Goal: Task Accomplishment & Management: Use online tool/utility

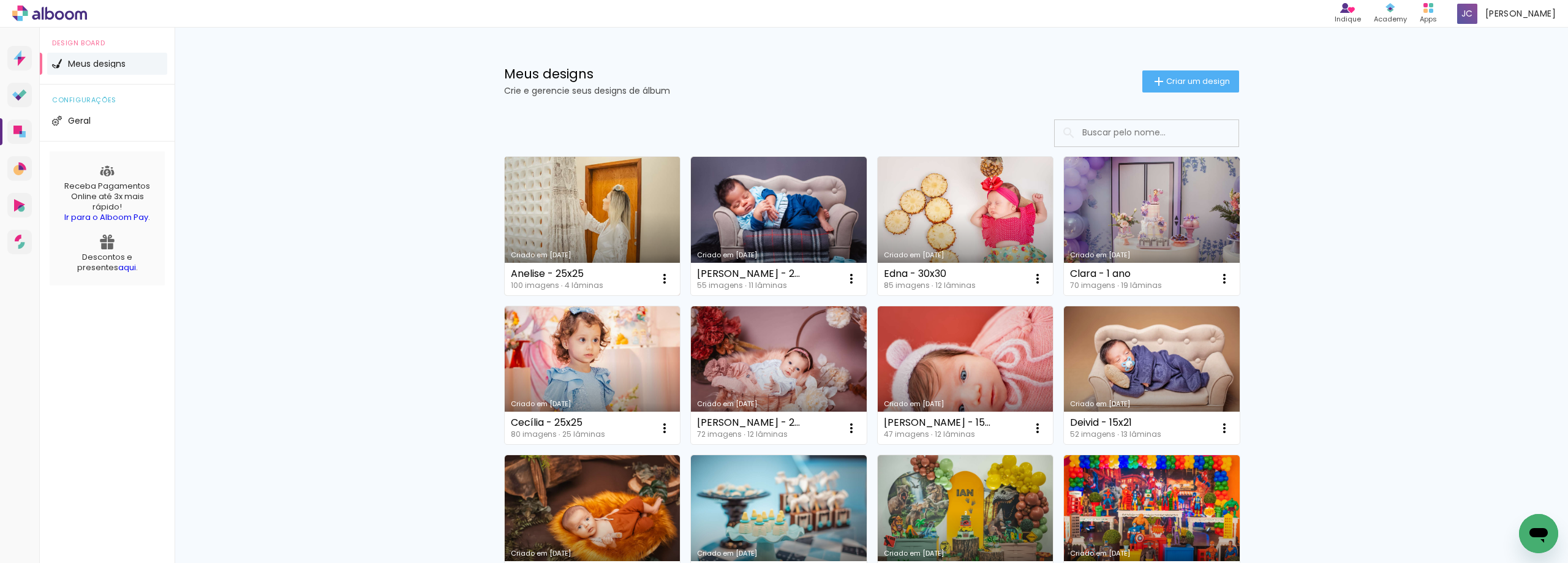
click at [586, 209] on link "Criado em [DATE]" at bounding box center [592, 226] width 176 height 138
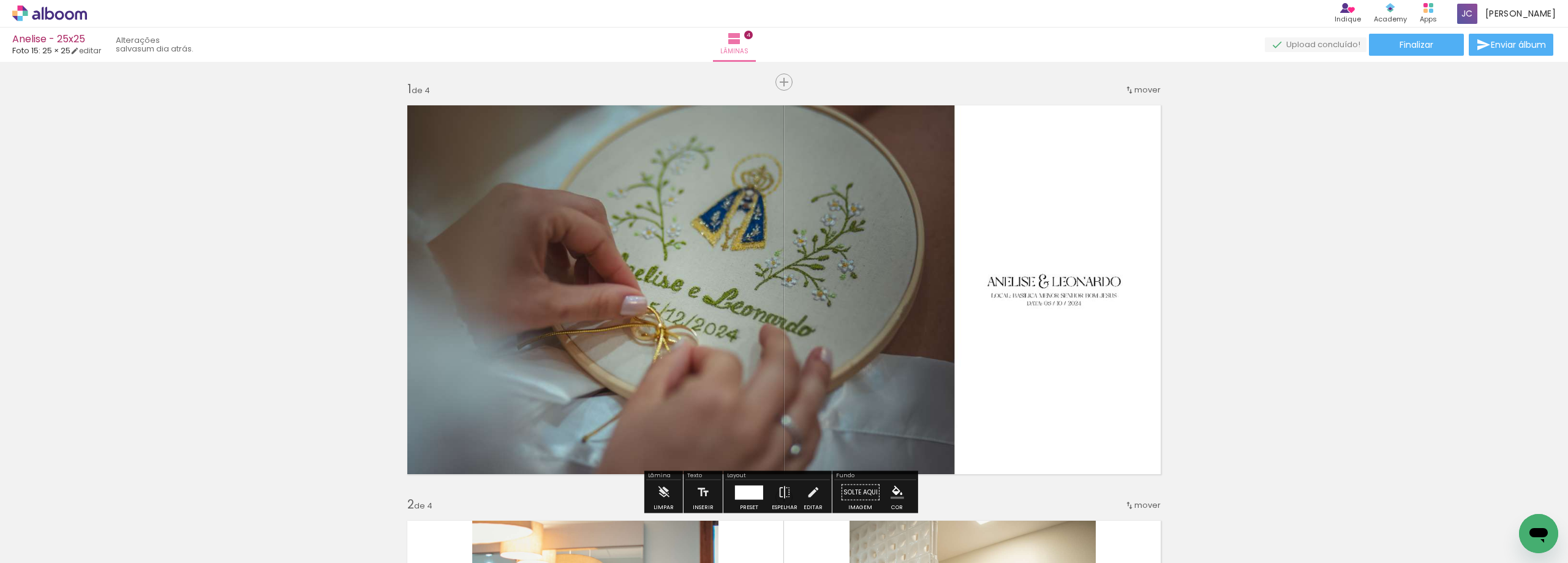
click at [62, 526] on iron-icon at bounding box center [62, 526] width 10 height 10
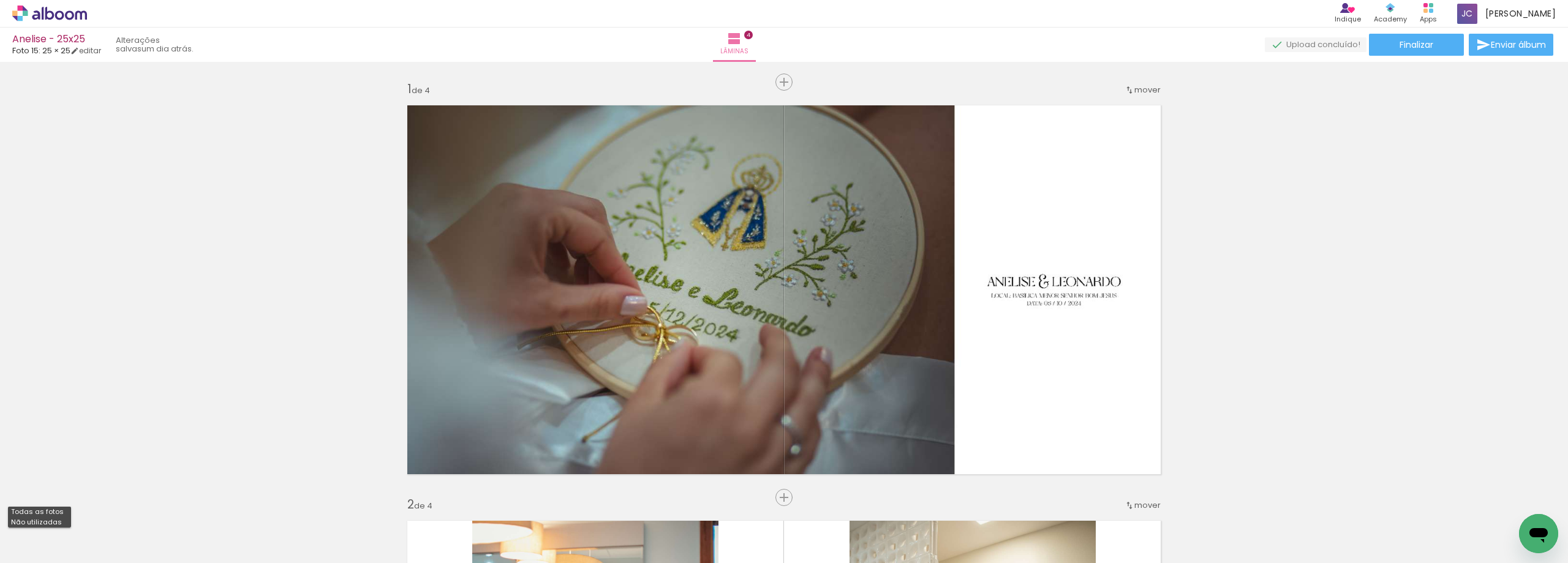
click at [62, 526] on paper-item "Não utilizadas" at bounding box center [39, 522] width 63 height 10
type input "Não utilizadas"
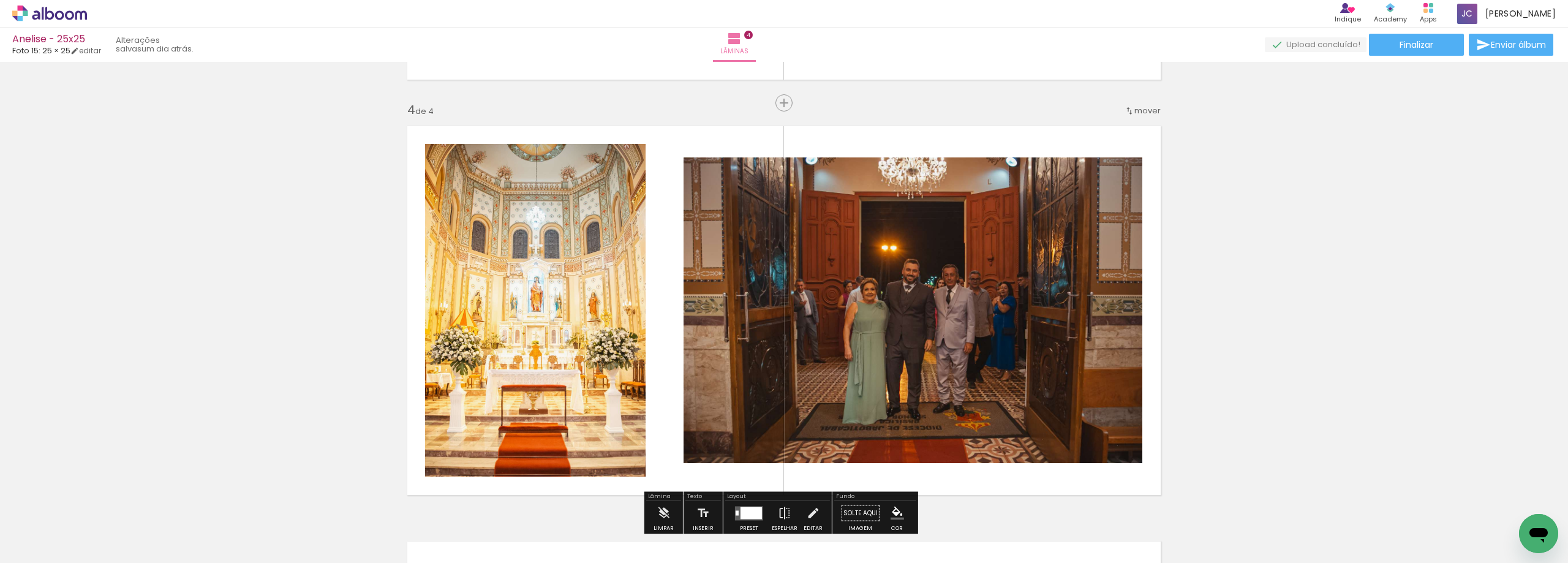
scroll to position [1287, 0]
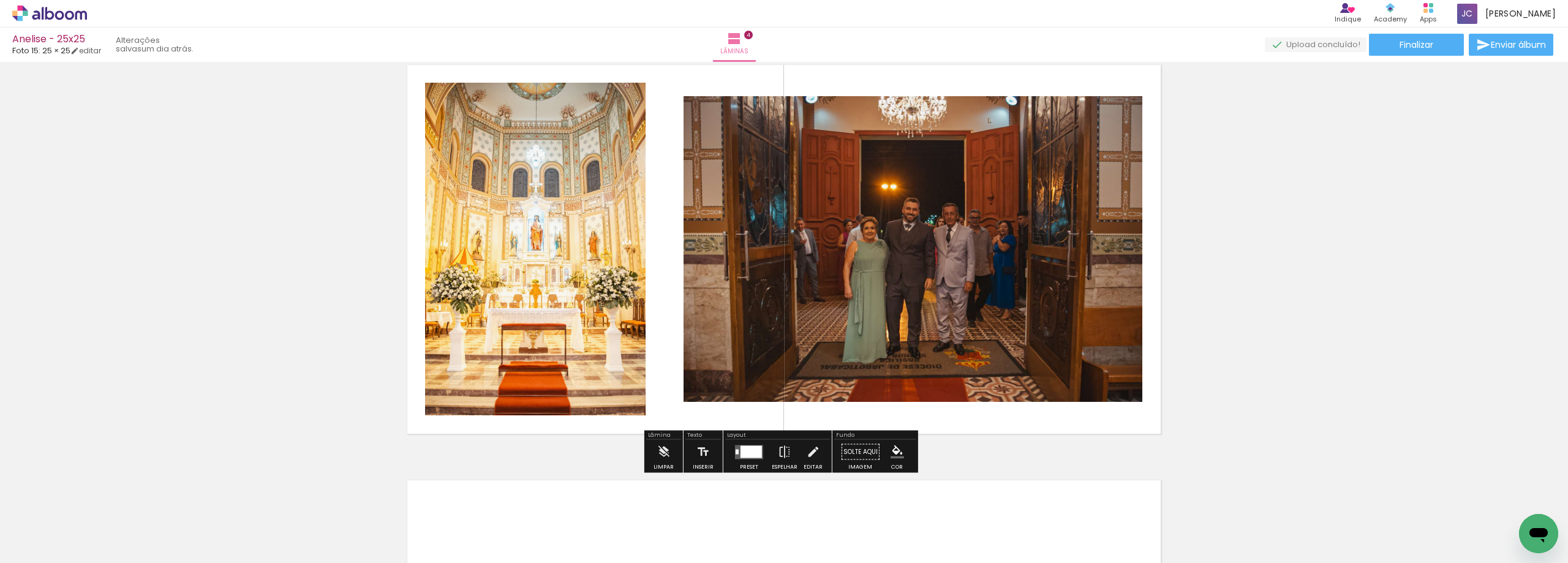
click at [745, 454] on div at bounding box center [751, 451] width 21 height 12
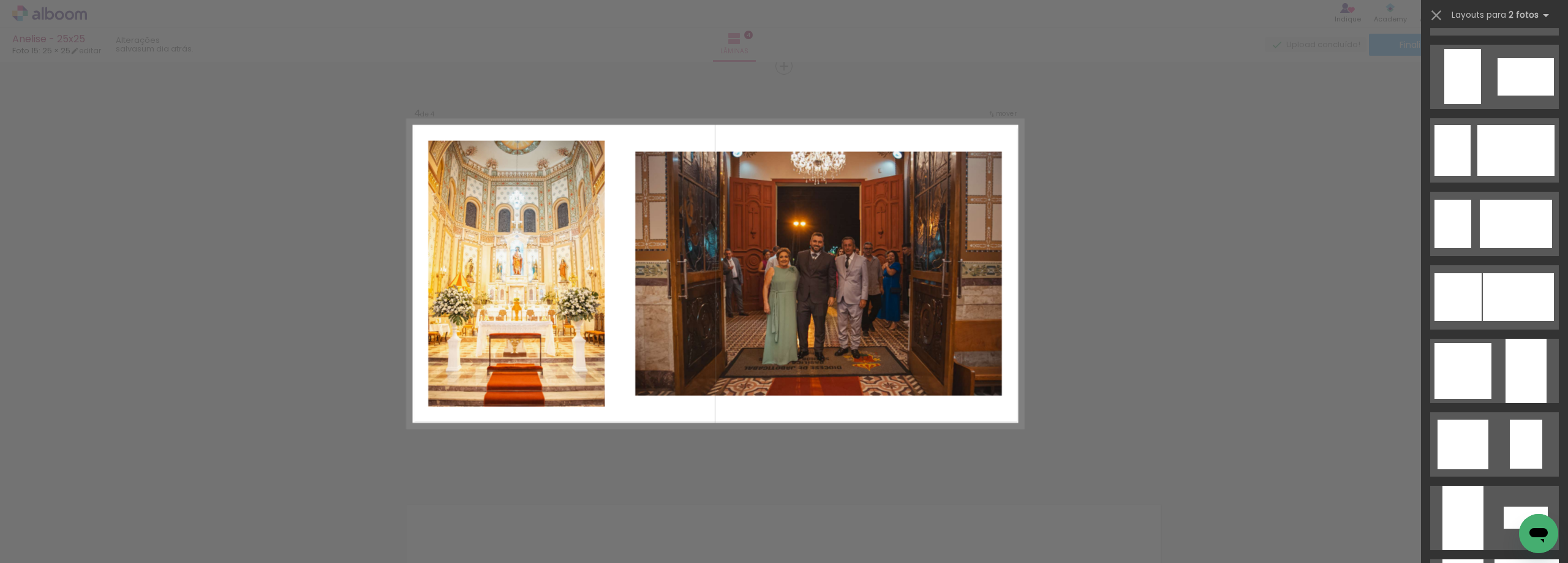
scroll to position [850, 0]
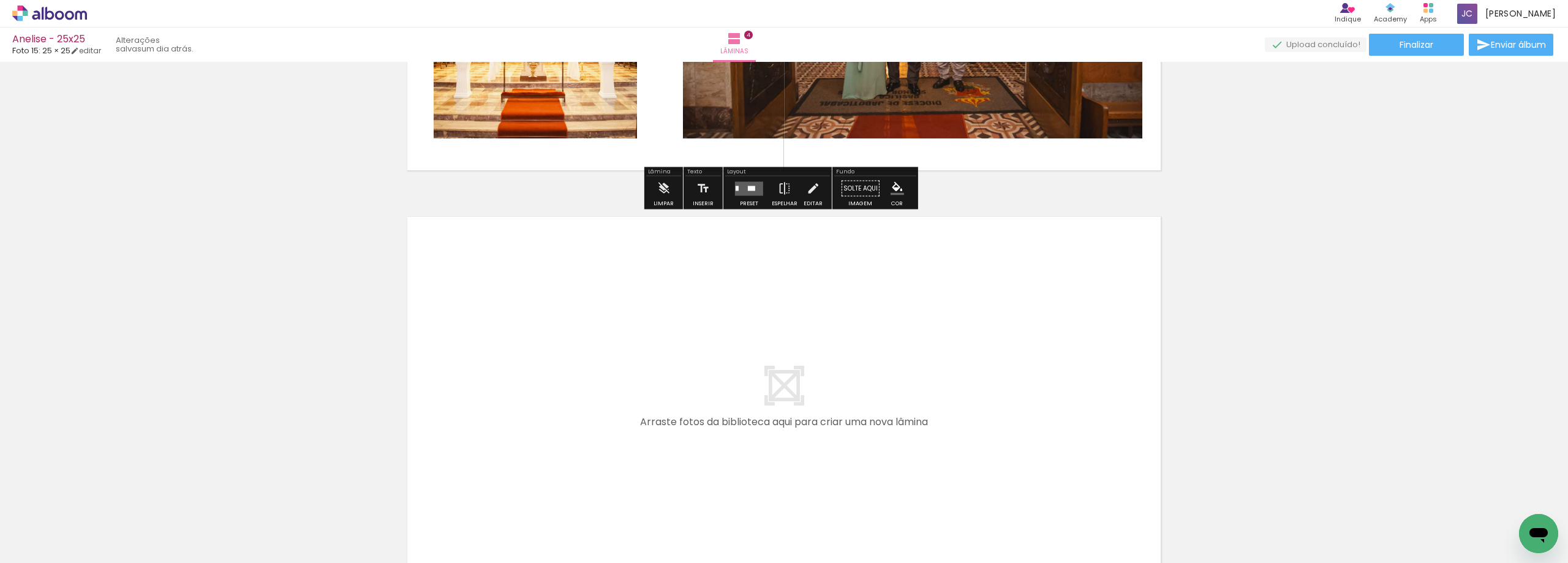
scroll to position [1569, 0]
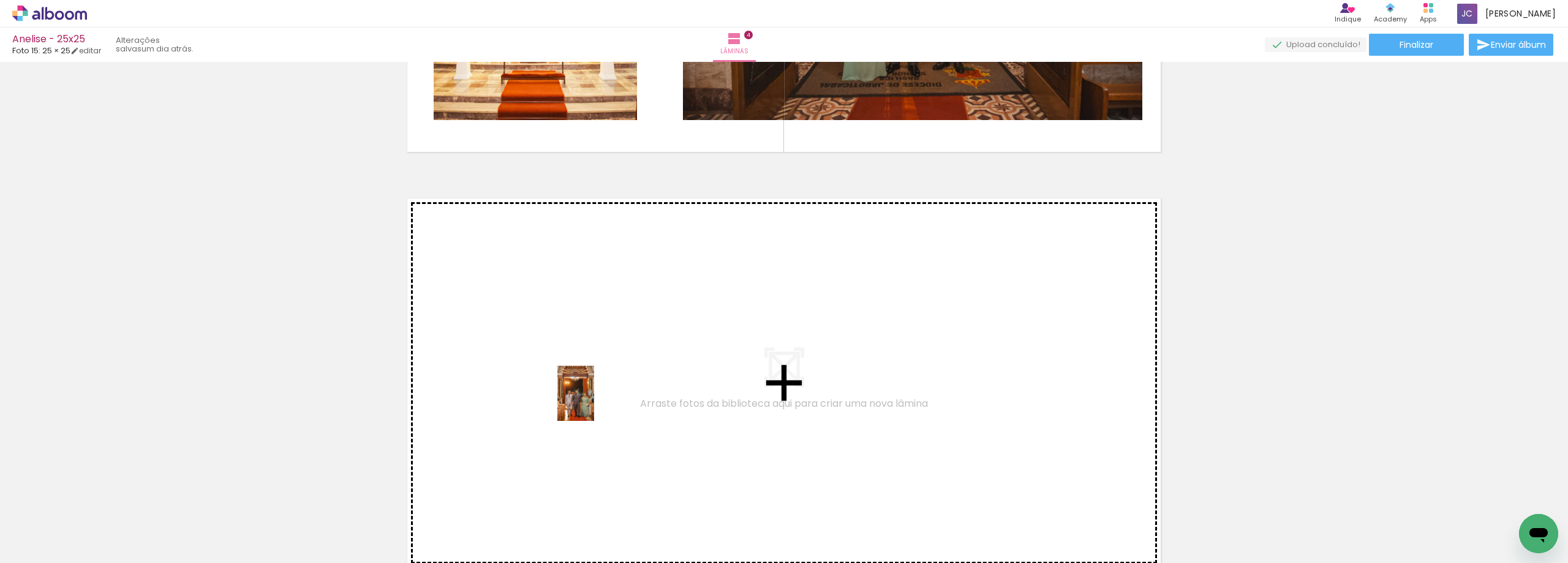
drag, startPoint x: 205, startPoint y: 520, endPoint x: 596, endPoint y: 402, distance: 408.4
click at [596, 402] on quentale-workspace at bounding box center [784, 281] width 1568 height 563
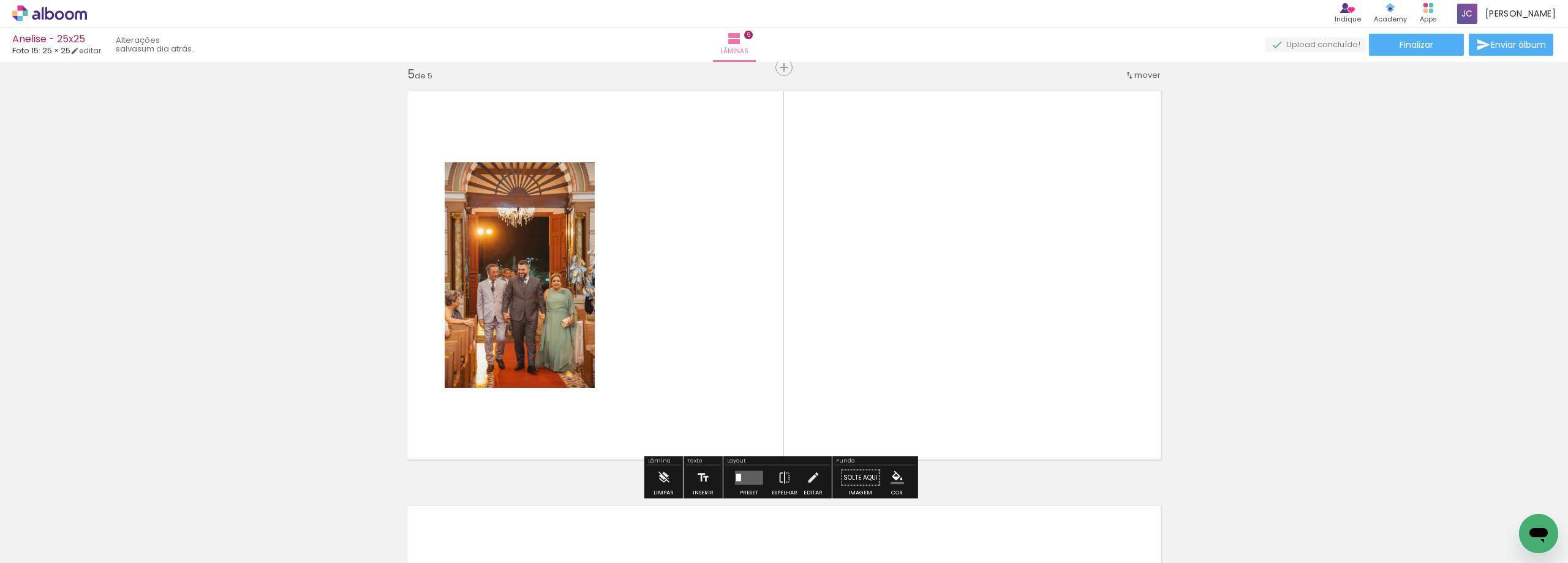
scroll to position [1677, 0]
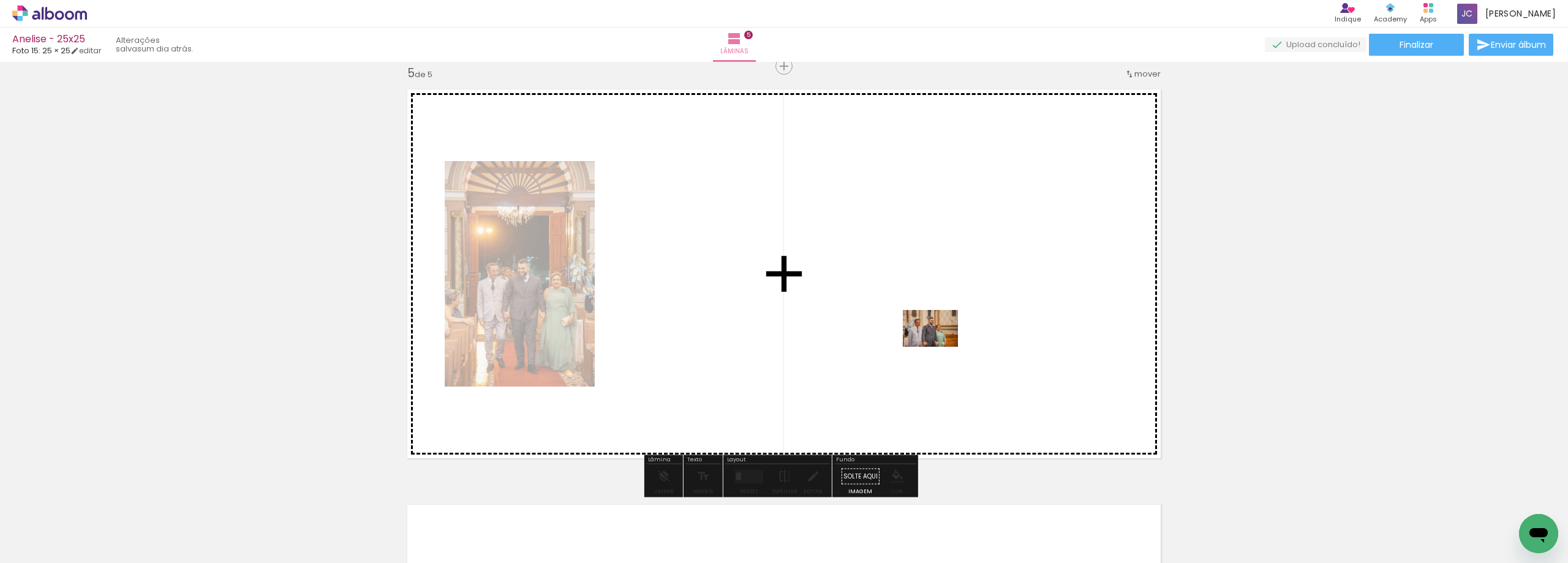
drag, startPoint x: 260, startPoint y: 520, endPoint x: 940, endPoint y: 345, distance: 702.2
click at [940, 345] on quentale-workspace at bounding box center [784, 281] width 1568 height 563
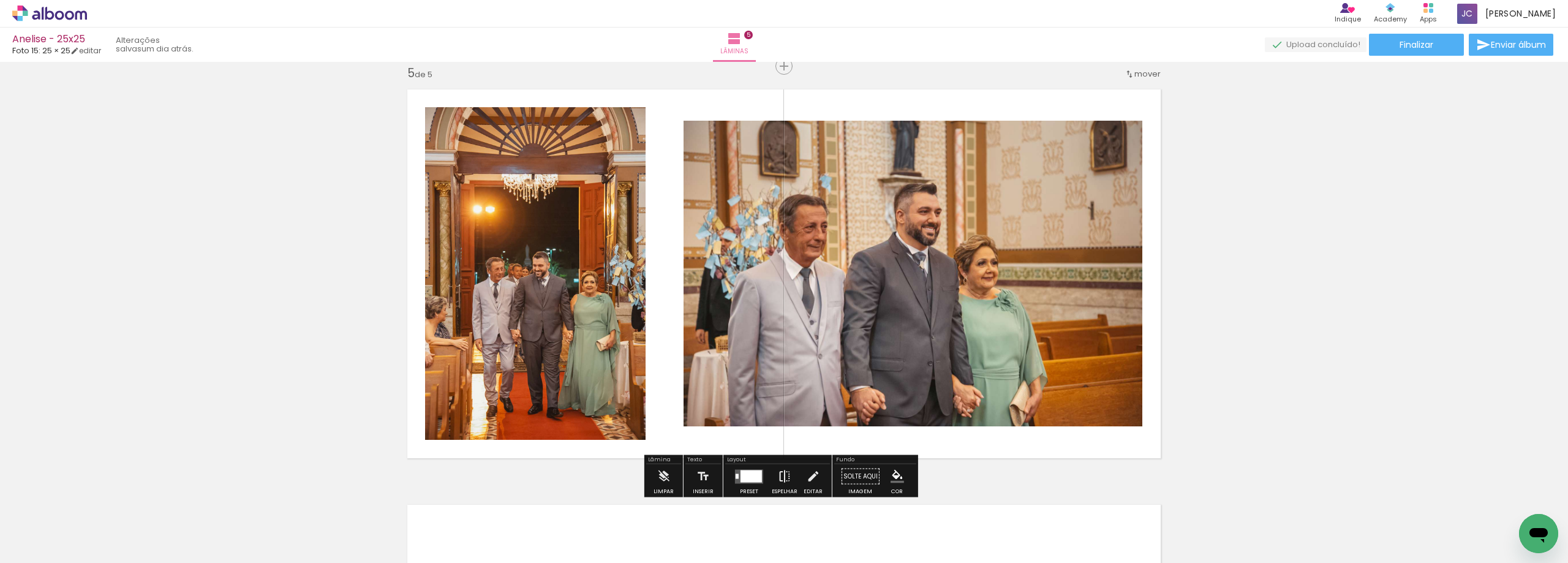
click at [769, 468] on paper-button "Espelhar" at bounding box center [785, 480] width 32 height 32
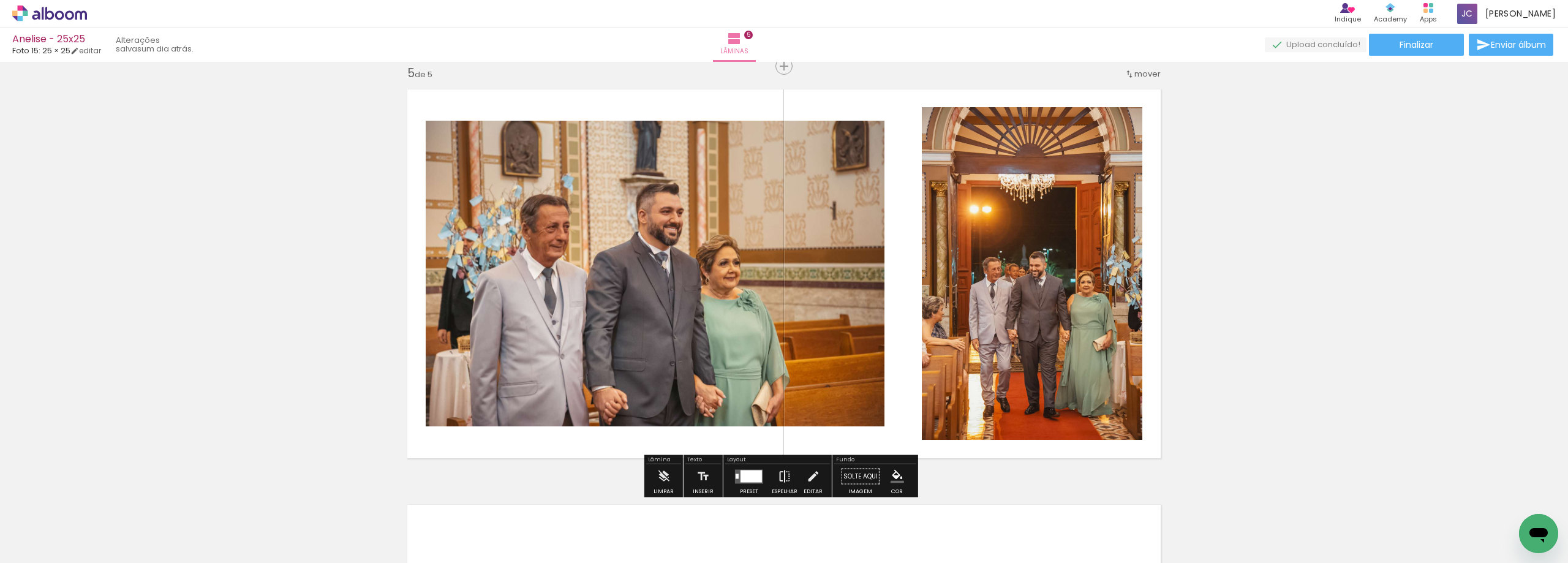
click at [781, 472] on iron-icon at bounding box center [784, 477] width 14 height 24
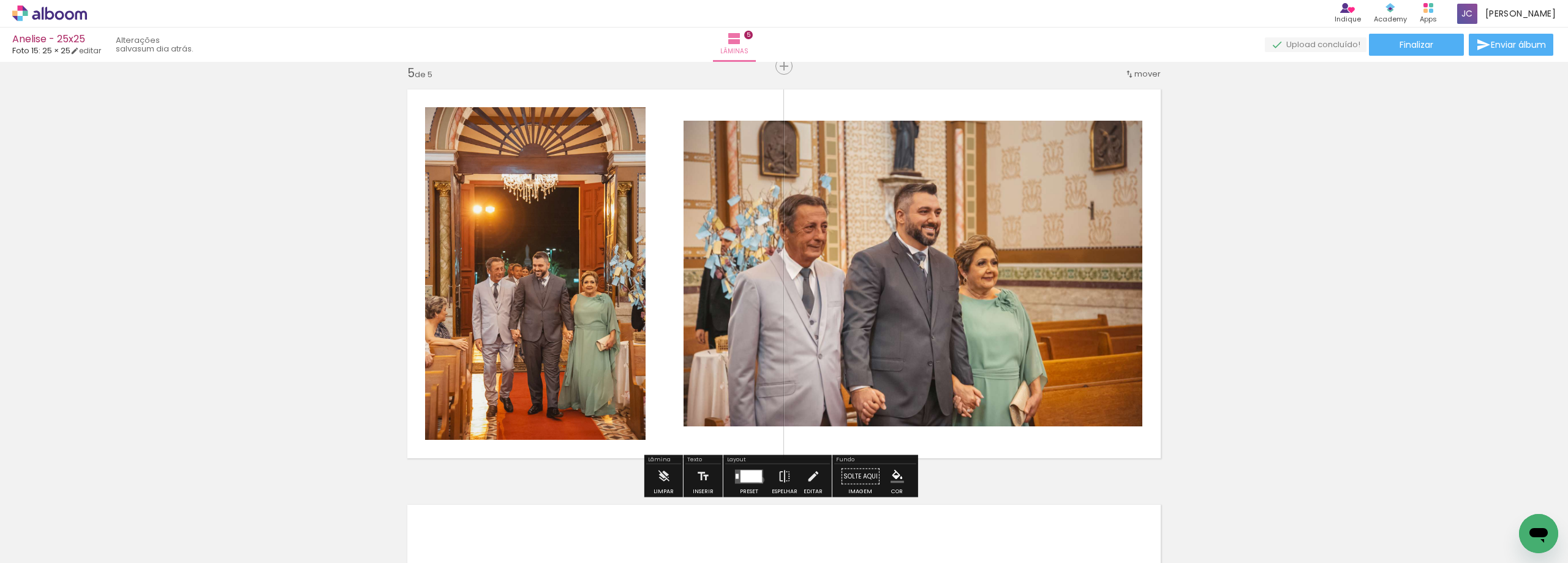
click at [758, 480] on div at bounding box center [751, 475] width 21 height 12
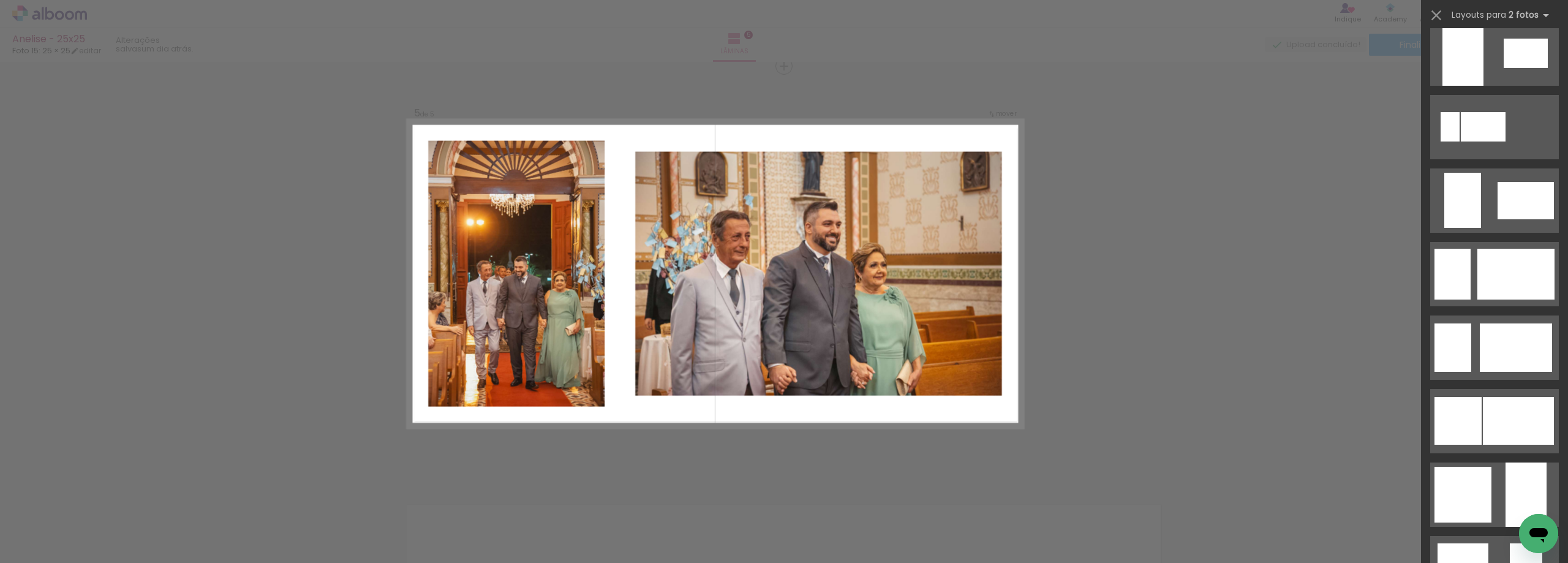
scroll to position [826, 0]
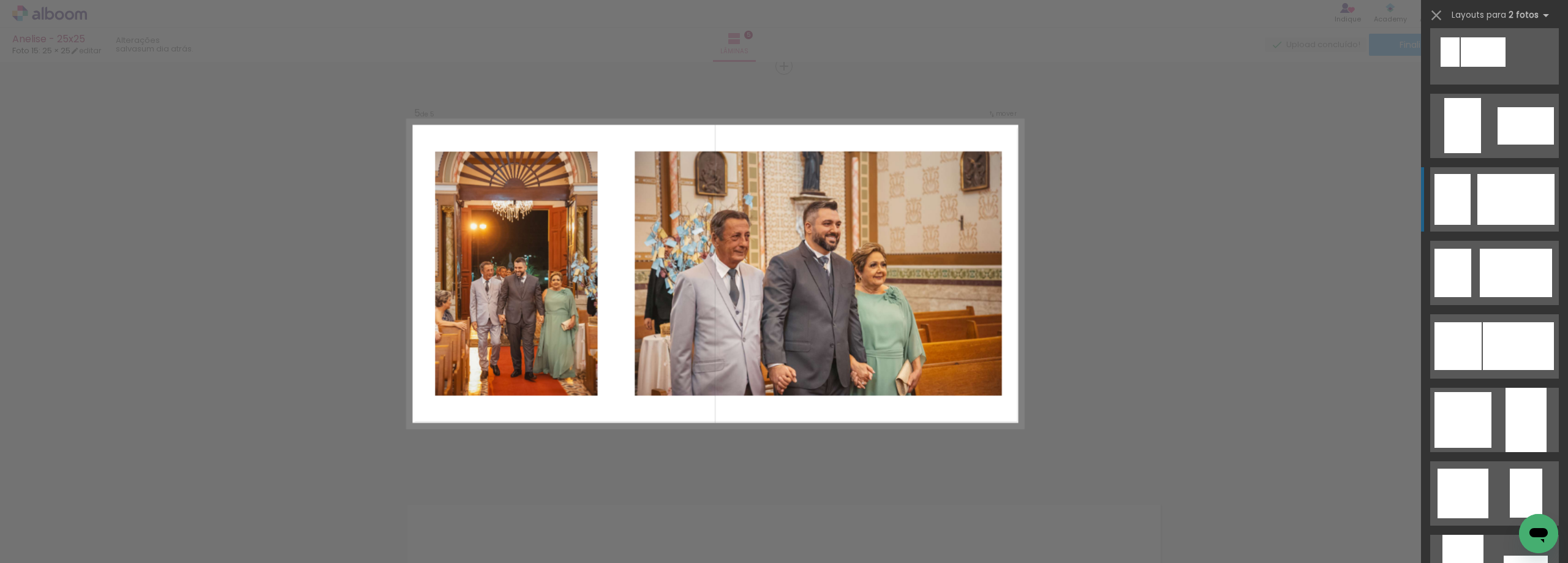
click at [1526, 216] on div at bounding box center [1516, 199] width 77 height 51
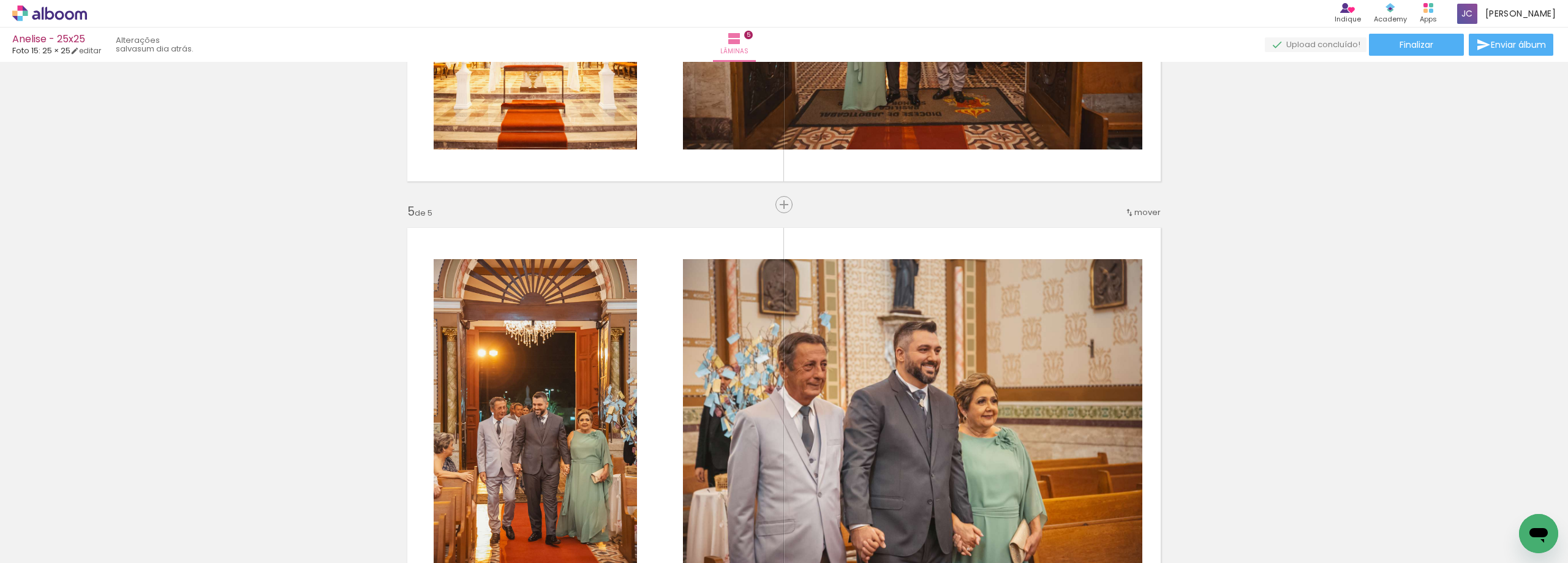
scroll to position [1677, 0]
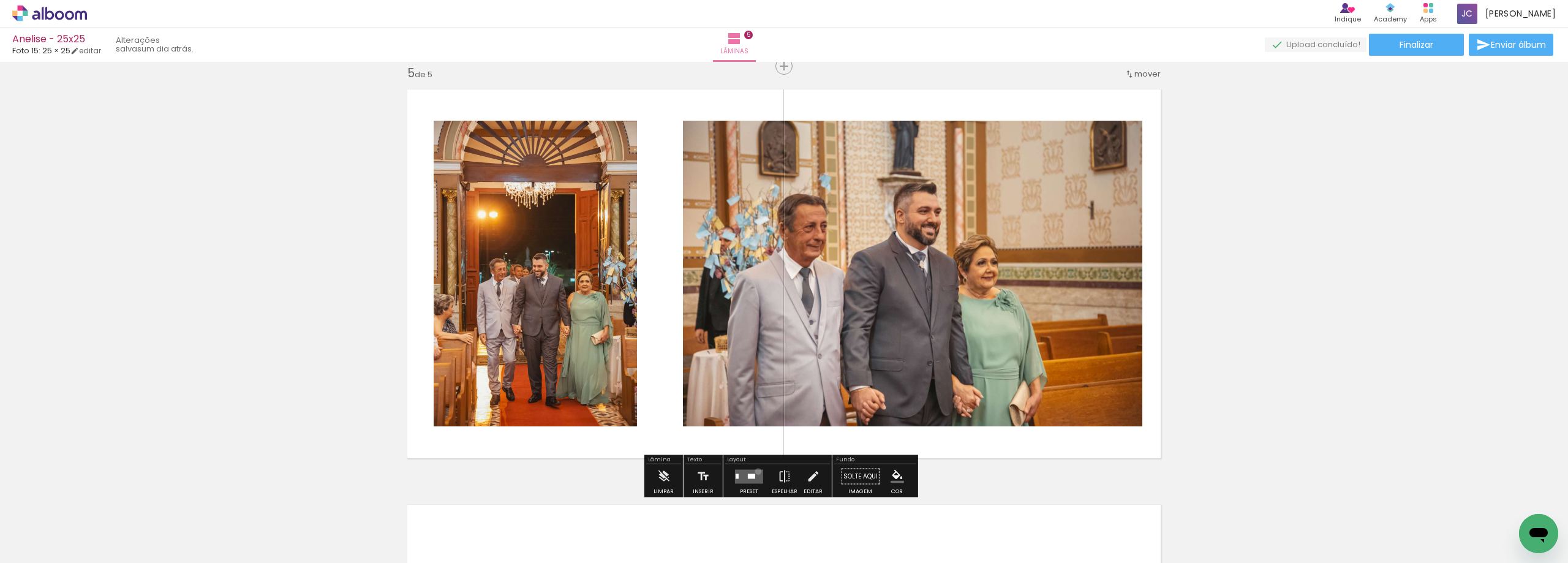
click at [755, 472] on quentale-layouter at bounding box center [749, 476] width 28 height 14
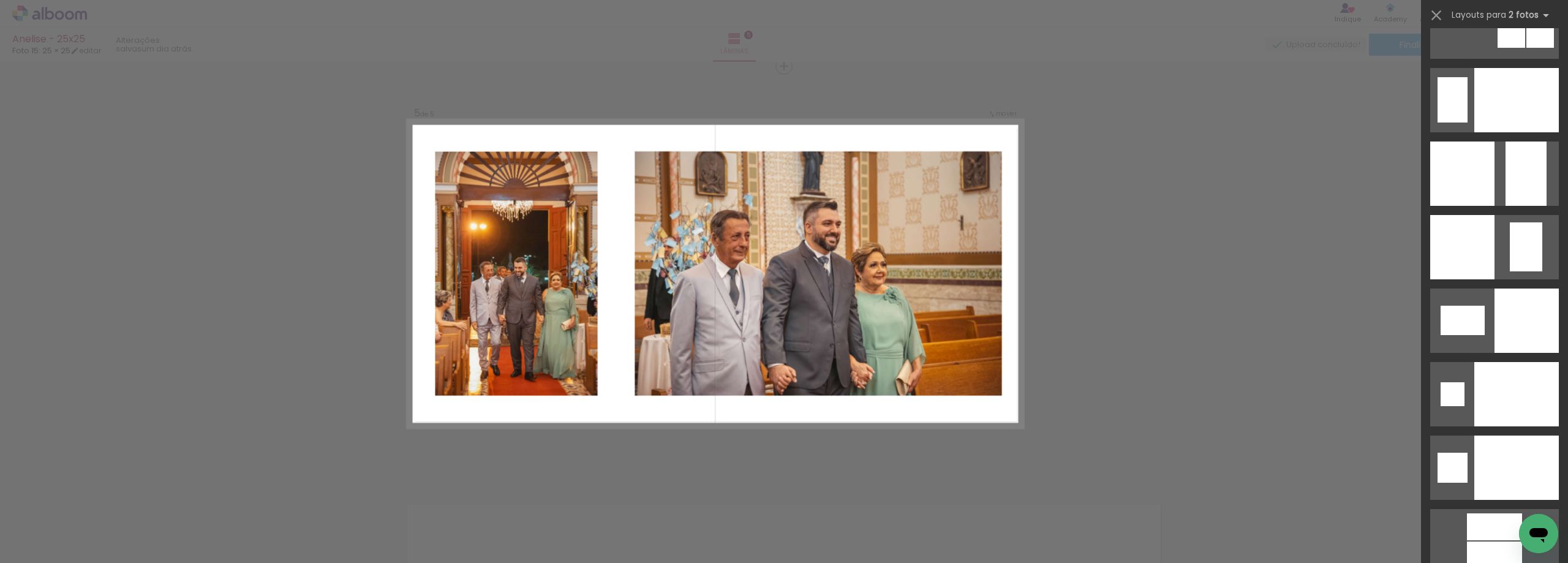
scroll to position [4861, 0]
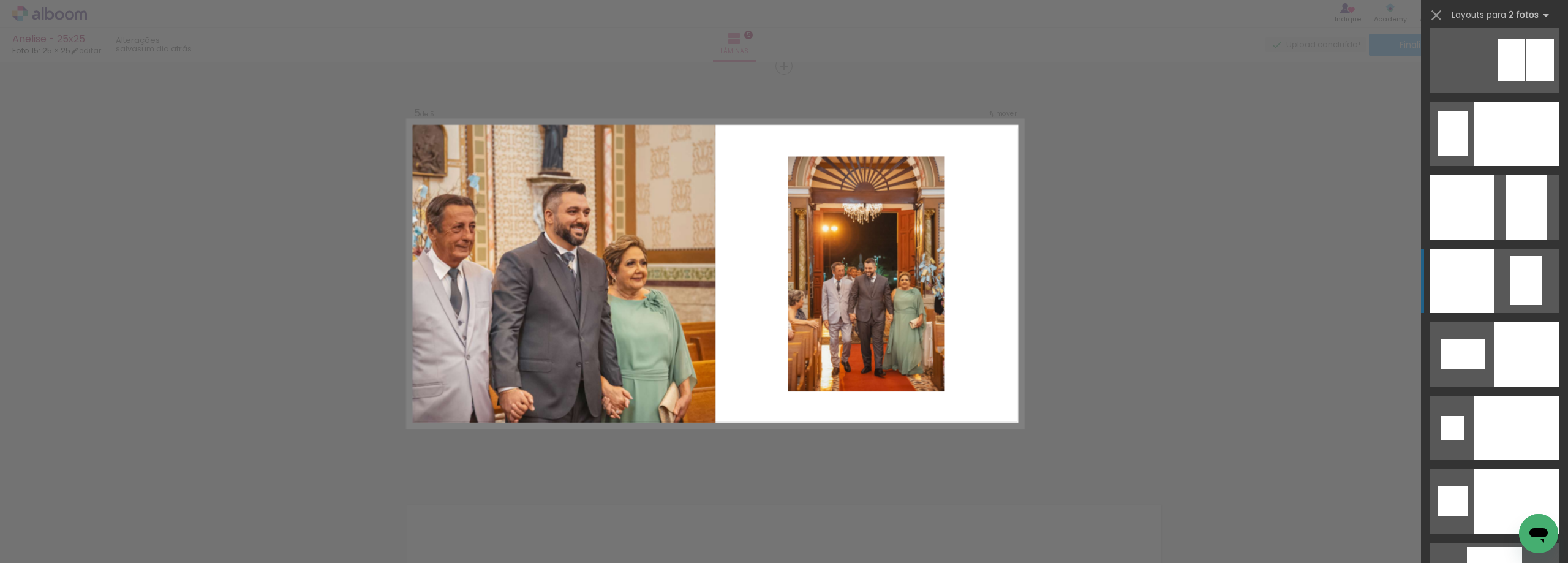
click at [1526, 82] on div at bounding box center [1540, 60] width 28 height 42
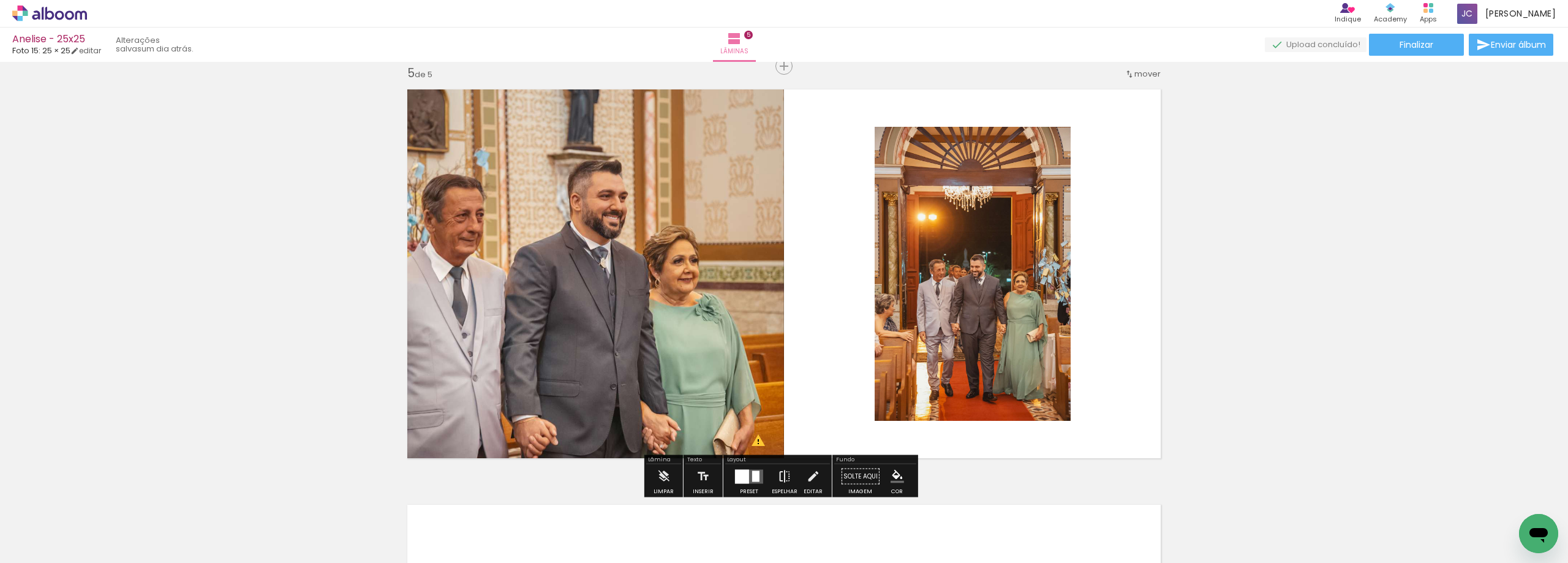
click at [783, 476] on iron-icon at bounding box center [784, 477] width 14 height 24
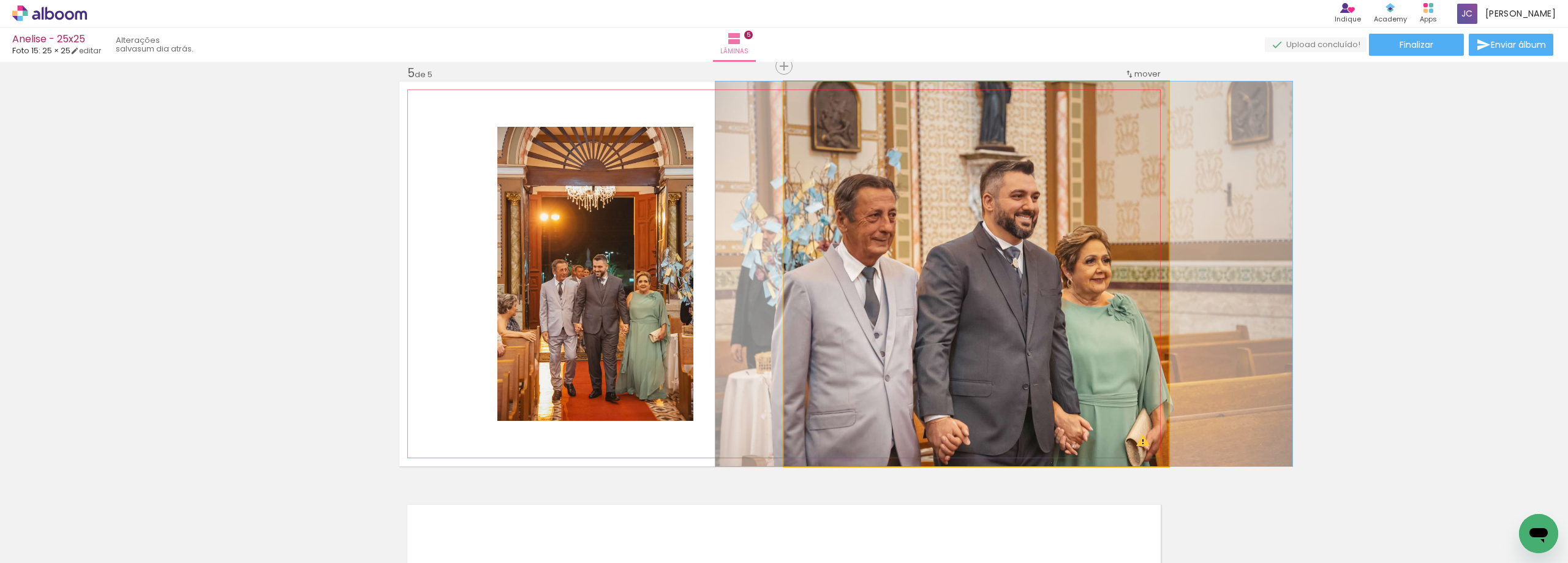
drag, startPoint x: 875, startPoint y: 391, endPoint x: 902, endPoint y: 388, distance: 27.2
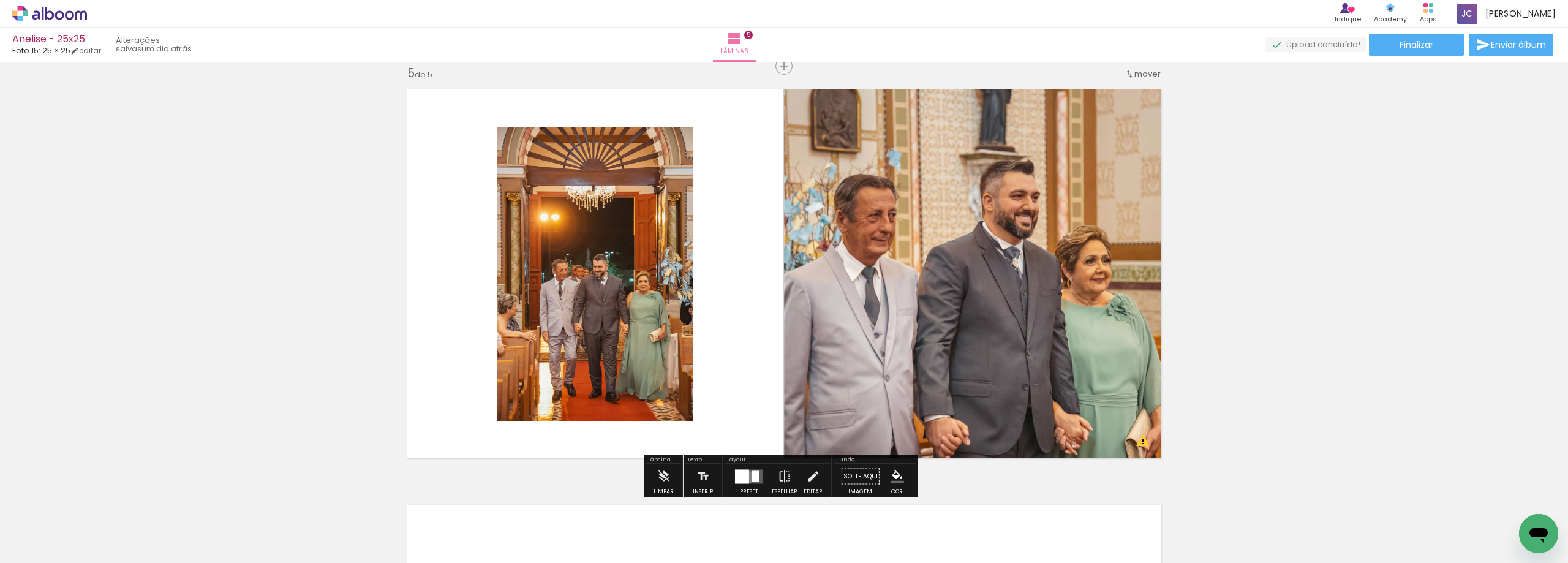
click at [747, 477] on quentale-layouter at bounding box center [749, 476] width 28 height 14
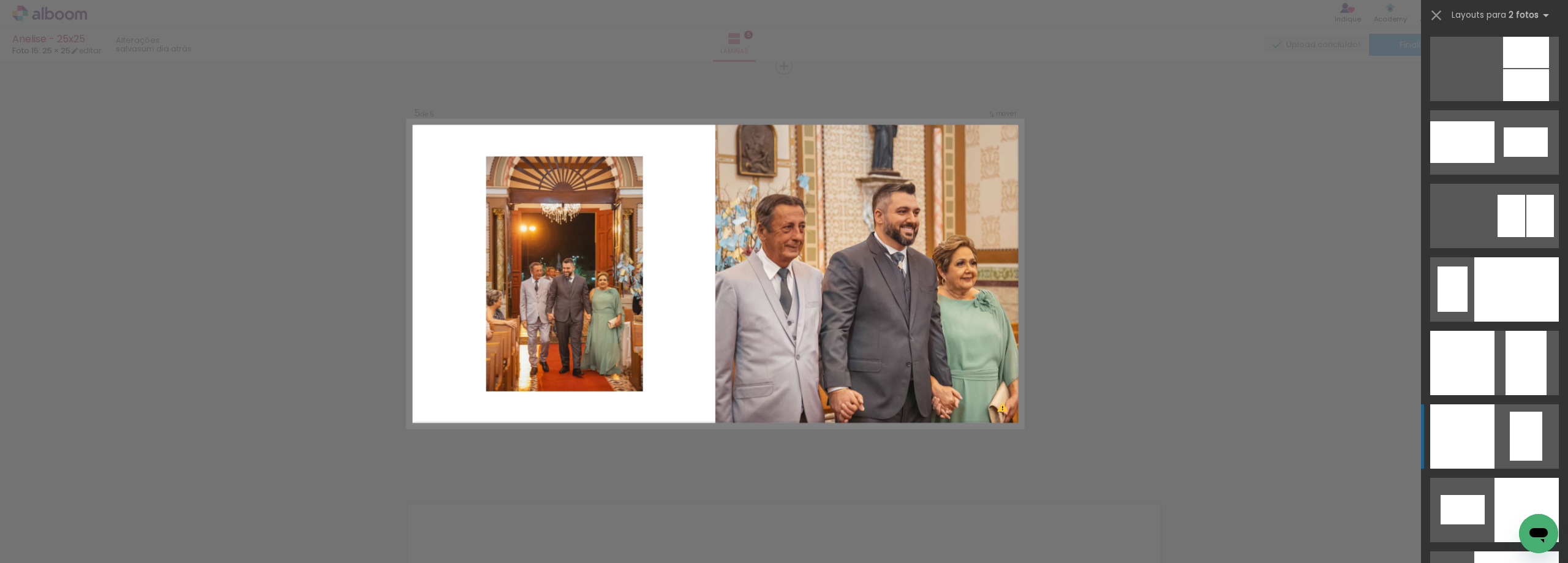
scroll to position [4680, 0]
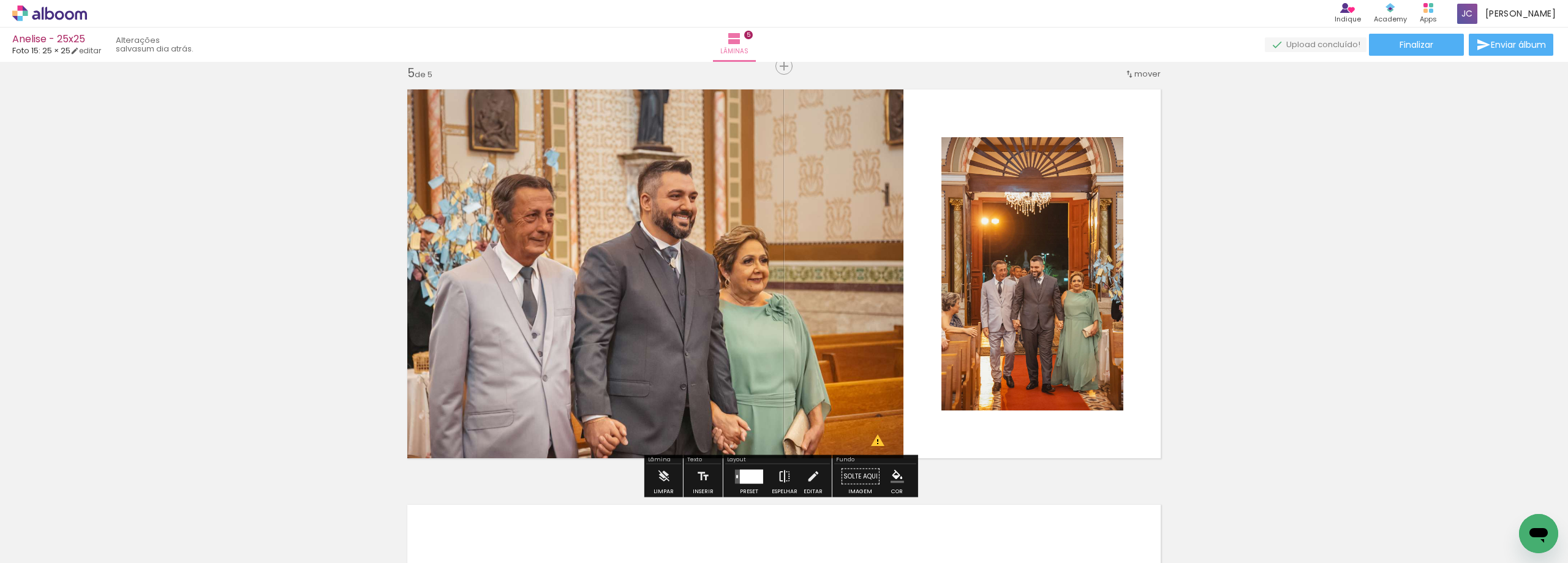
click at [781, 469] on iron-icon at bounding box center [784, 477] width 14 height 24
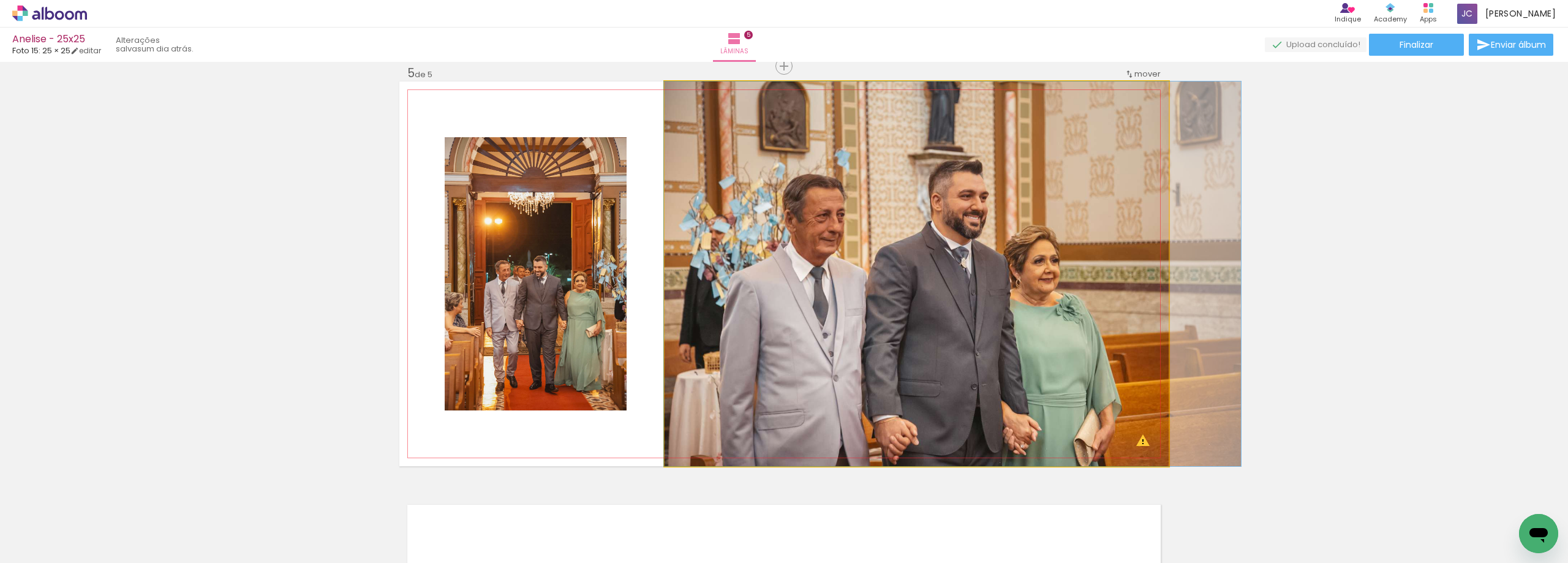
drag, startPoint x: 775, startPoint y: 332, endPoint x: 822, endPoint y: 324, distance: 47.7
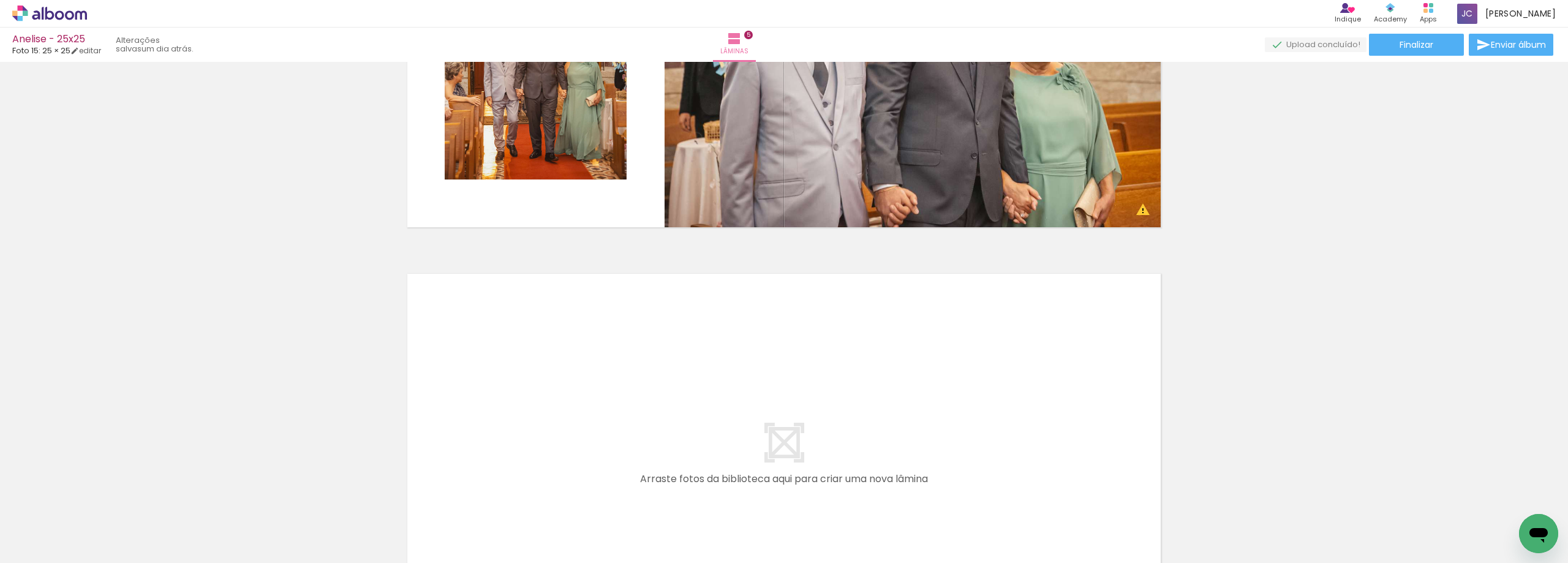
scroll to position [2045, 0]
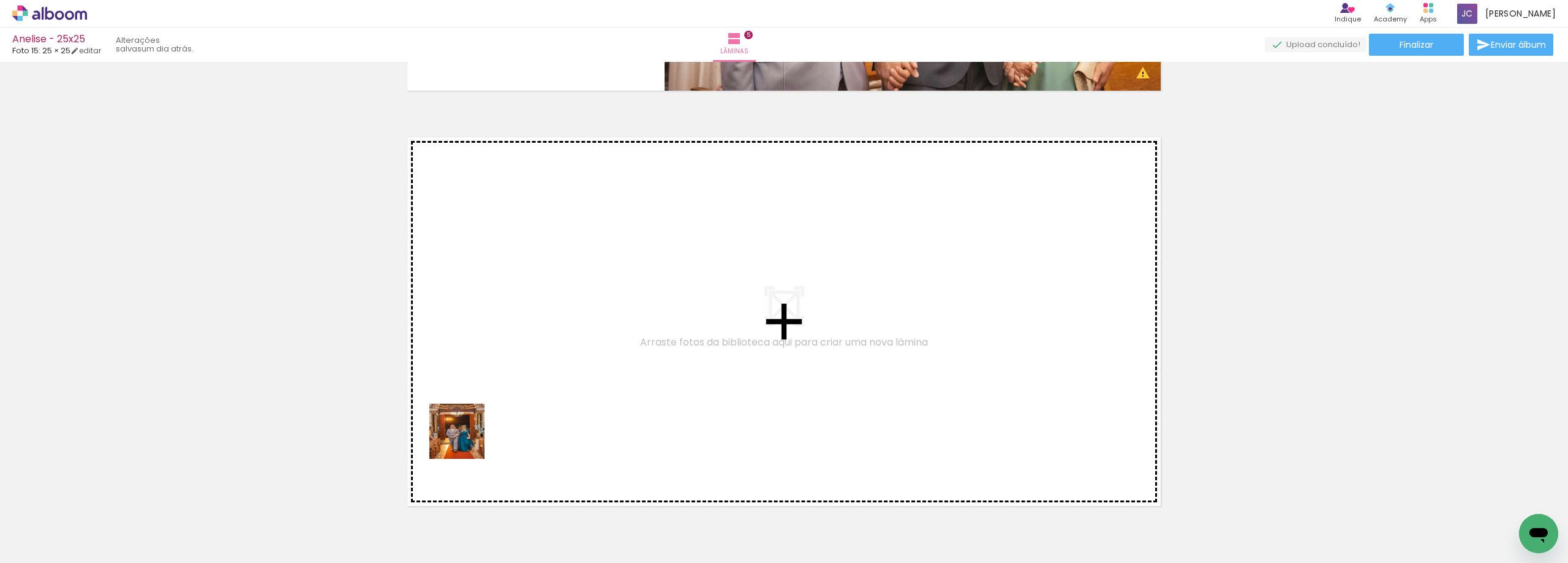
drag, startPoint x: 287, startPoint y: 492, endPoint x: 538, endPoint y: 408, distance: 264.7
click at [538, 408] on quentale-workspace at bounding box center [784, 281] width 1568 height 563
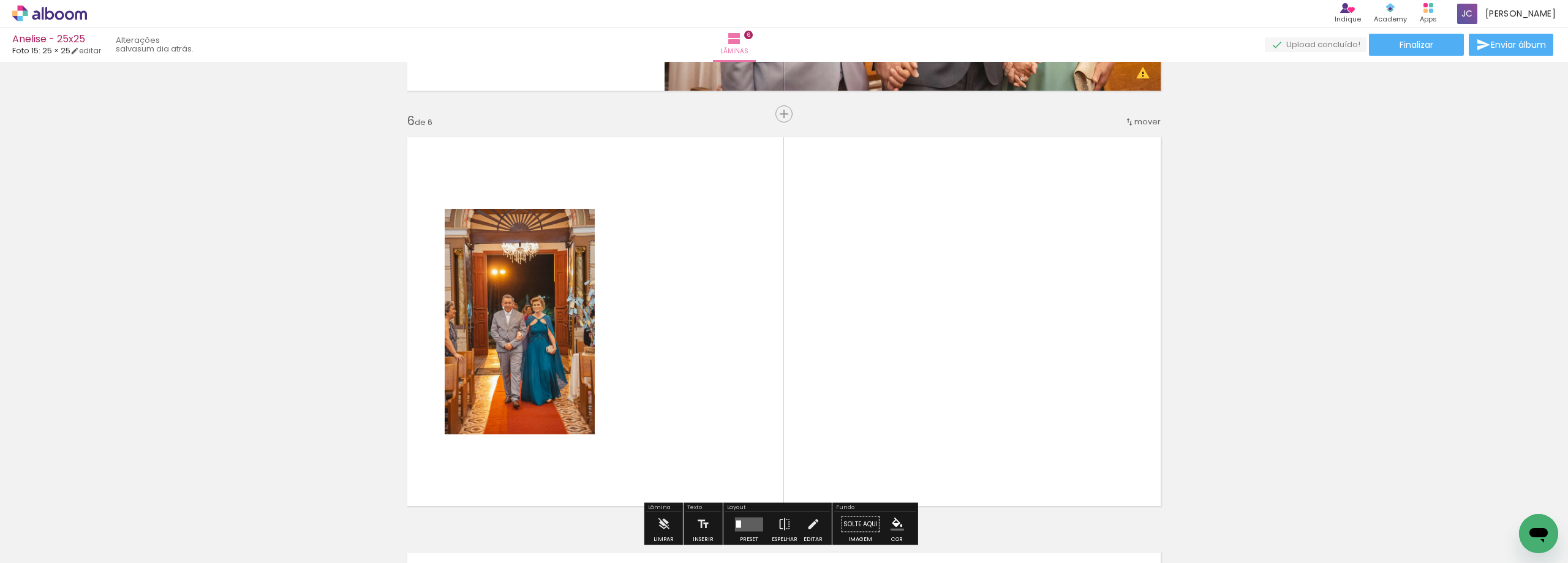
scroll to position [2093, 0]
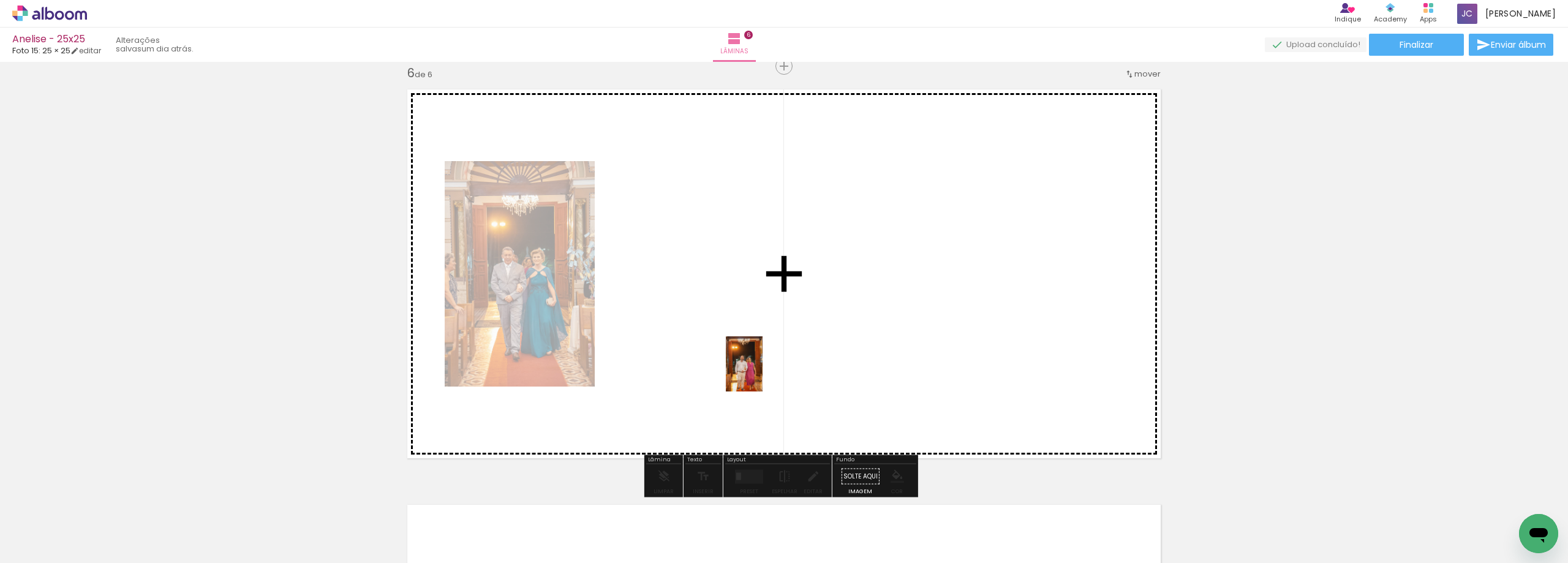
drag, startPoint x: 210, startPoint y: 531, endPoint x: 762, endPoint y: 372, distance: 574.4
click at [762, 373] on quentale-workspace at bounding box center [784, 281] width 1568 height 563
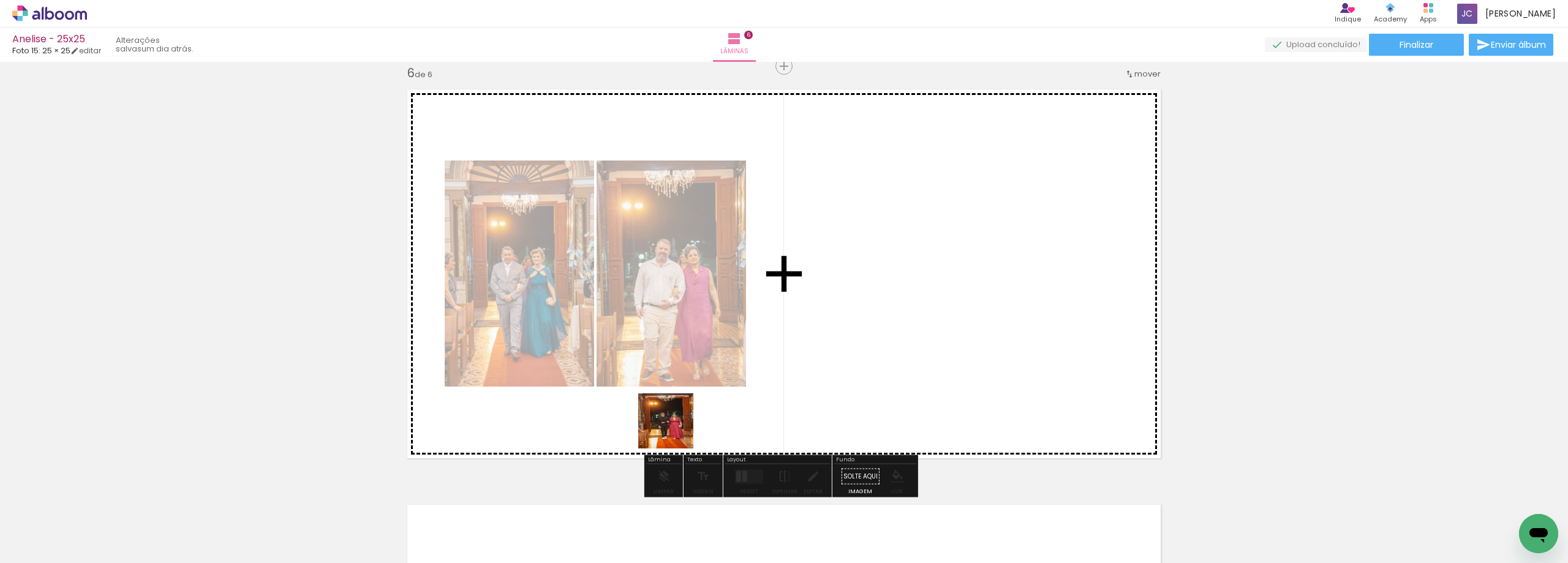
drag, startPoint x: 211, startPoint y: 533, endPoint x: 787, endPoint y: 400, distance: 591.2
click at [787, 400] on quentale-workspace at bounding box center [784, 281] width 1568 height 563
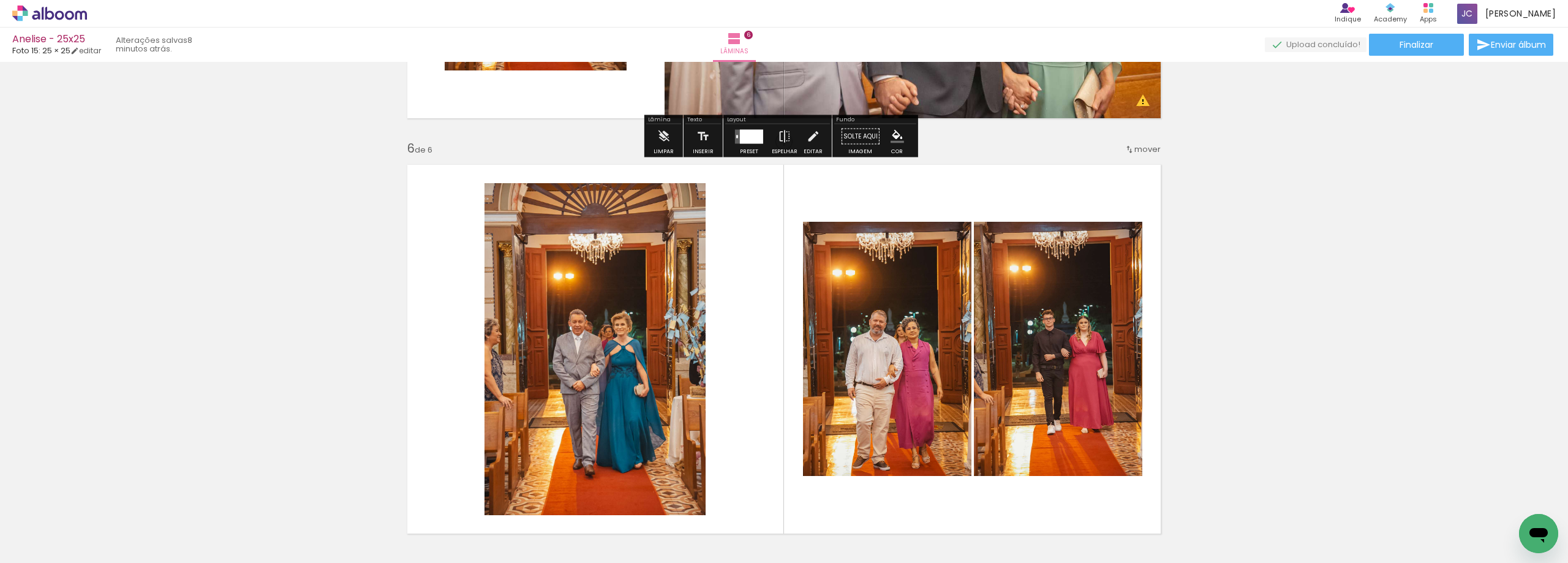
scroll to position [2022, 0]
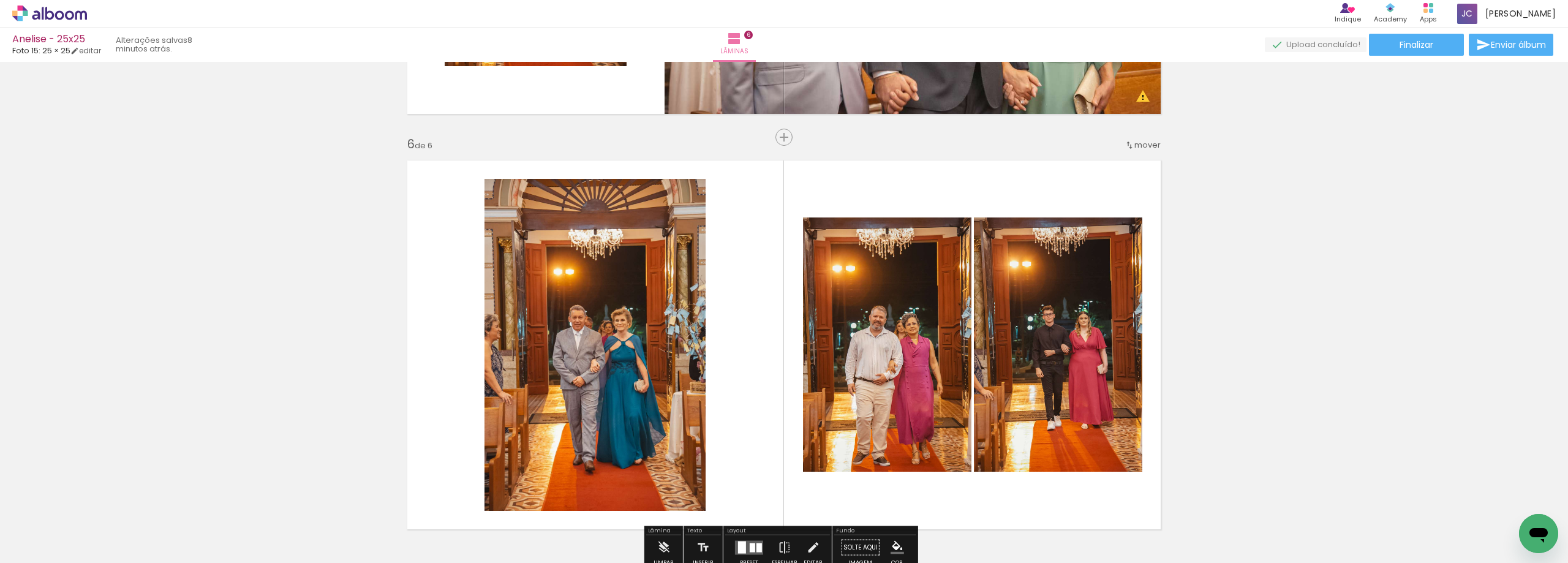
drag, startPoint x: 704, startPoint y: 530, endPoint x: 751, endPoint y: 403, distance: 135.4
click at [751, 403] on quentale-workspace at bounding box center [784, 281] width 1568 height 563
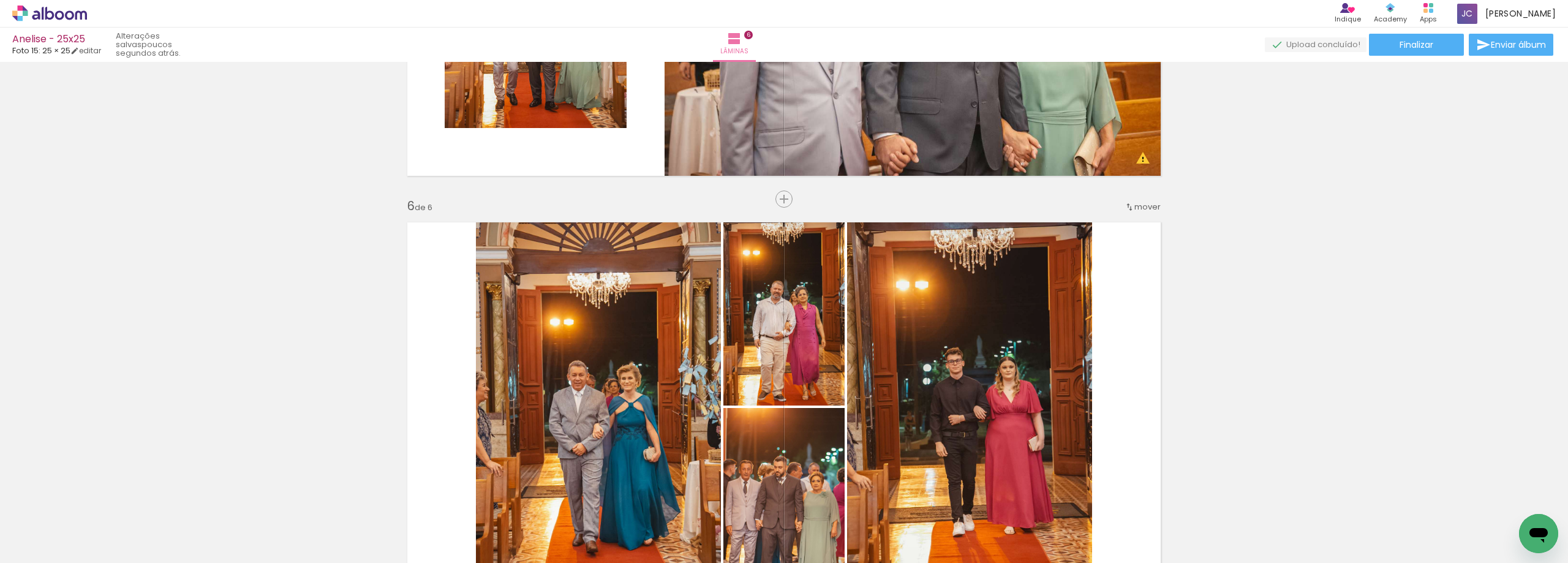
scroll to position [1961, 0]
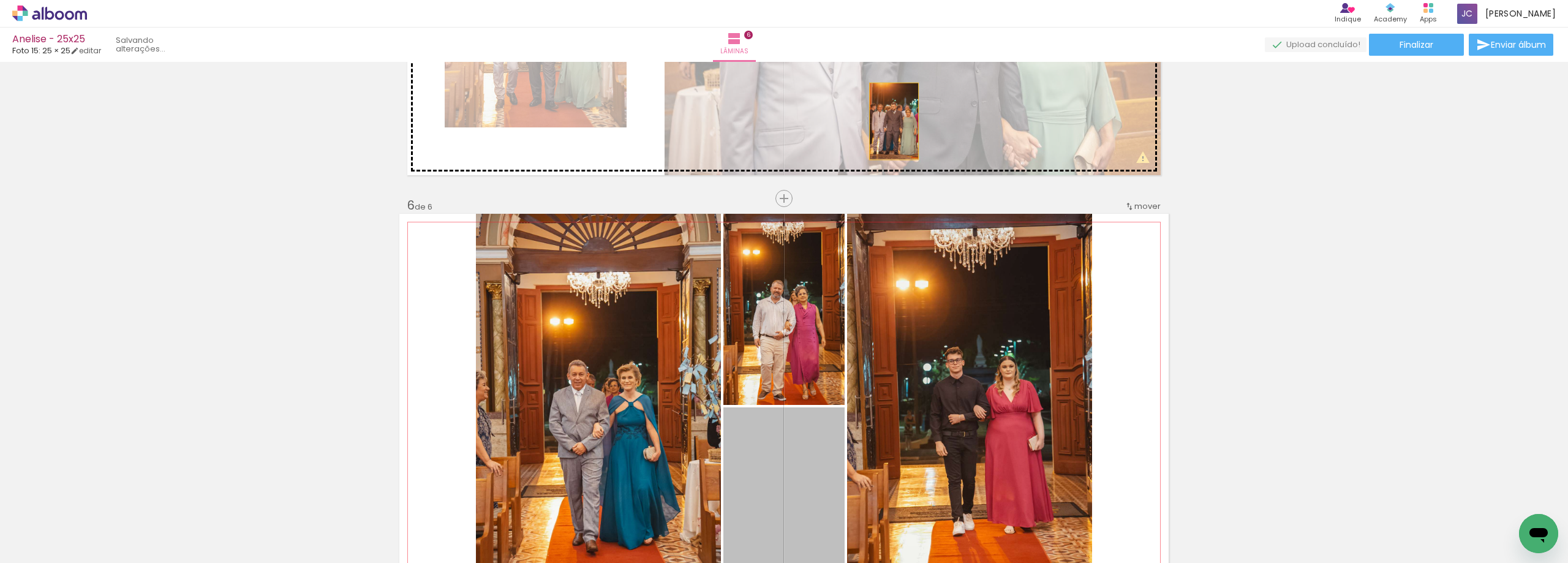
drag, startPoint x: 810, startPoint y: 439, endPoint x: 889, endPoint y: 122, distance: 326.7
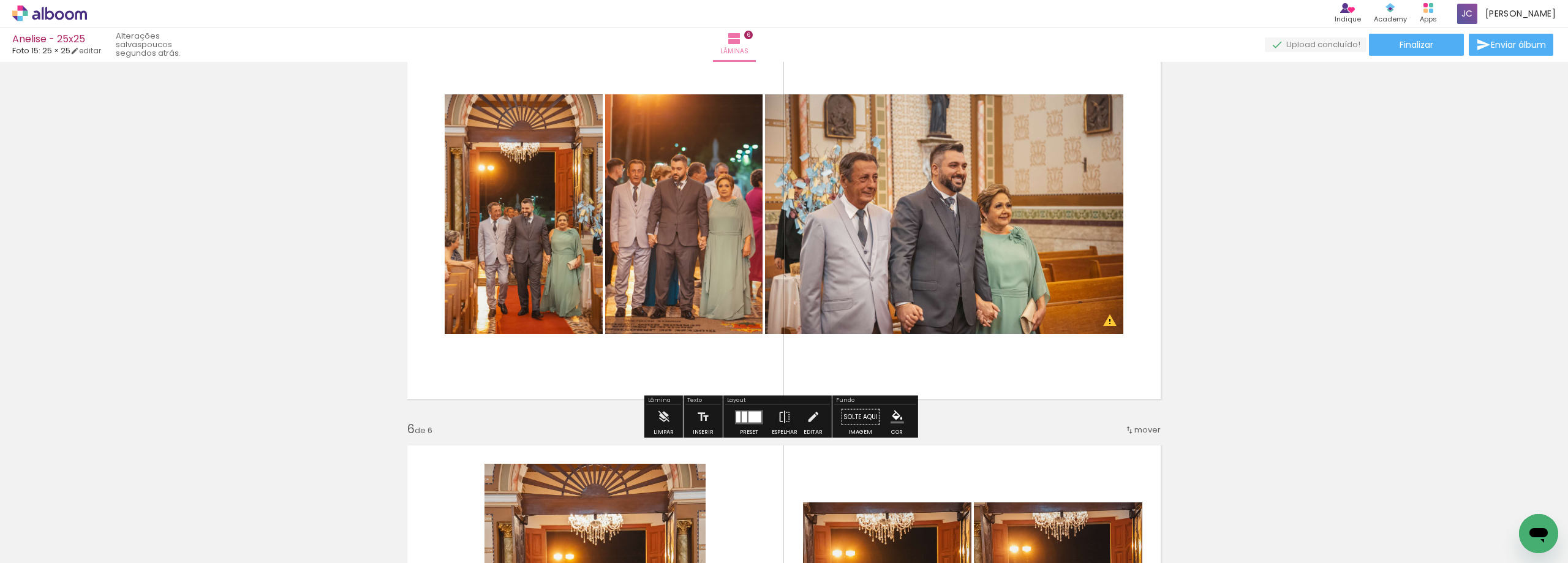
scroll to position [1715, 0]
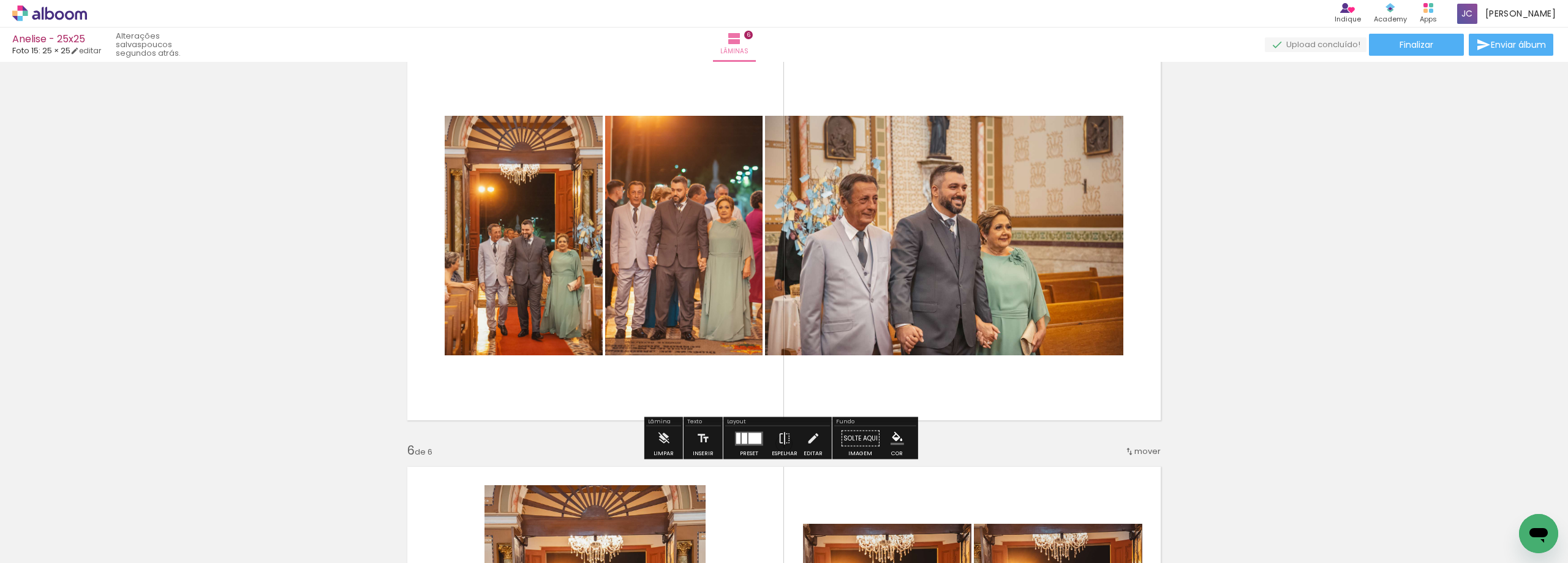
click at [752, 434] on div at bounding box center [755, 438] width 13 height 11
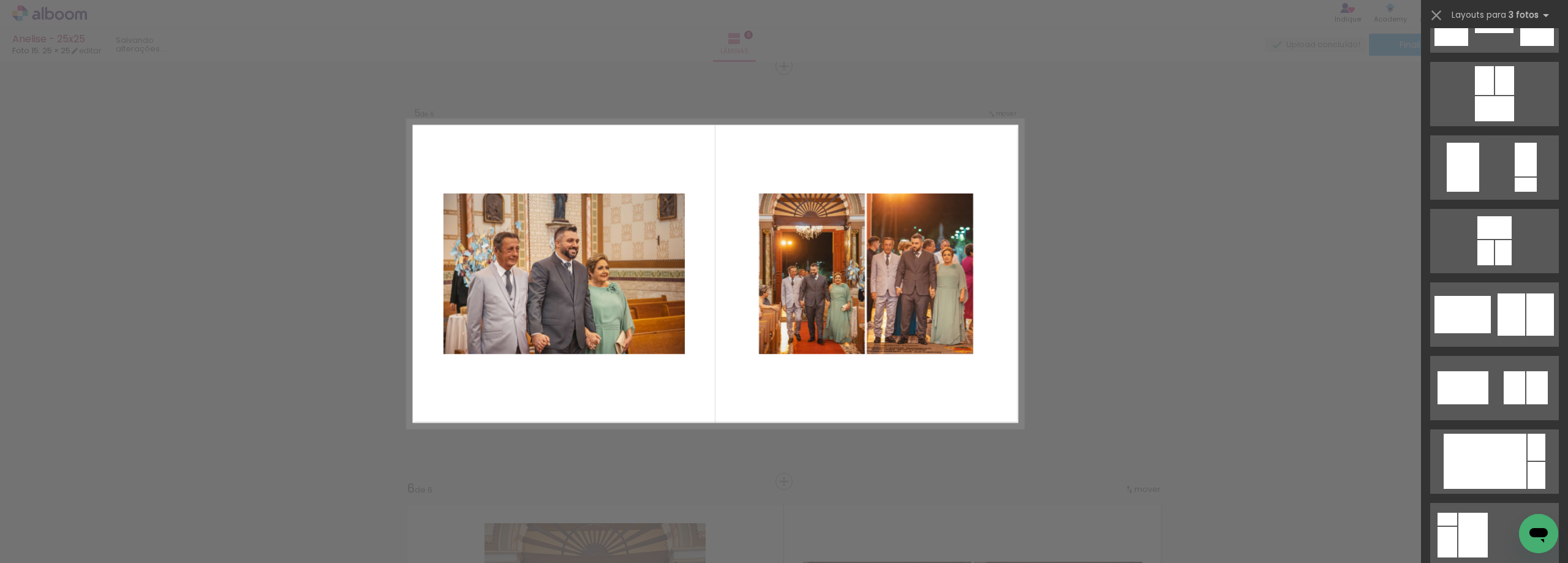
scroll to position [1777, 0]
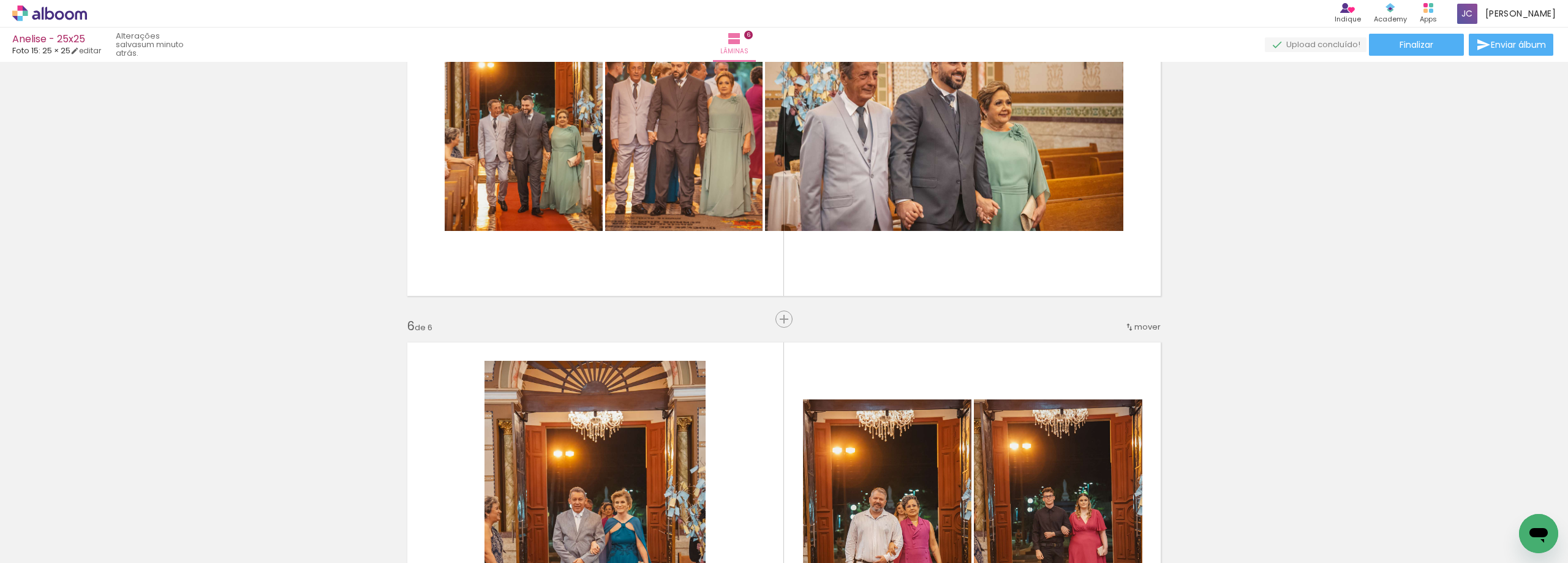
scroll to position [1861, 0]
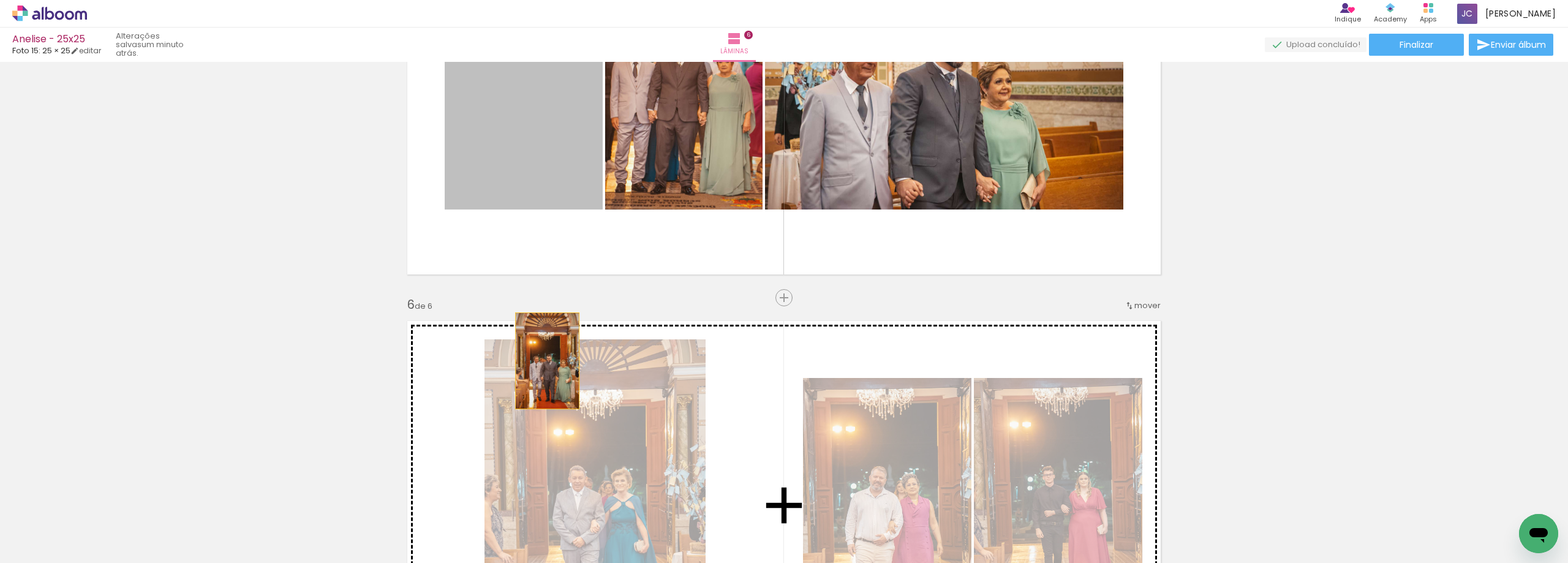
drag, startPoint x: 544, startPoint y: 132, endPoint x: 543, endPoint y: 392, distance: 260.0
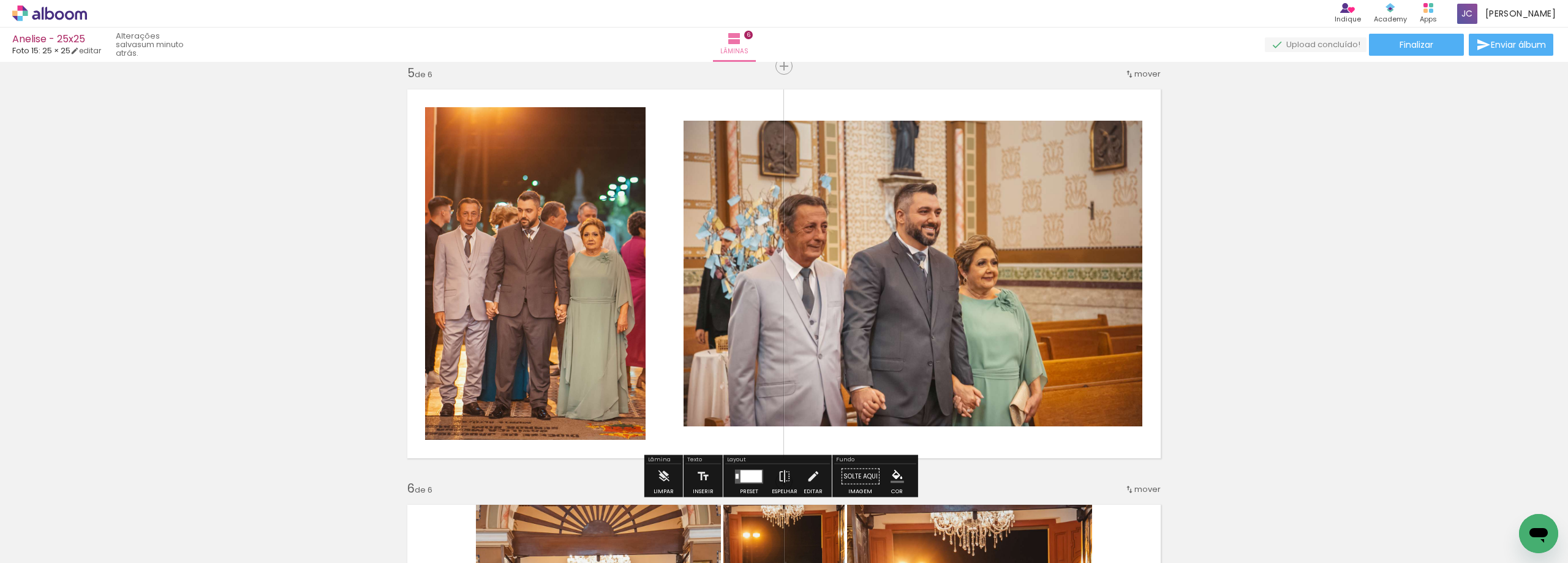
scroll to position [1739, 0]
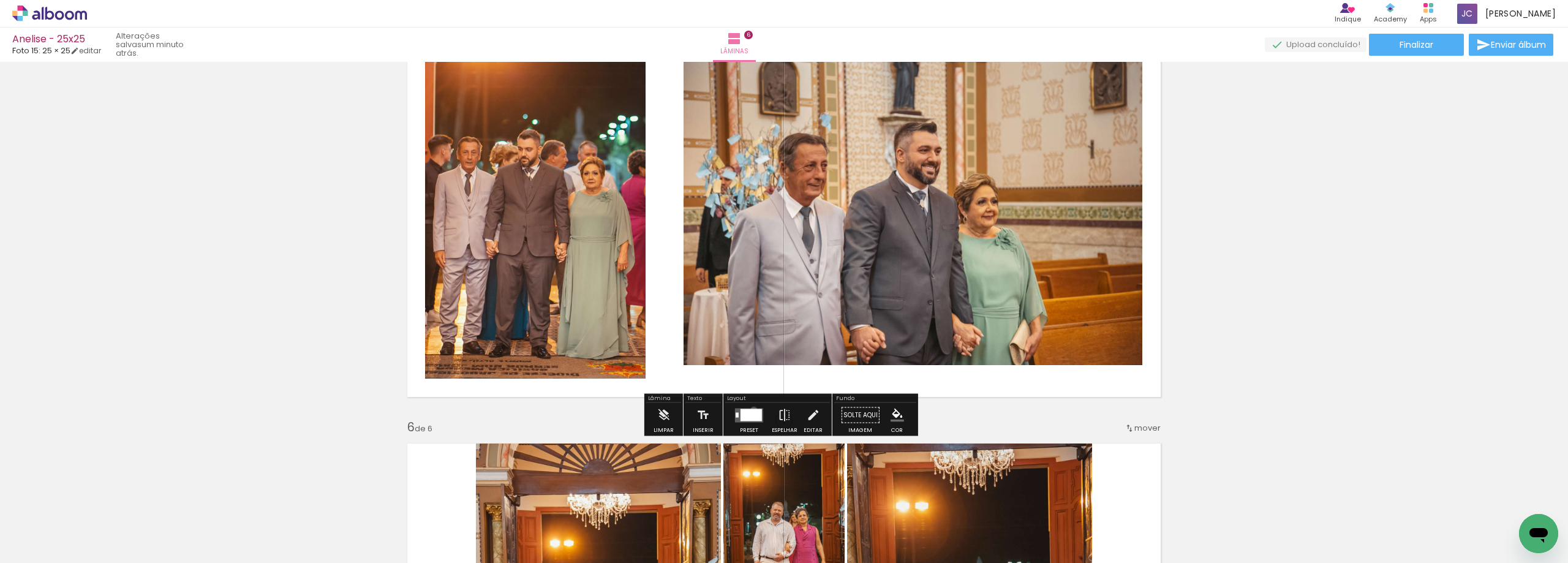
click at [751, 410] on div at bounding box center [751, 414] width 21 height 12
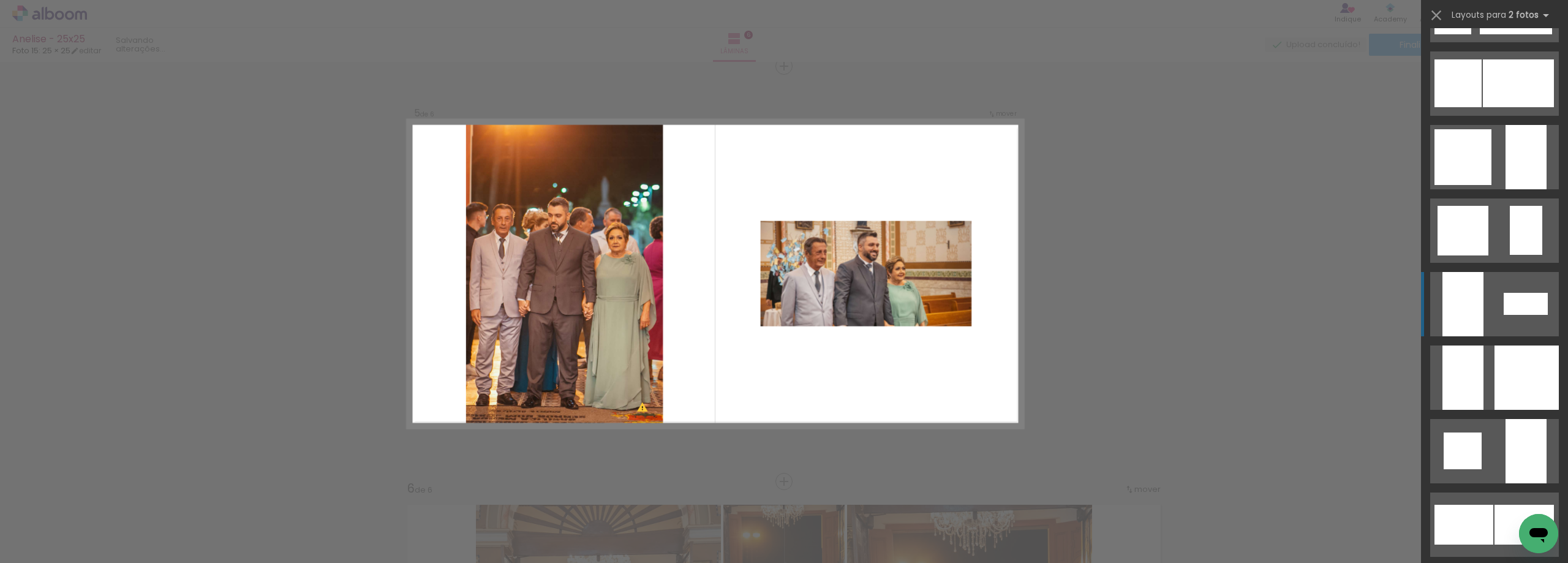
scroll to position [1103, 0]
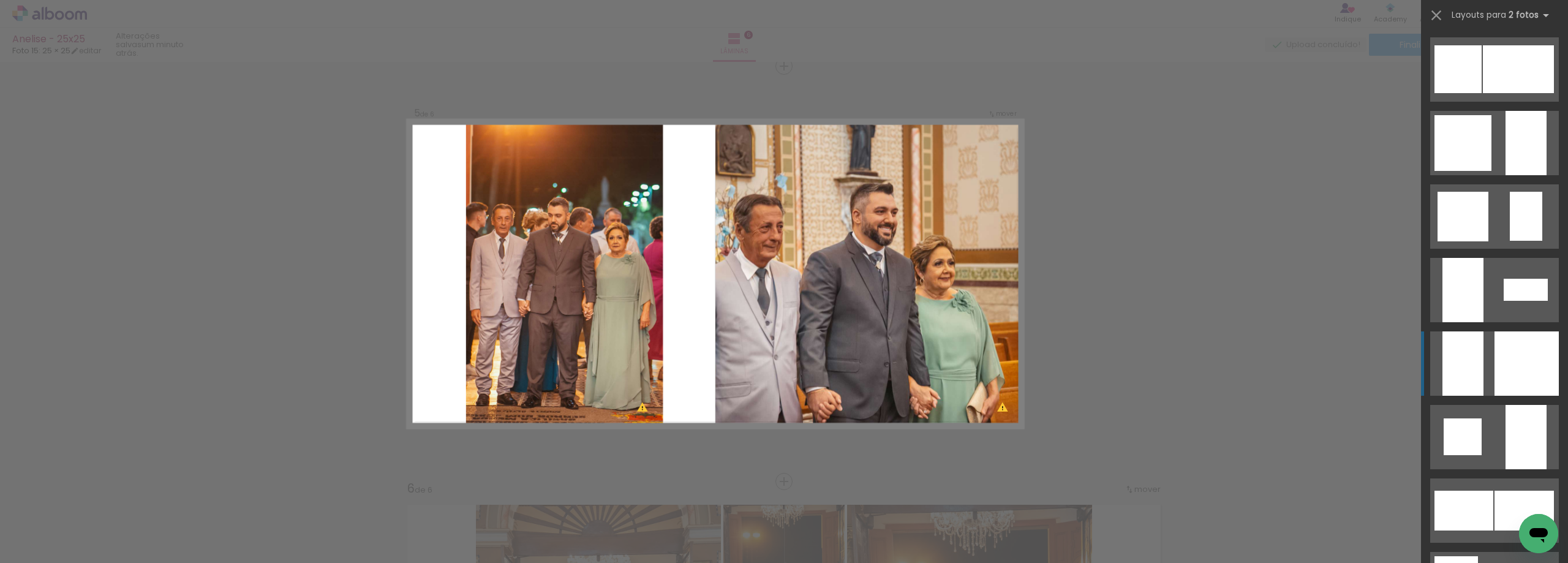
click at [1510, 357] on div at bounding box center [1526, 364] width 64 height 64
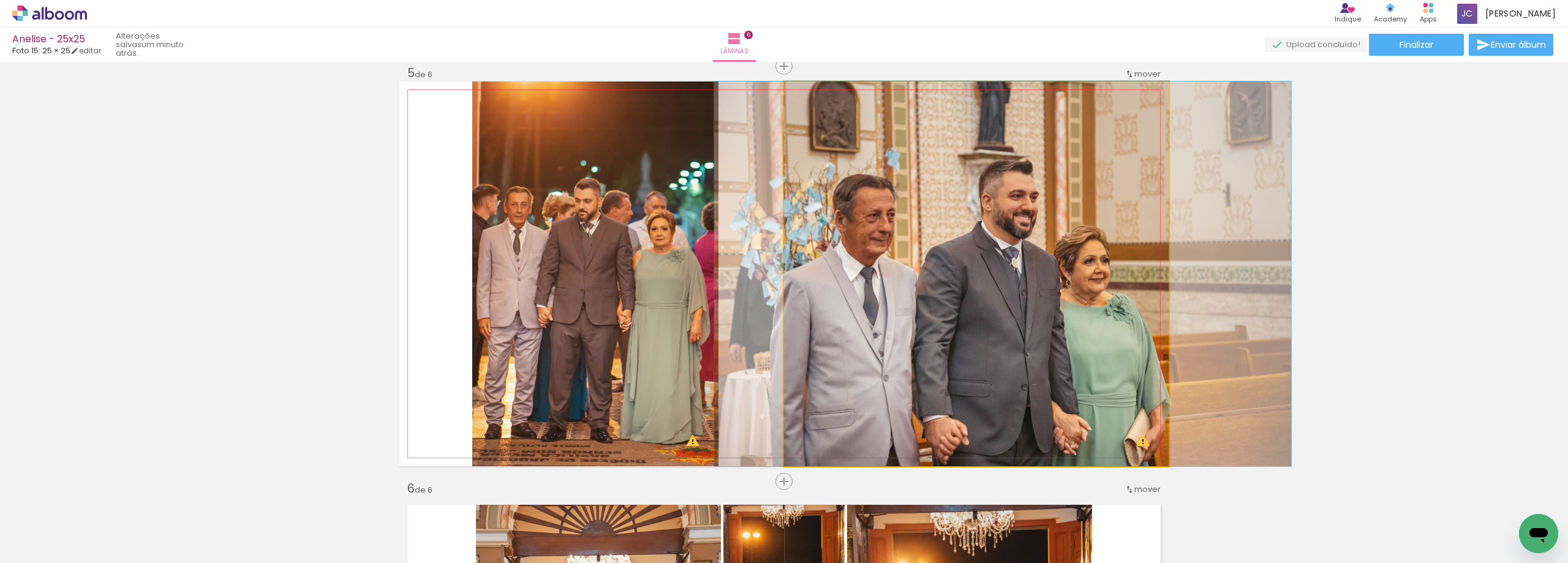
drag, startPoint x: 1068, startPoint y: 252, endPoint x: 1094, endPoint y: 246, distance: 26.7
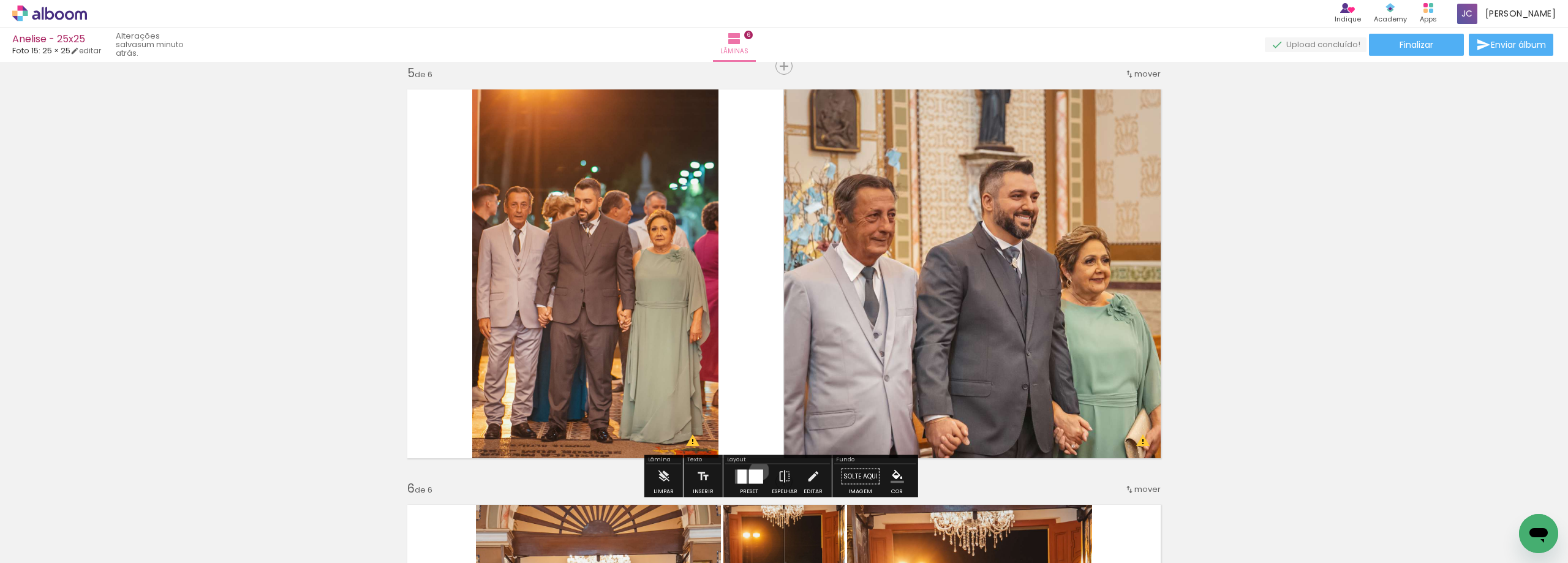
click at [756, 470] on div at bounding box center [756, 476] width 14 height 14
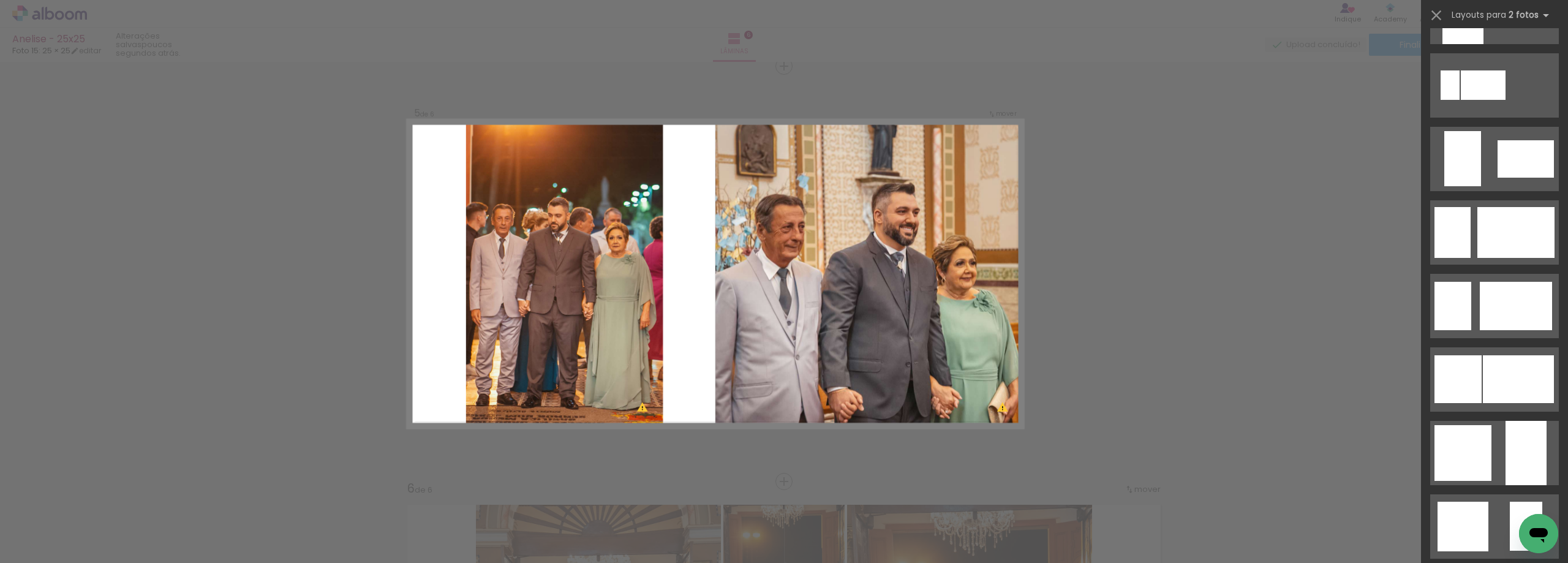
scroll to position [842, 0]
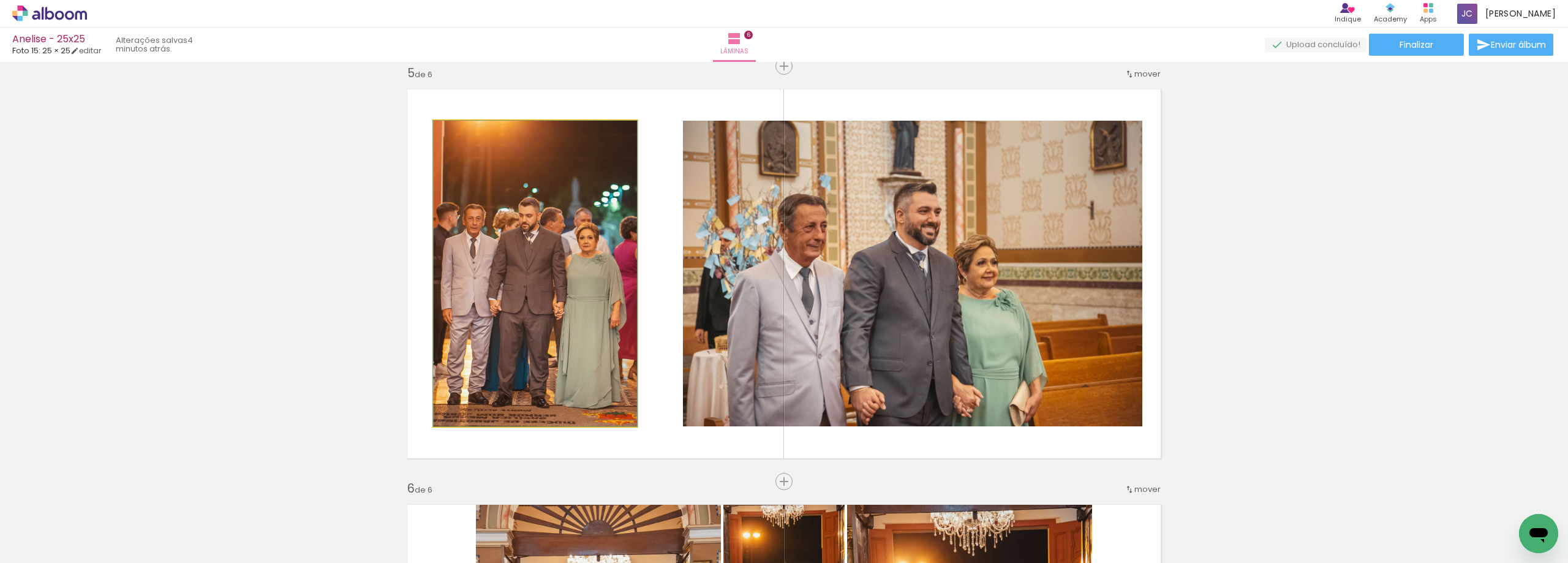
click at [547, 332] on quentale-photo at bounding box center [535, 273] width 203 height 306
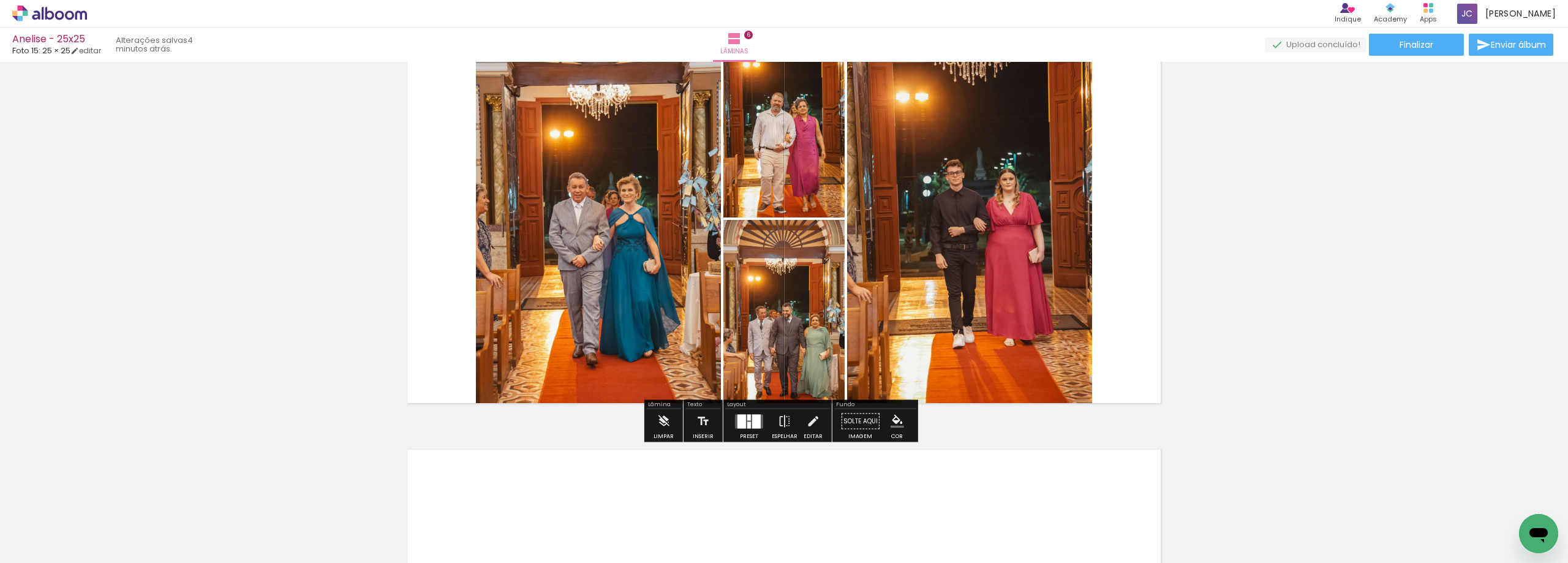
scroll to position [2168, 0]
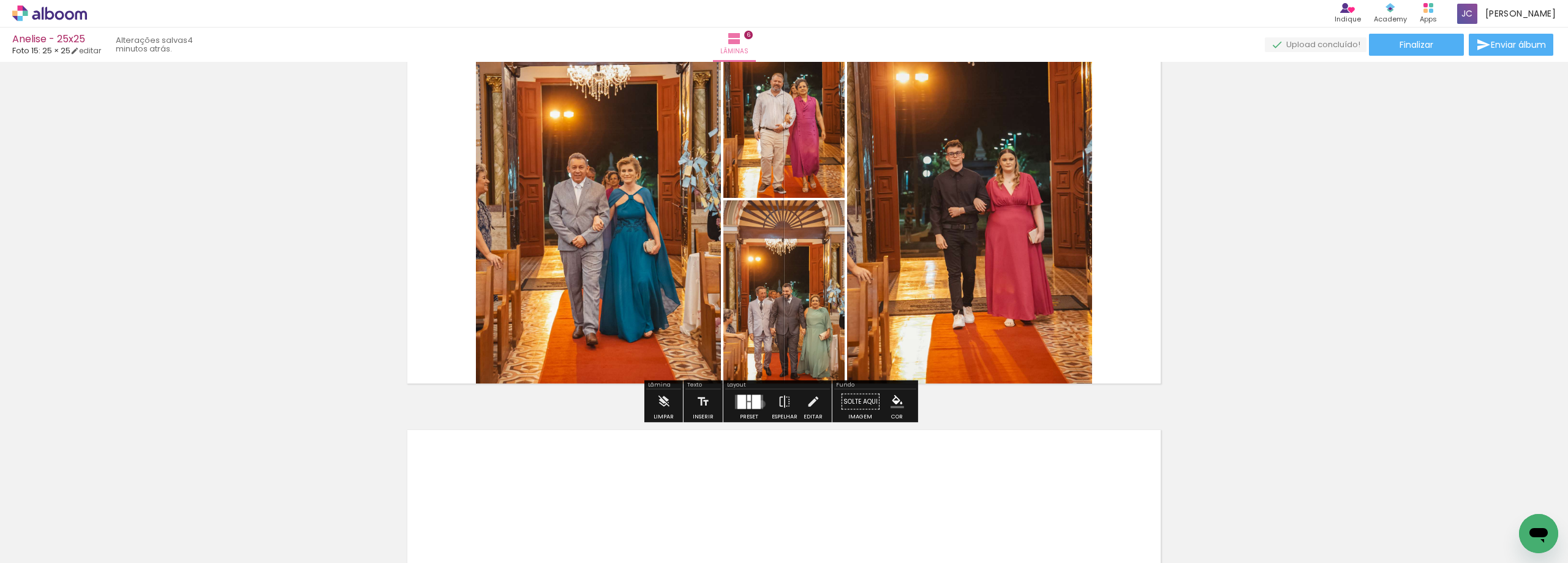
click at [759, 403] on quentale-layouter at bounding box center [749, 401] width 28 height 14
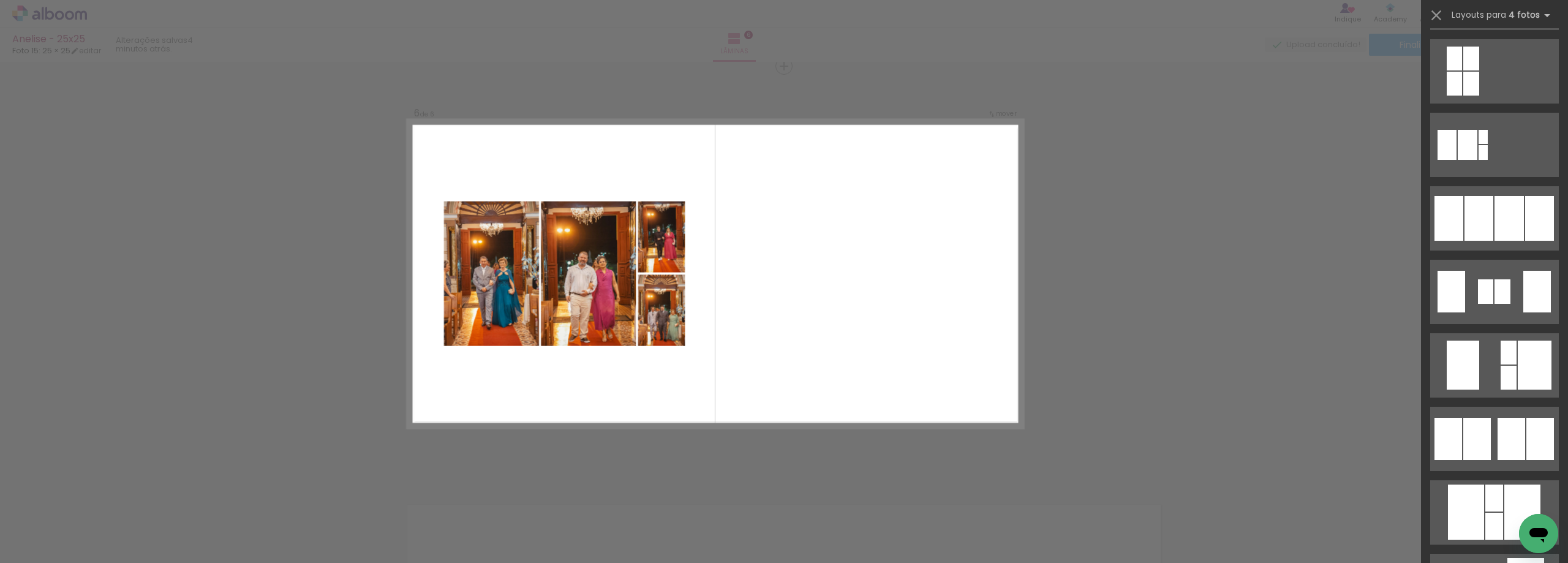
scroll to position [735, 0]
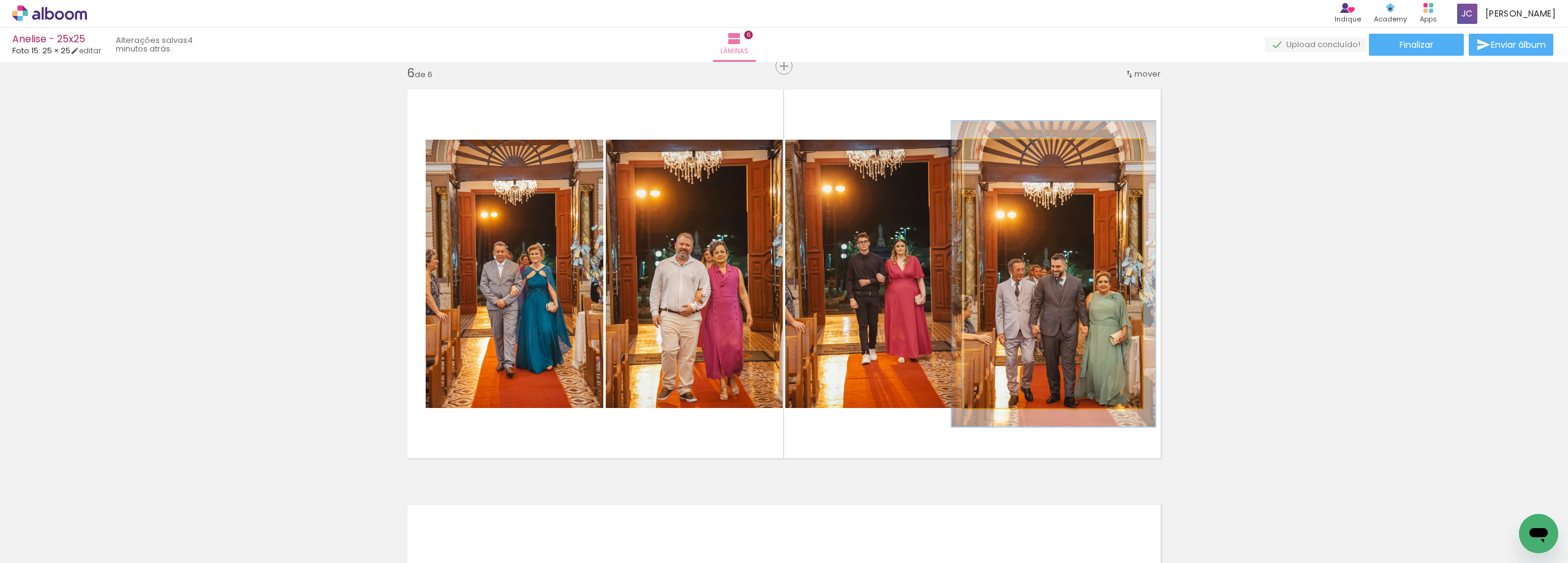
drag, startPoint x: 992, startPoint y: 155, endPoint x: 998, endPoint y: 154, distance: 6.1
type paper-slider "114"
click at [998, 154] on div at bounding box center [999, 152] width 19 height 19
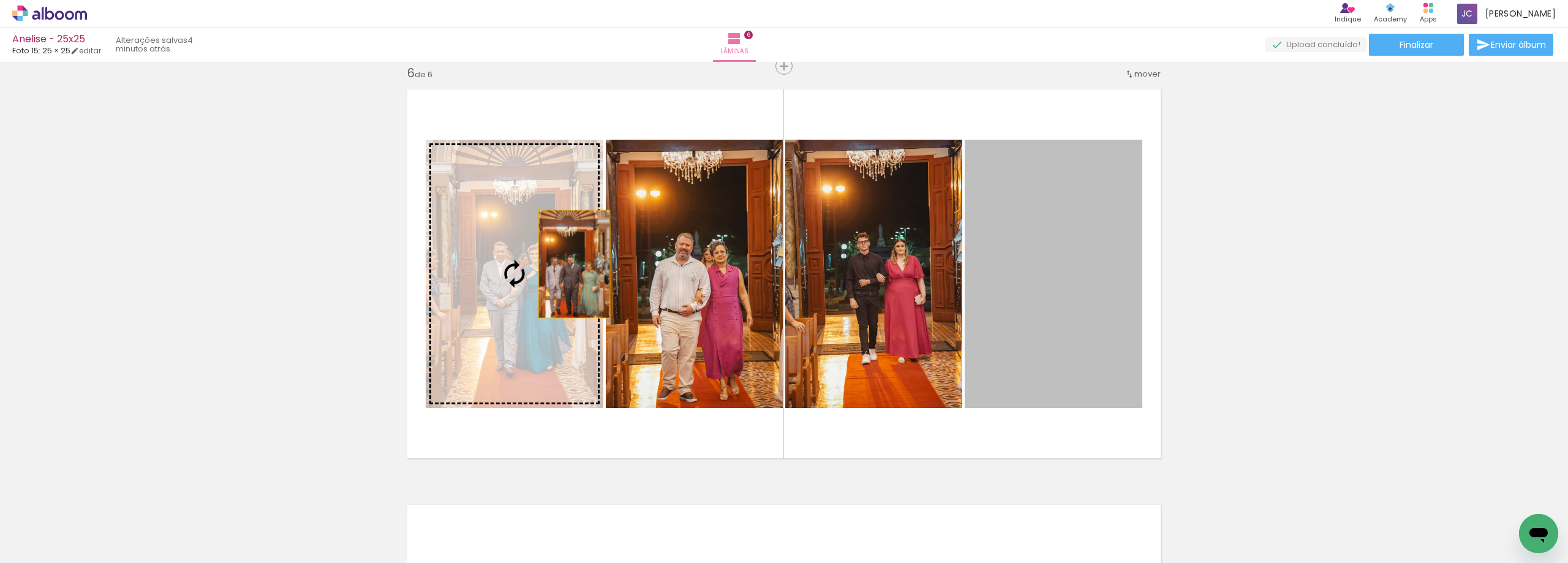
drag, startPoint x: 1054, startPoint y: 304, endPoint x: 570, endPoint y: 264, distance: 485.7
click at [0, 0] on slot at bounding box center [0, 0] width 0 height 0
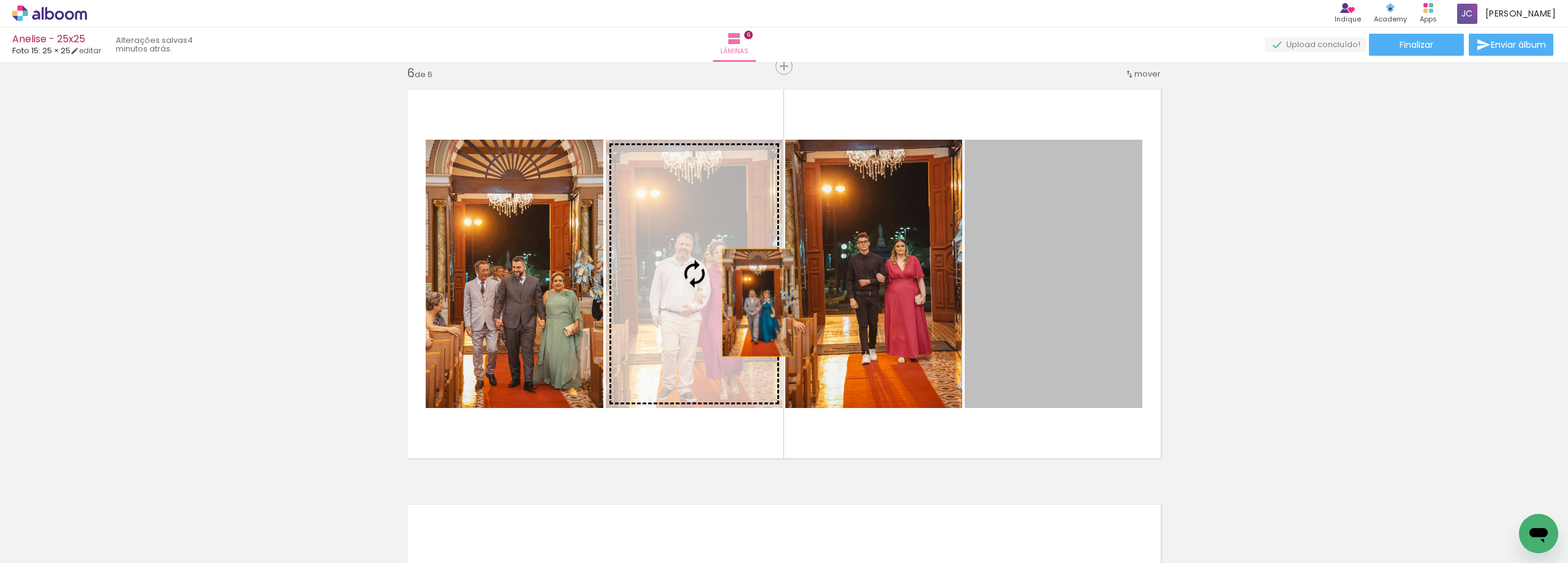
drag, startPoint x: 1111, startPoint y: 338, endPoint x: 745, endPoint y: 302, distance: 367.8
click at [0, 0] on slot at bounding box center [0, 0] width 0 height 0
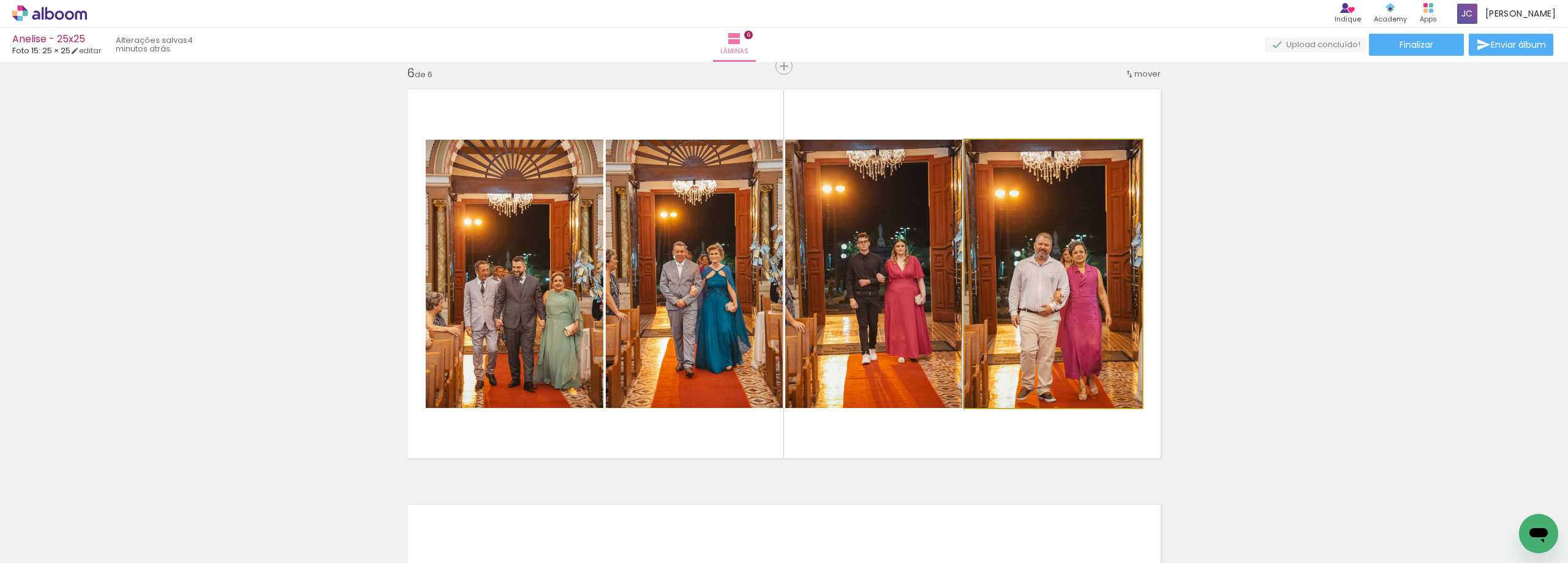
drag, startPoint x: 1104, startPoint y: 327, endPoint x: 917, endPoint y: 316, distance: 187.3
click at [0, 0] on slot at bounding box center [0, 0] width 0 height 0
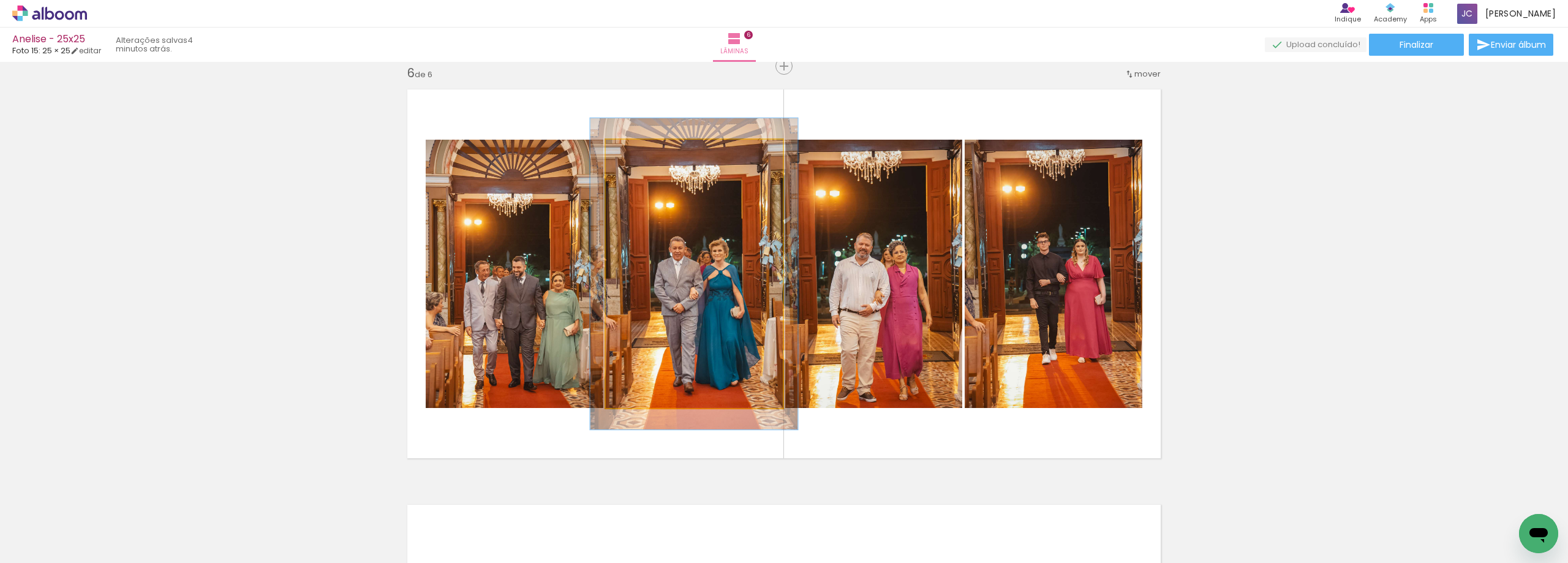
drag, startPoint x: 630, startPoint y: 151, endPoint x: 636, endPoint y: 149, distance: 6.3
type paper-slider "116"
click at [636, 149] on div at bounding box center [641, 152] width 11 height 11
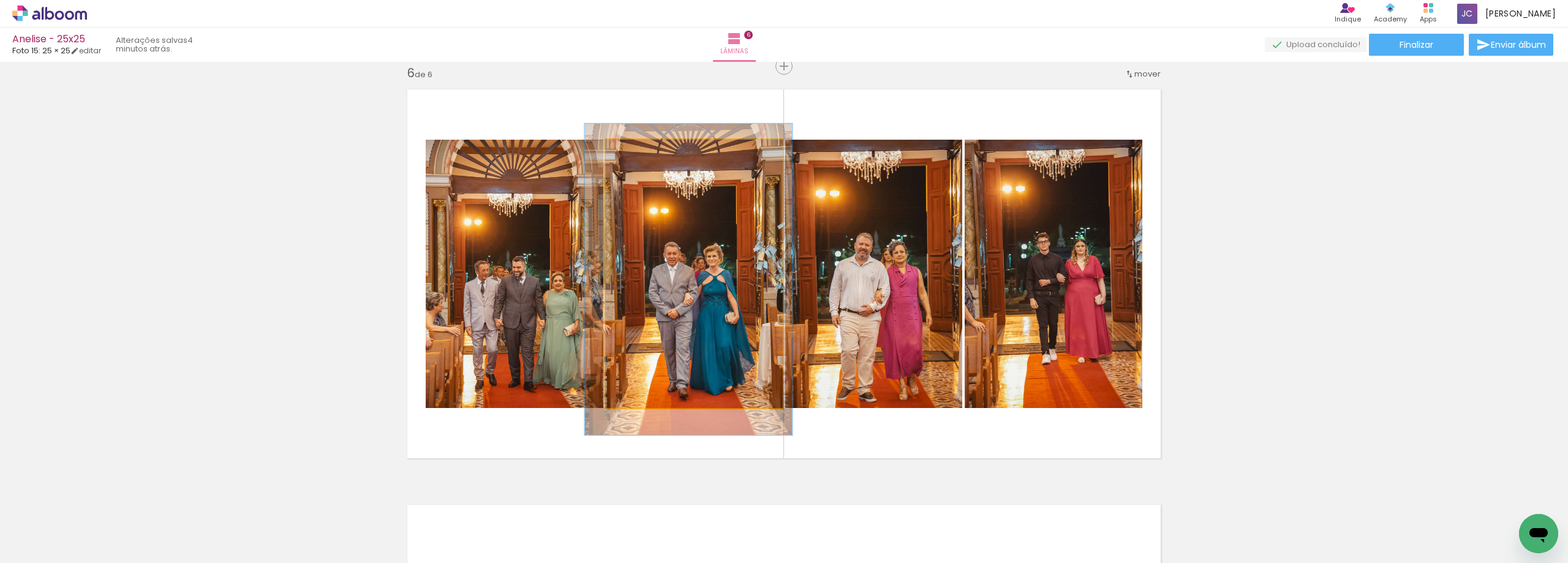
drag, startPoint x: 727, startPoint y: 244, endPoint x: 722, endPoint y: 250, distance: 7.8
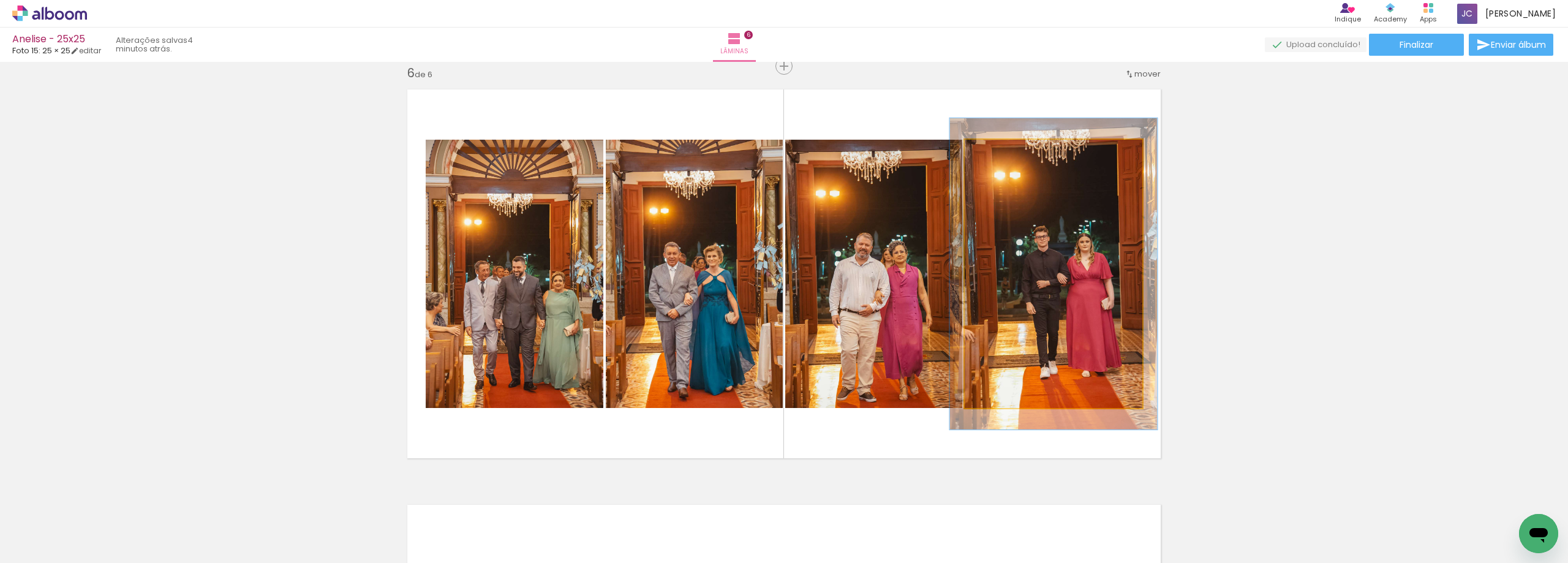
drag, startPoint x: 992, startPoint y: 153, endPoint x: 998, endPoint y: 153, distance: 6.0
type paper-slider "116"
click at [998, 153] on div at bounding box center [999, 152] width 11 height 11
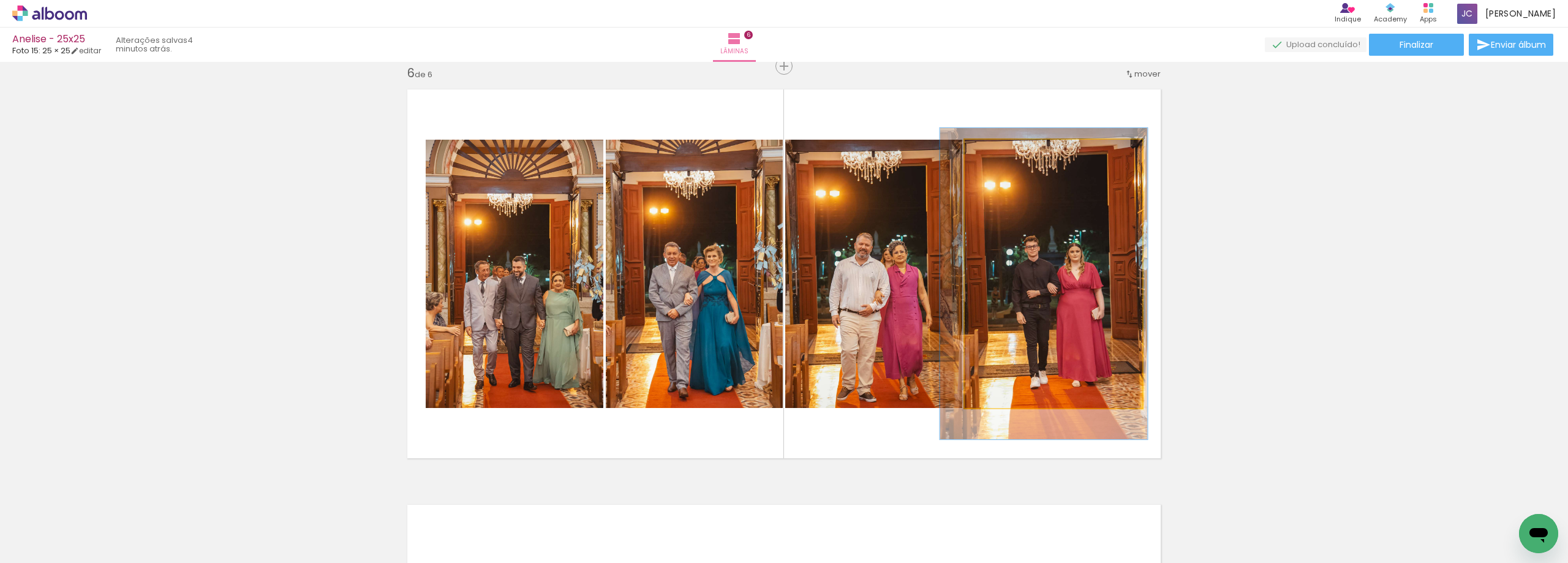
drag, startPoint x: 1077, startPoint y: 290, endPoint x: 1067, endPoint y: 299, distance: 13.5
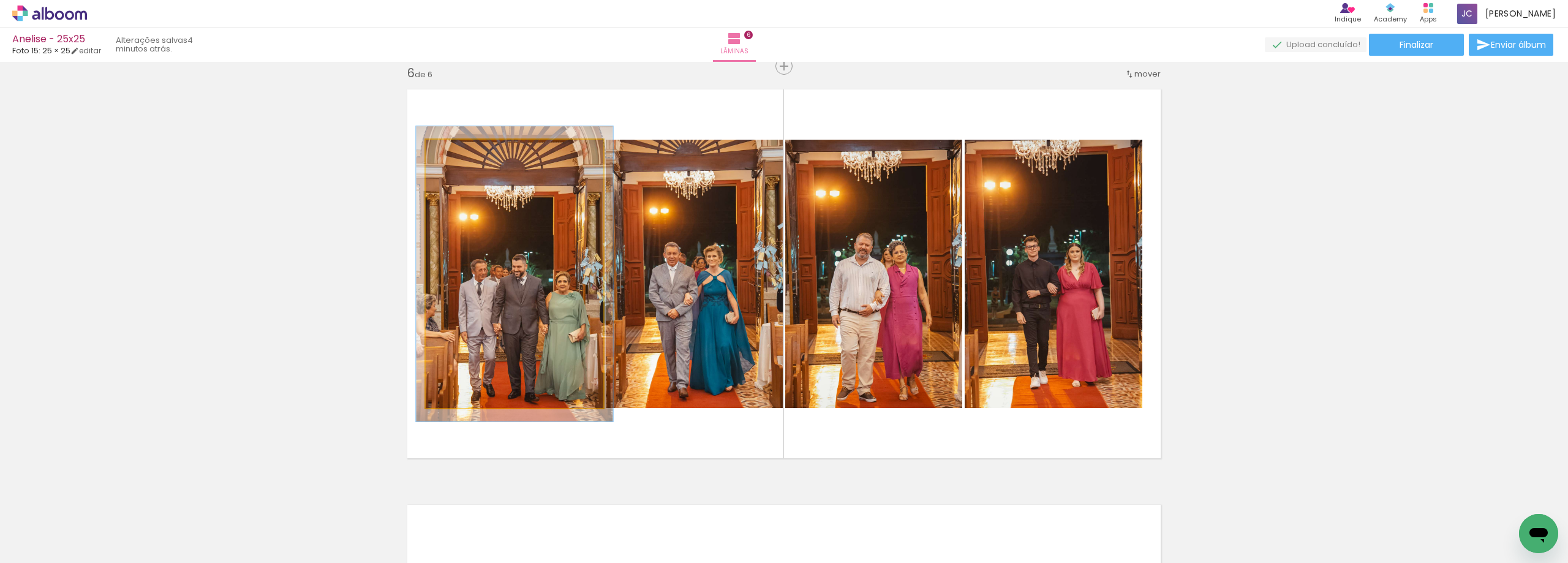
type paper-slider "110"
click at [459, 152] on div at bounding box center [459, 152] width 19 height 19
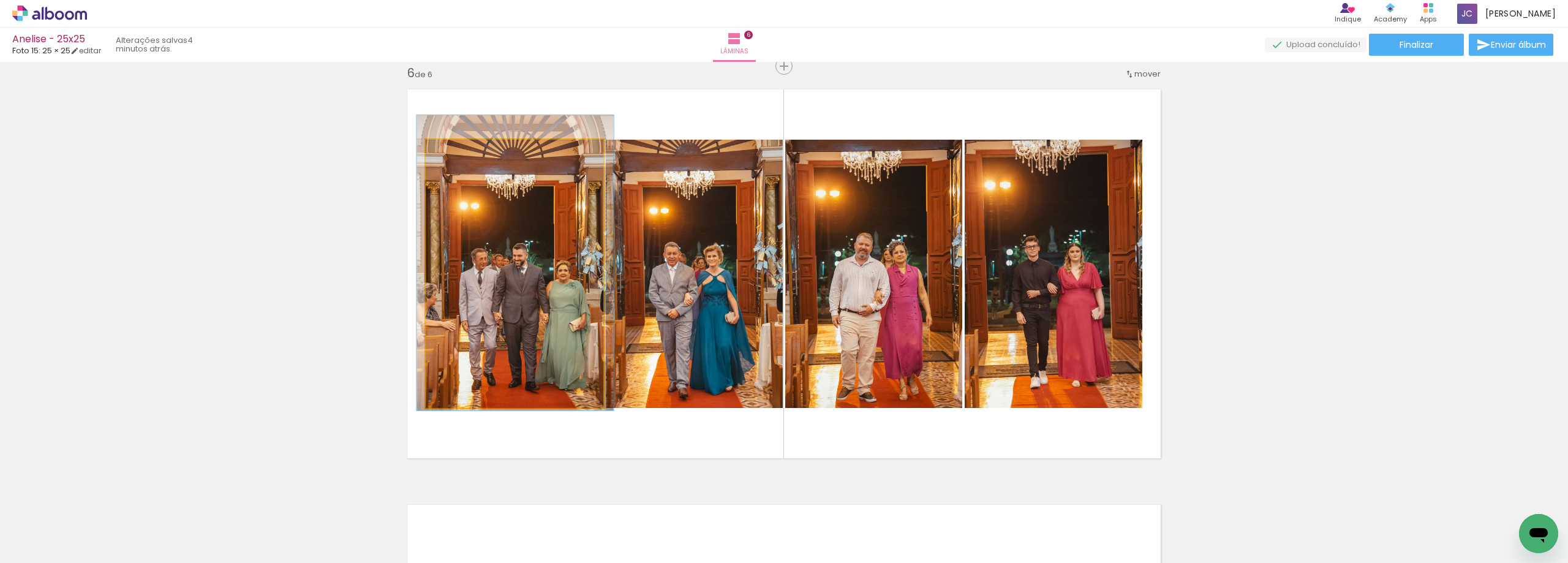
drag, startPoint x: 563, startPoint y: 286, endPoint x: 564, endPoint y: 276, distance: 10.0
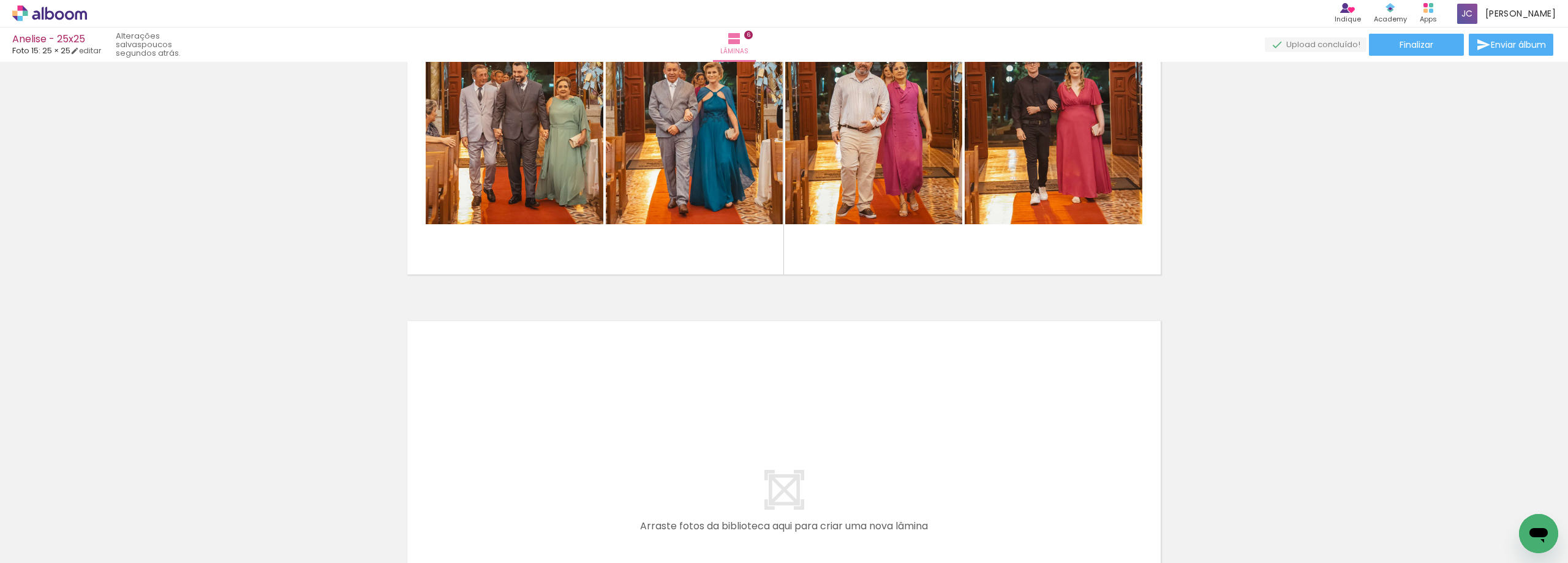
scroll to position [2338, 0]
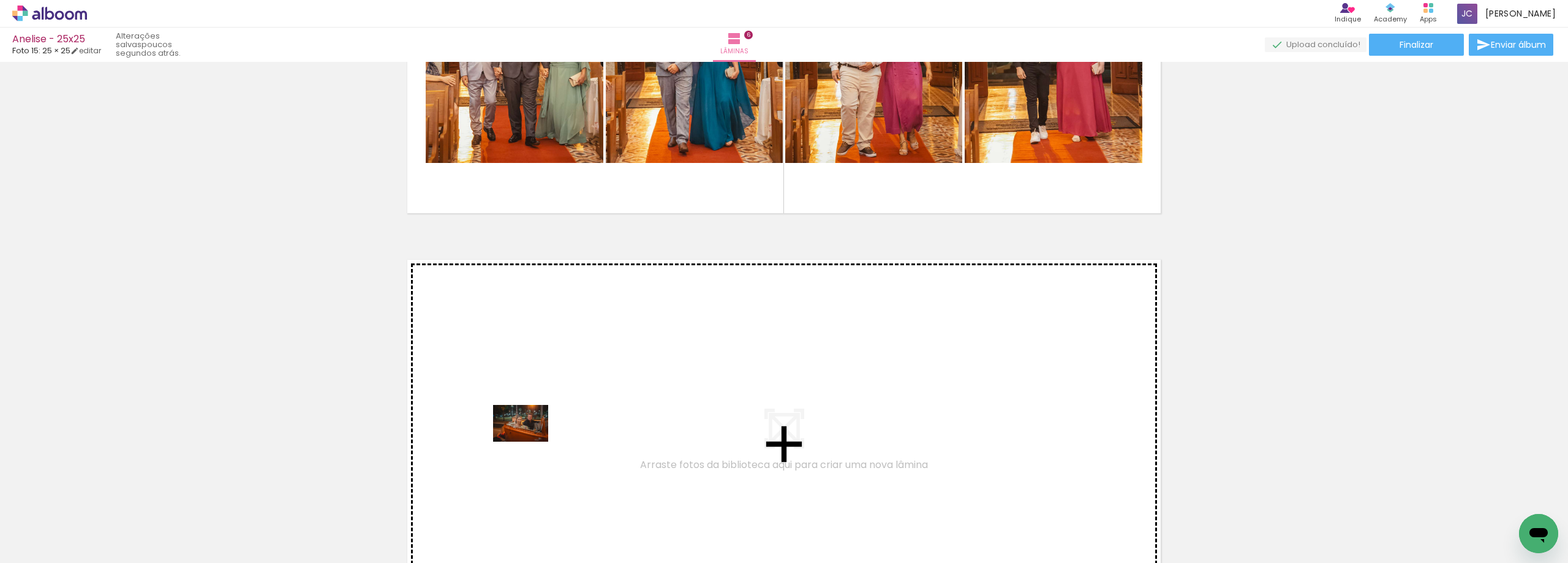
drag, startPoint x: 145, startPoint y: 519, endPoint x: 530, endPoint y: 442, distance: 392.6
click at [530, 442] on quentale-workspace at bounding box center [784, 281] width 1568 height 563
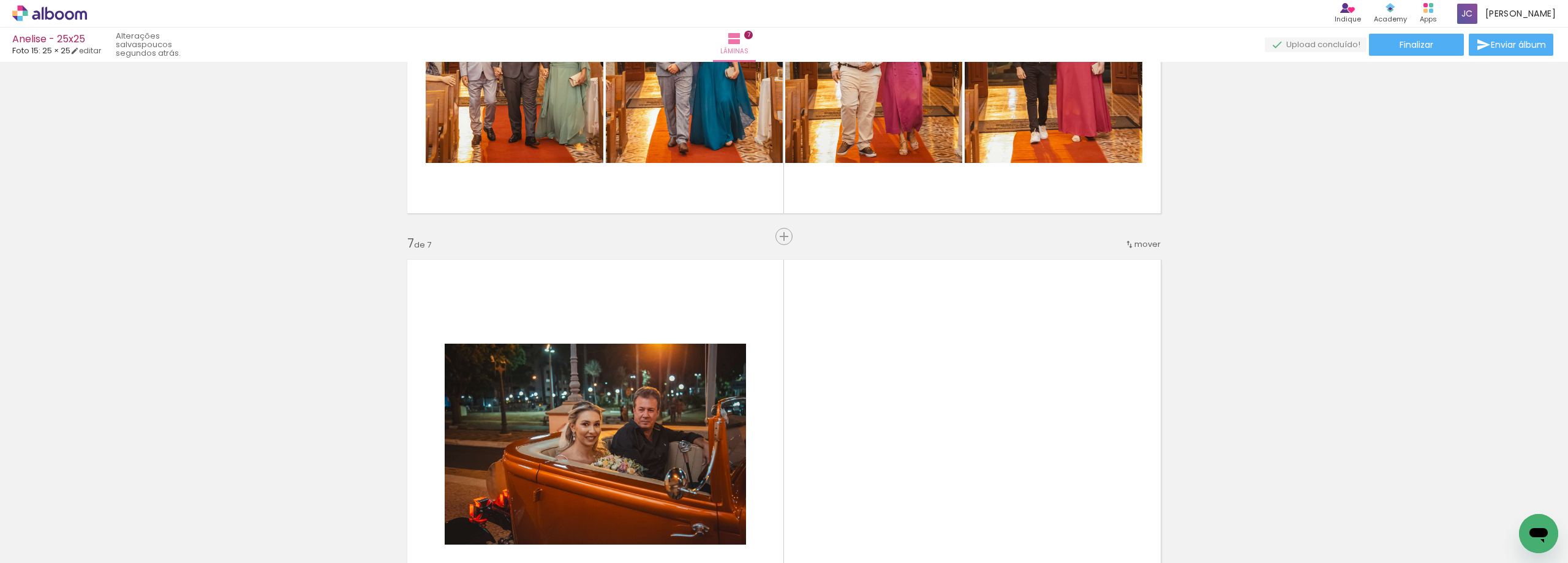
scroll to position [2508, 0]
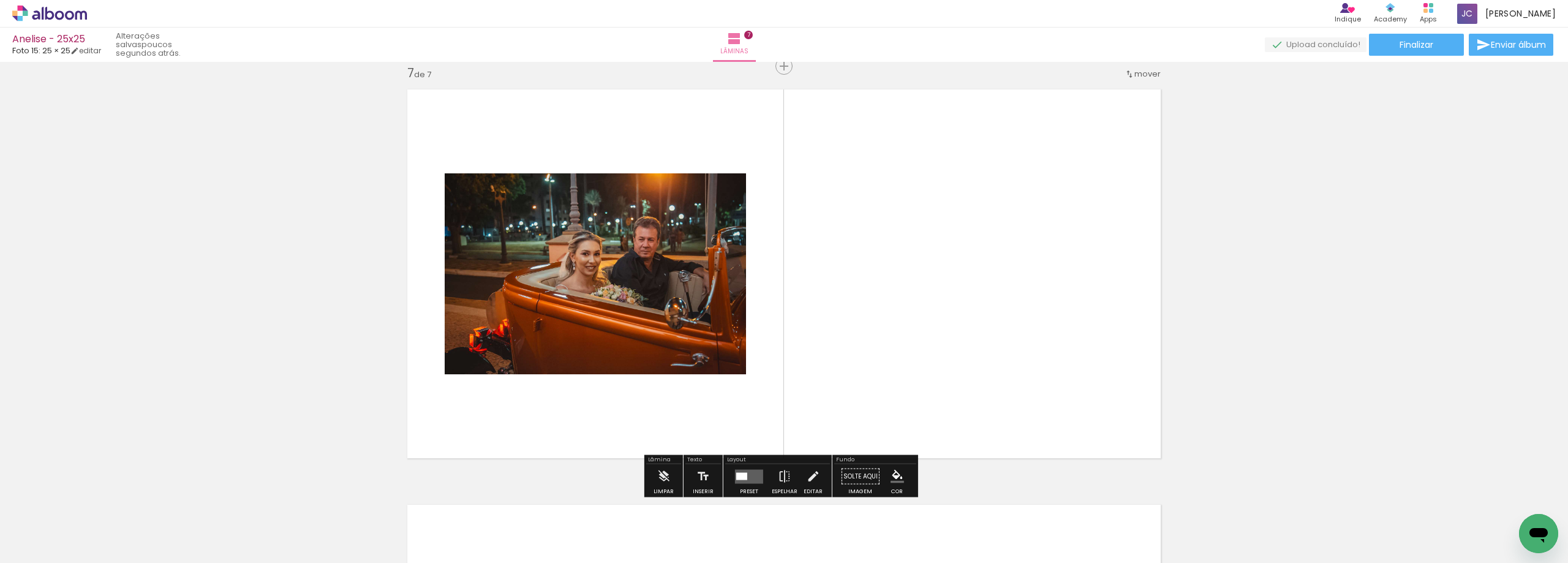
click at [735, 471] on quentale-layouter at bounding box center [749, 476] width 28 height 14
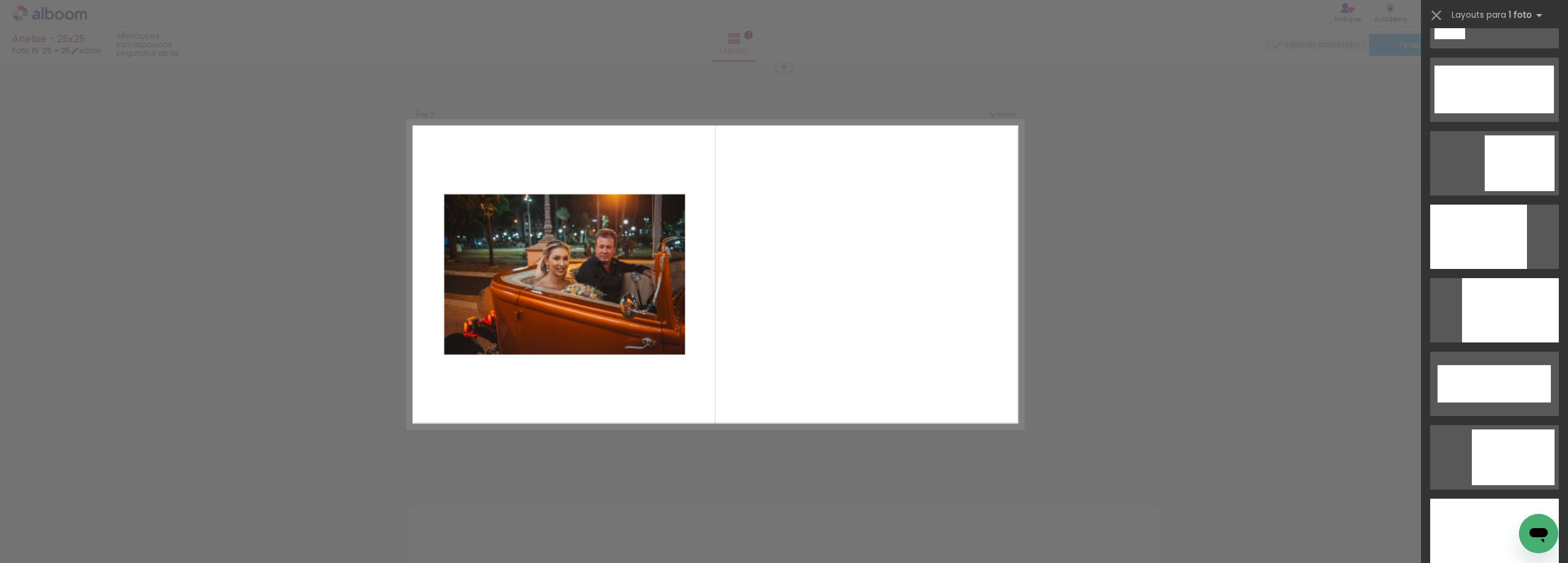
scroll to position [3062, 0]
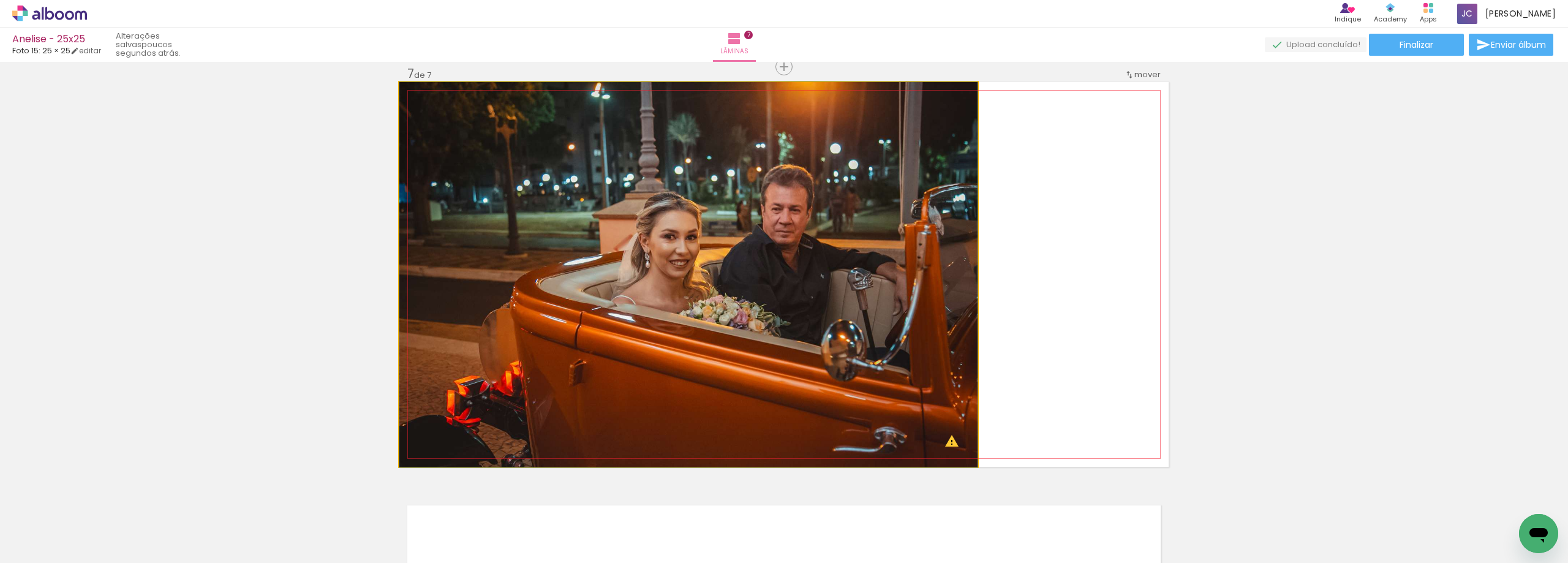
drag, startPoint x: 871, startPoint y: 311, endPoint x: 855, endPoint y: 317, distance: 17.1
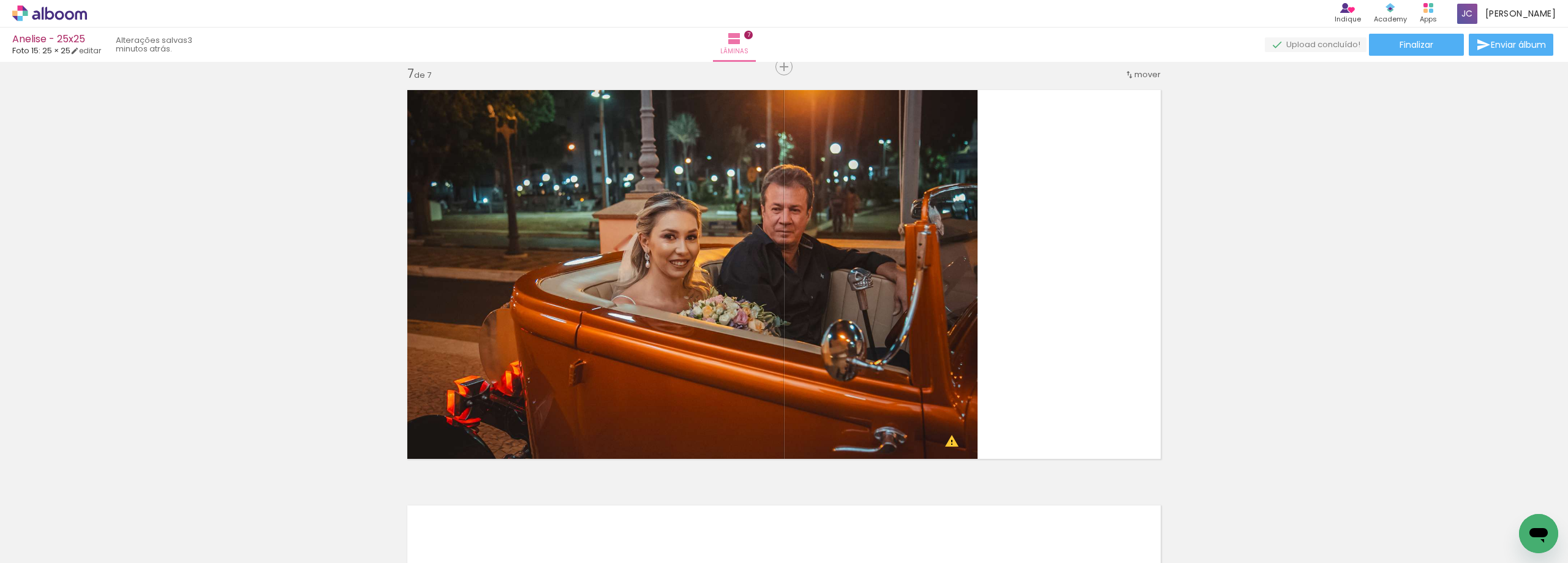
scroll to position [0, 0]
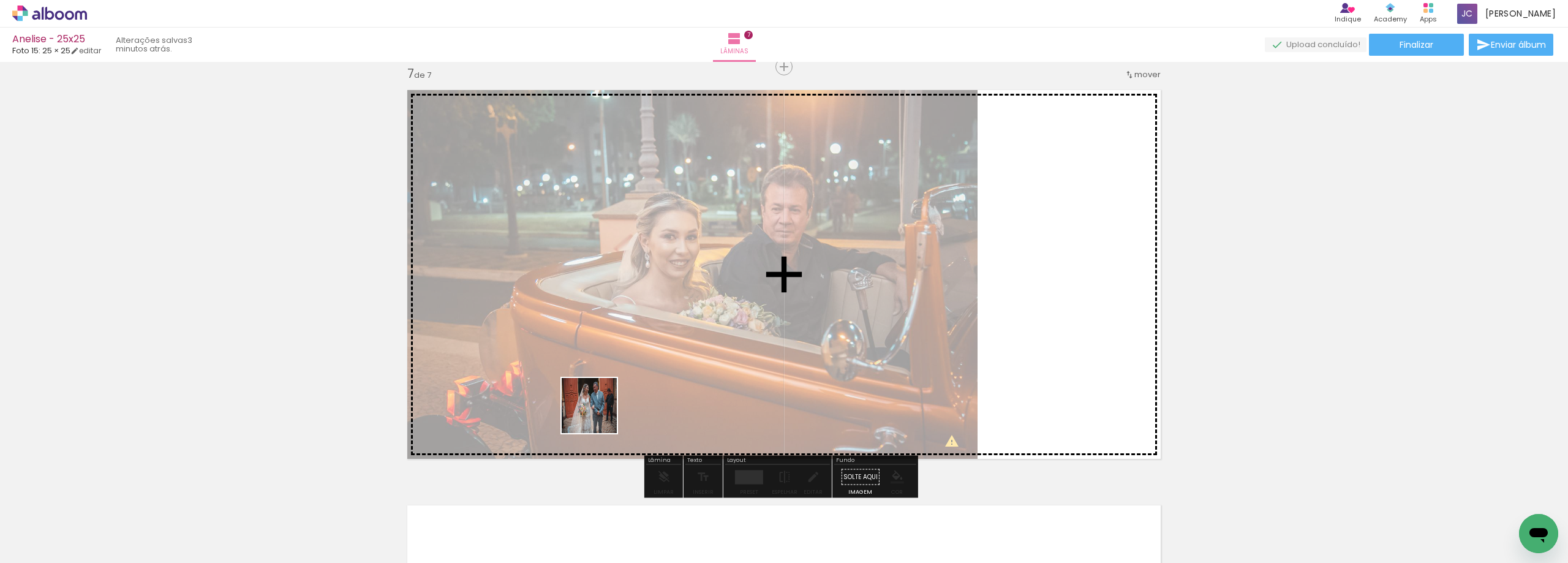
drag, startPoint x: 144, startPoint y: 530, endPoint x: 953, endPoint y: 338, distance: 831.5
click at [953, 338] on quentale-workspace at bounding box center [784, 281] width 1568 height 563
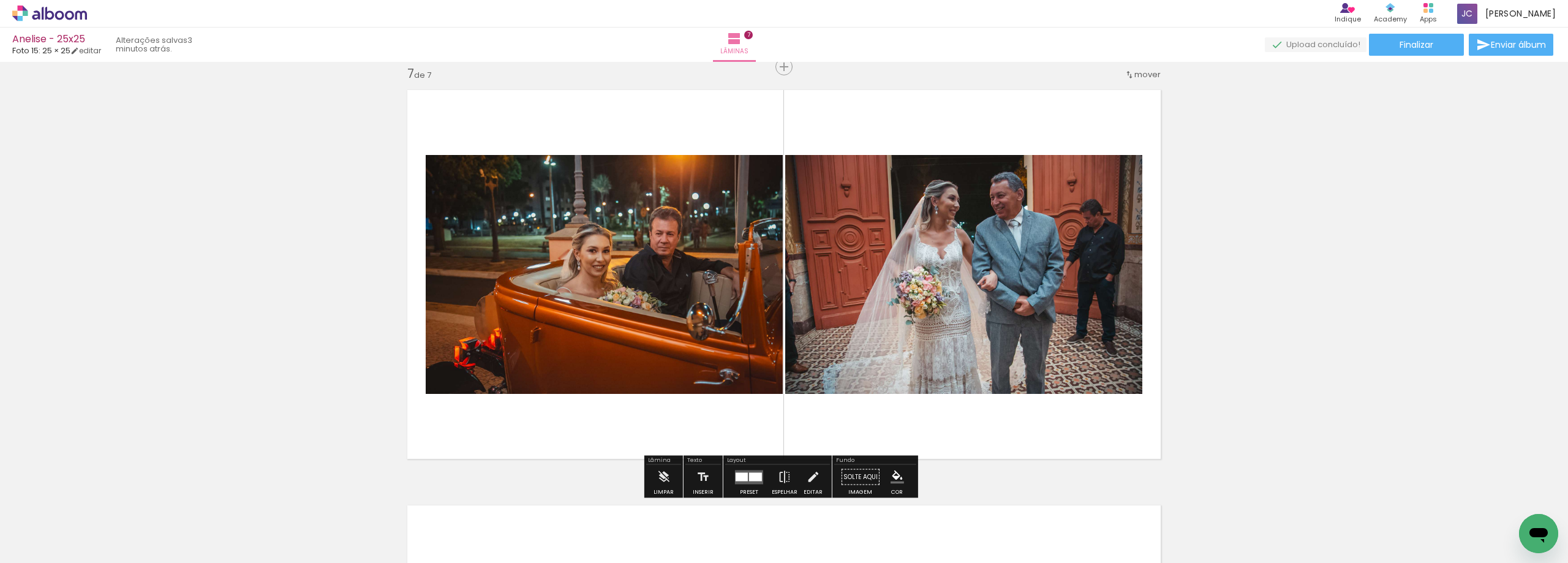
click at [754, 480] on div at bounding box center [755, 476] width 13 height 8
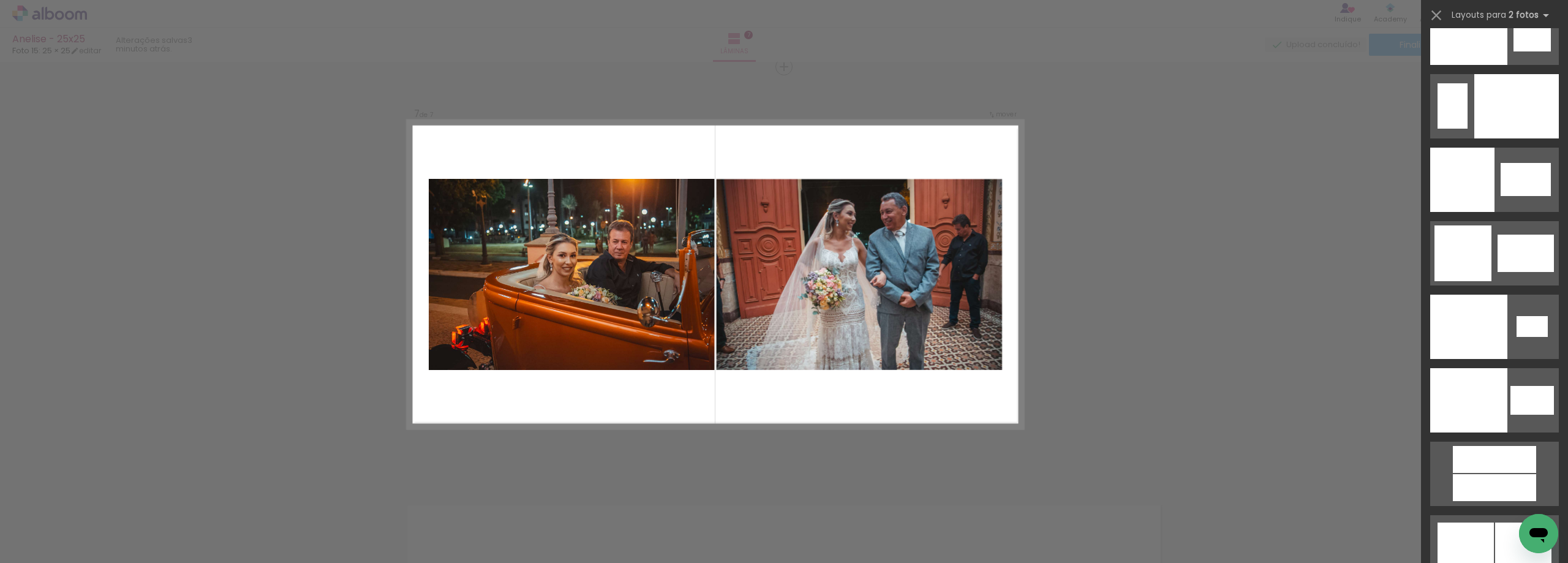
scroll to position [6449, 0]
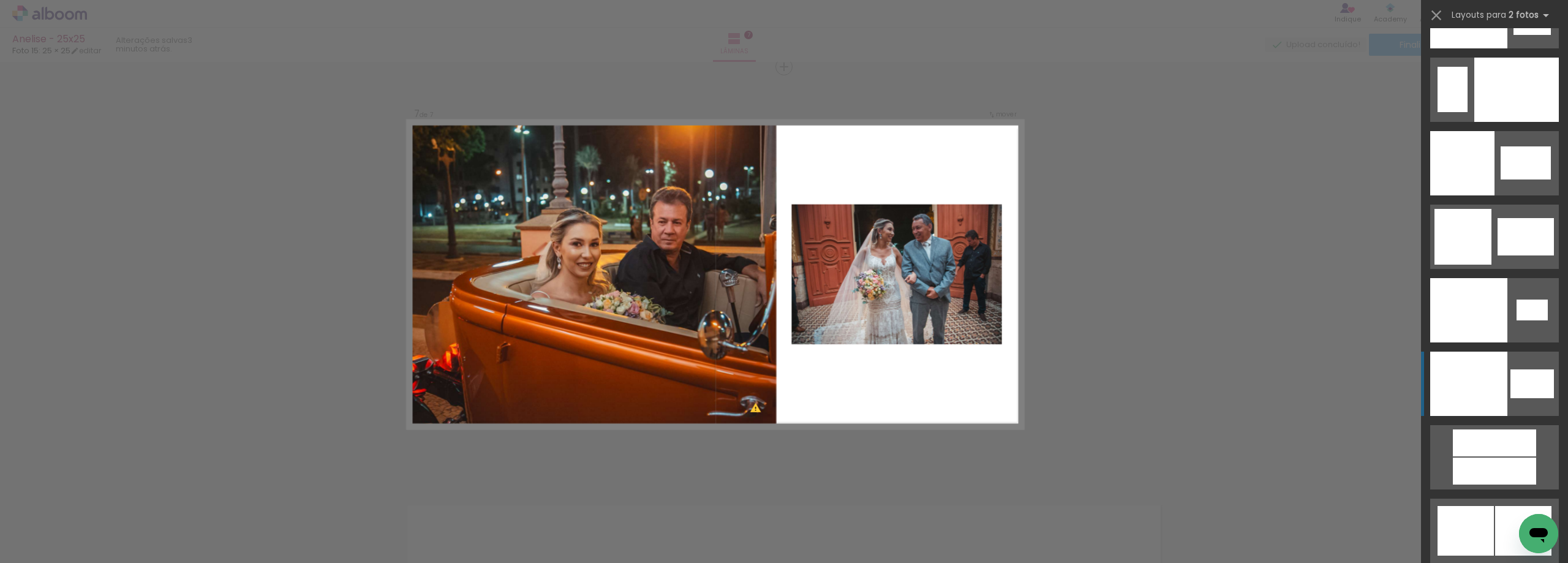
click at [1499, 342] on div at bounding box center [1468, 310] width 77 height 64
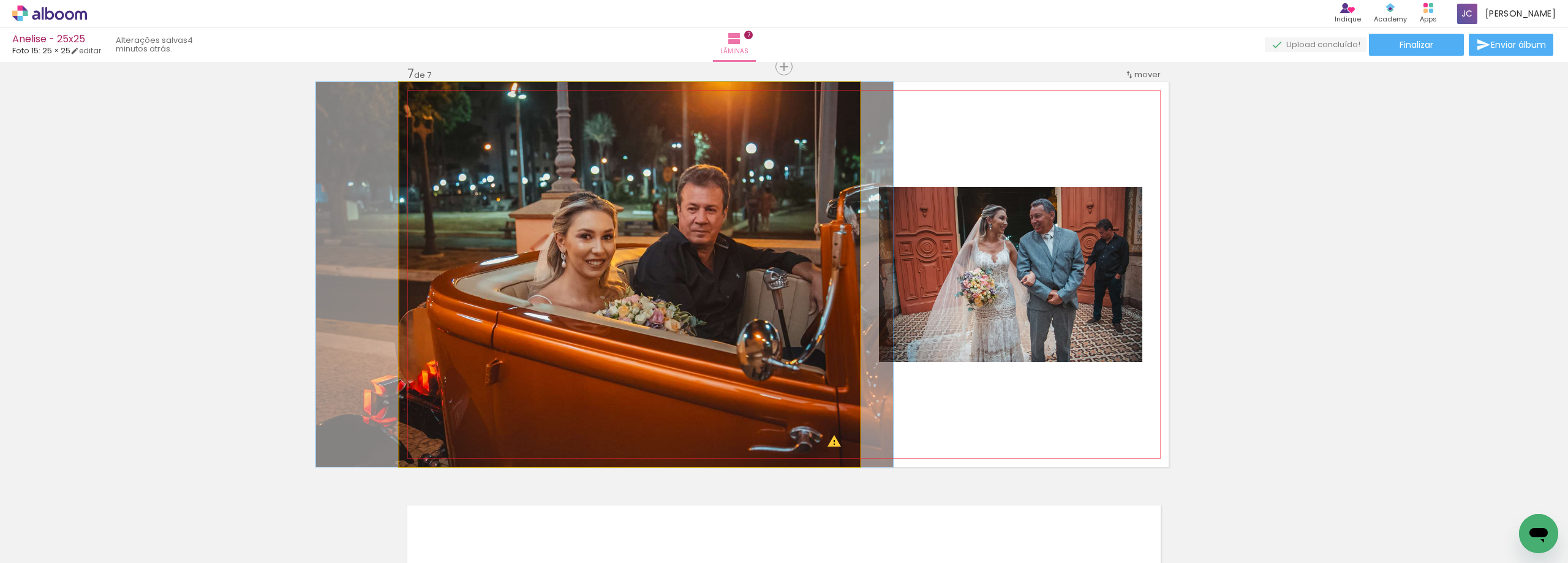
drag, startPoint x: 709, startPoint y: 305, endPoint x: 684, endPoint y: 306, distance: 25.0
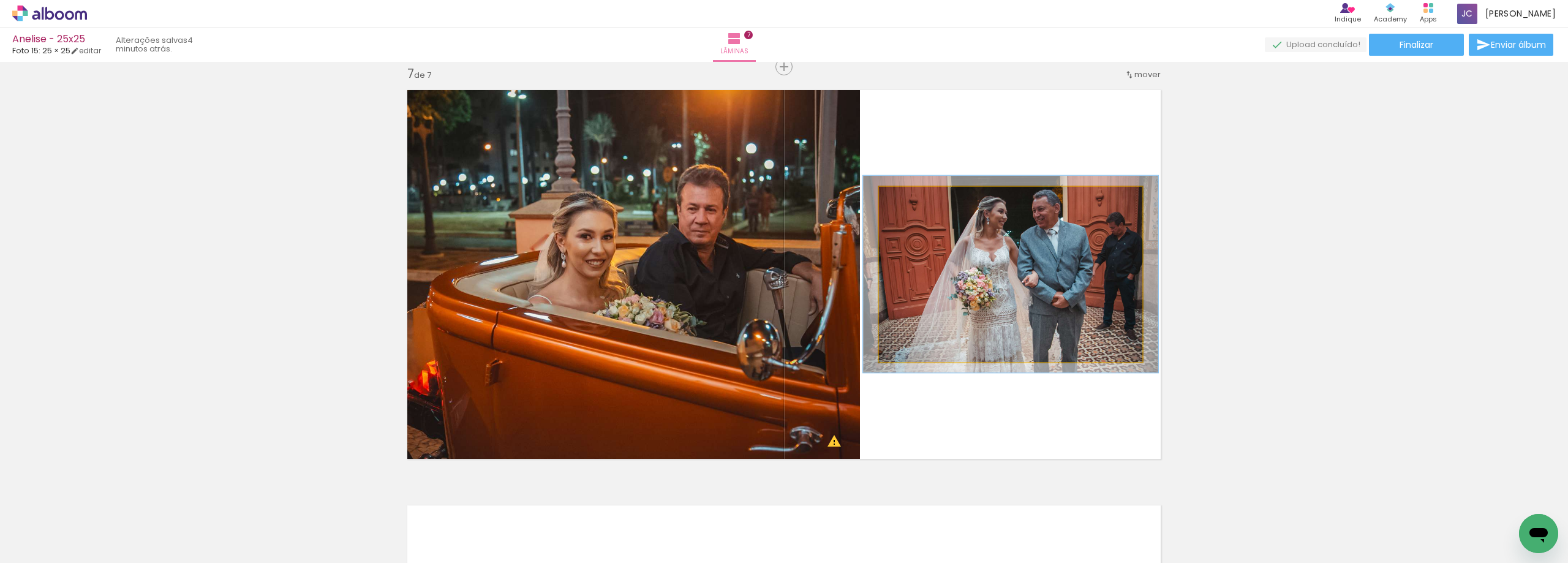
type paper-slider "112"
click at [908, 201] on div at bounding box center [912, 199] width 11 height 11
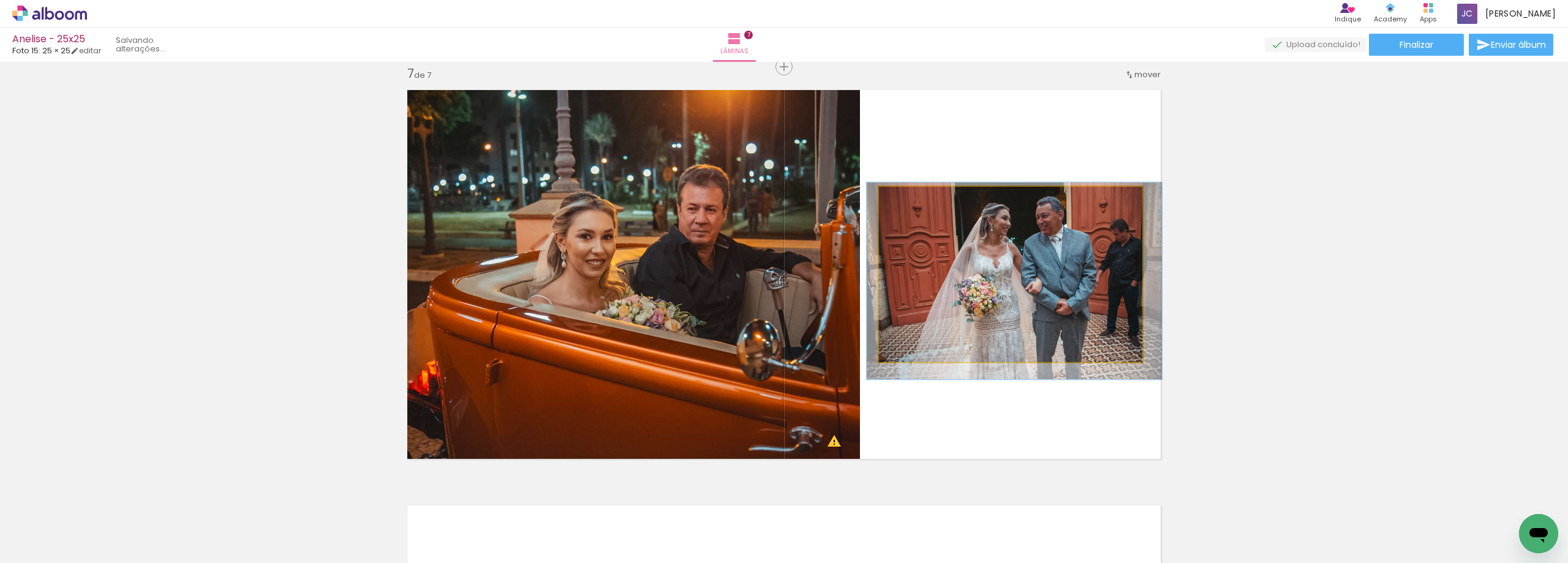
drag, startPoint x: 1107, startPoint y: 292, endPoint x: 1110, endPoint y: 299, distance: 7.6
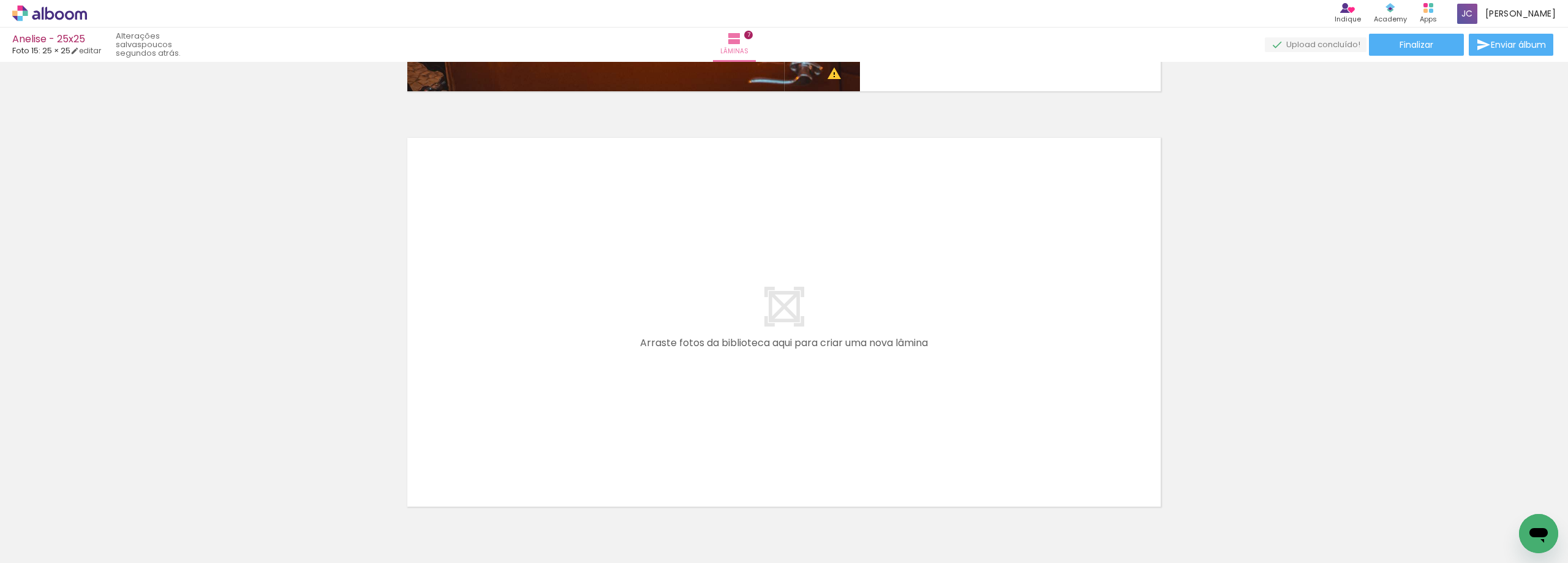
scroll to position [0, 4115]
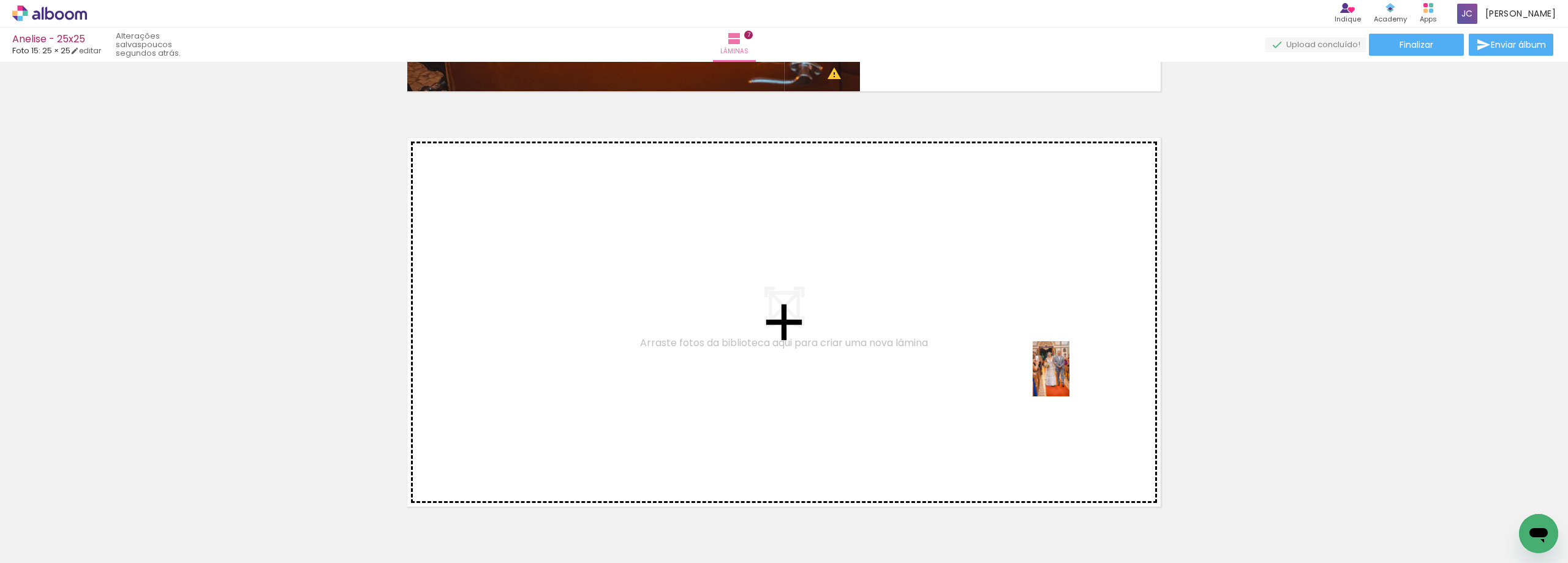
drag, startPoint x: 1094, startPoint y: 523, endPoint x: 1069, endPoint y: 378, distance: 147.1
click at [1069, 378] on quentale-workspace at bounding box center [784, 281] width 1568 height 563
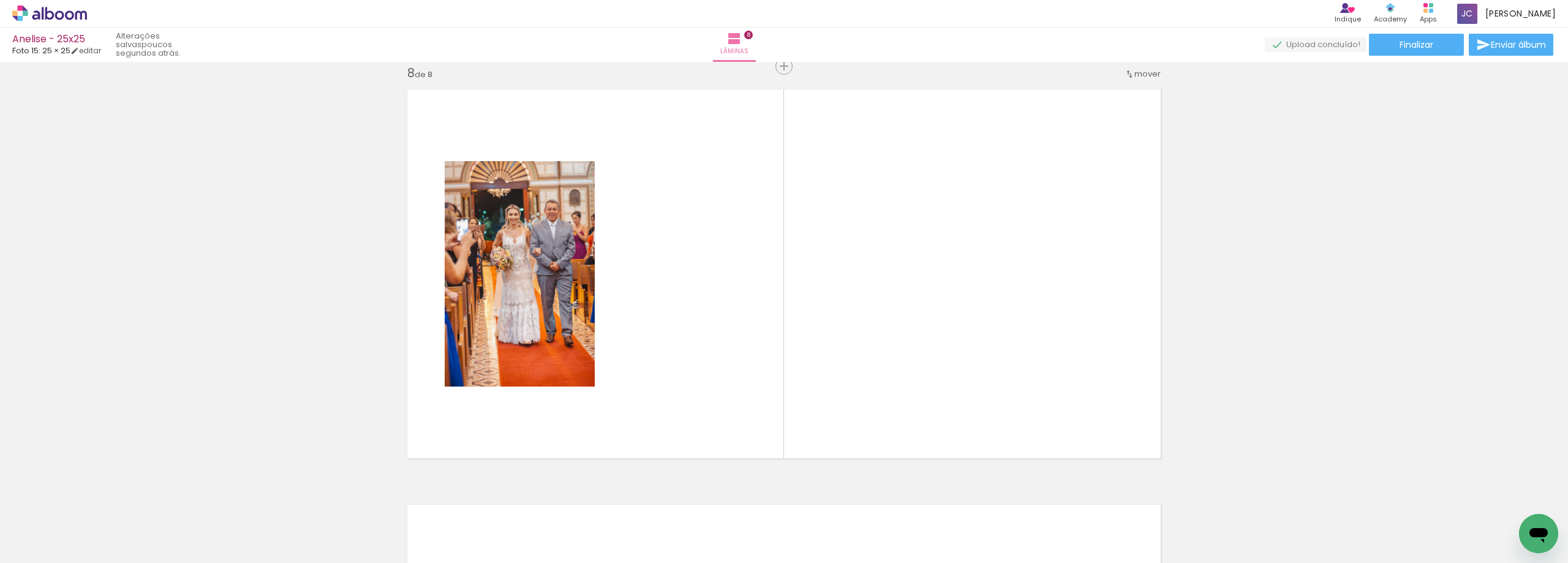
scroll to position [0, 0]
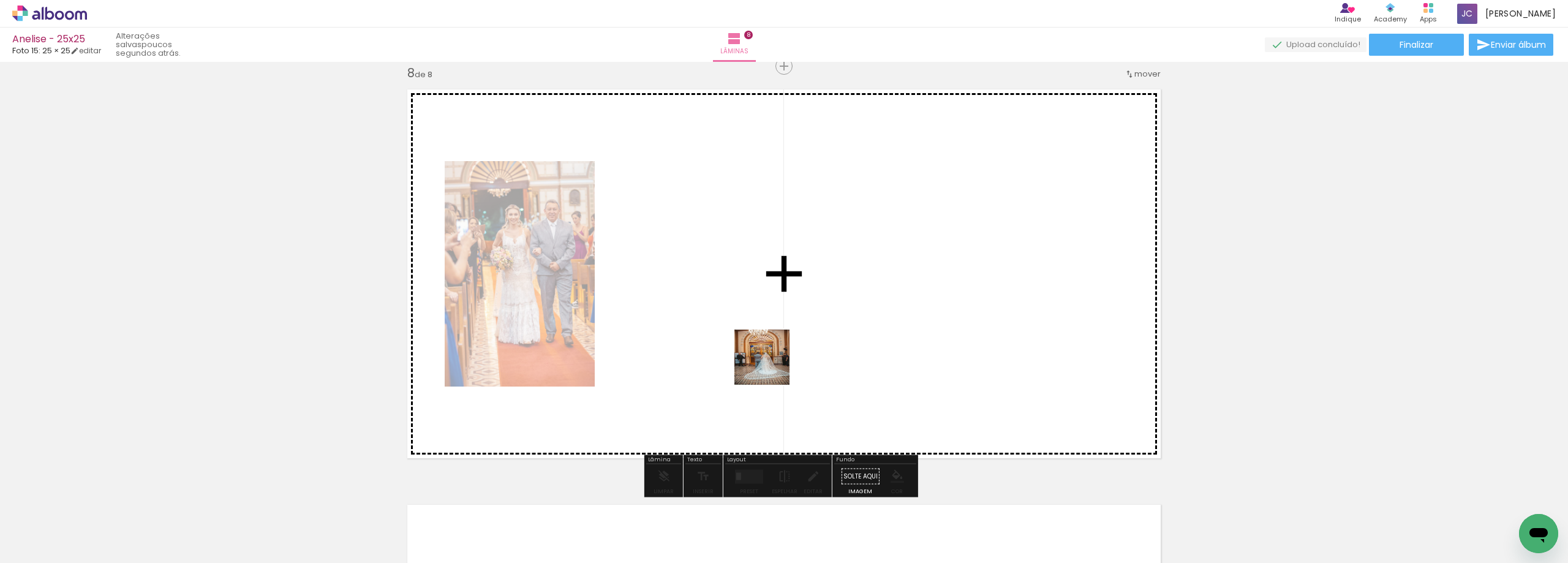
drag, startPoint x: 138, startPoint y: 532, endPoint x: 797, endPoint y: 358, distance: 681.6
click at [797, 358] on quentale-workspace at bounding box center [784, 281] width 1568 height 563
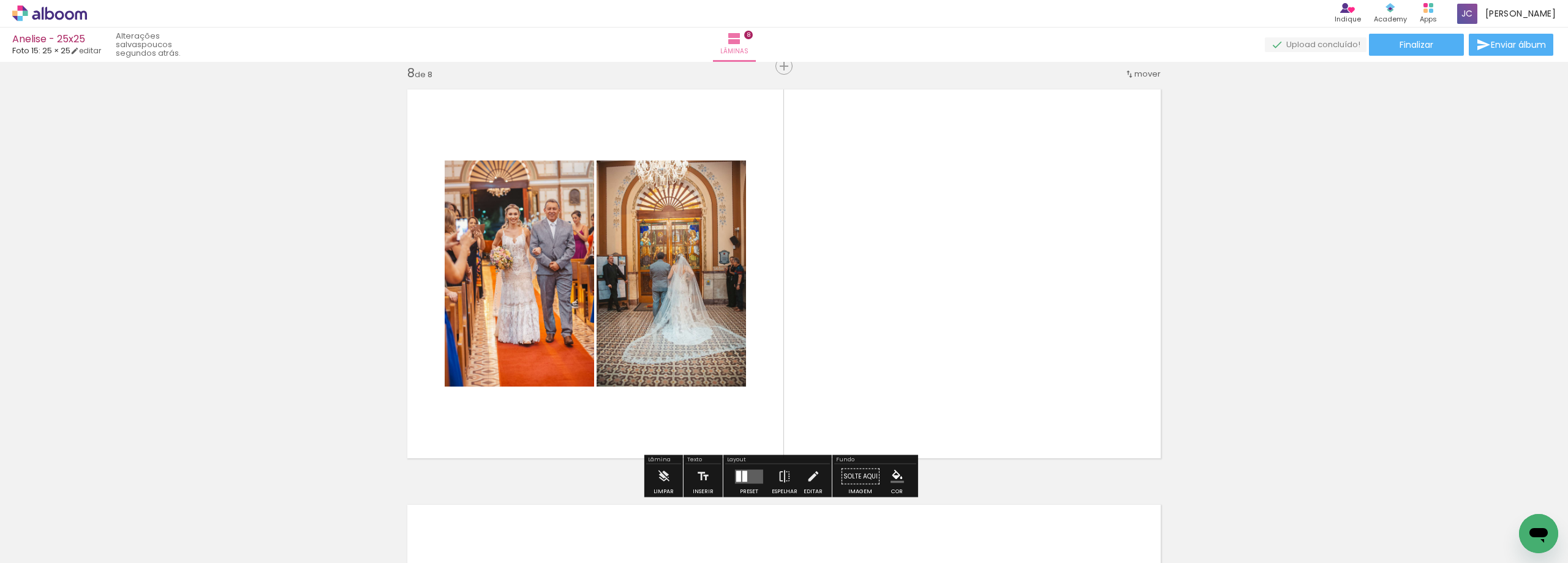
scroll to position [6449, 0]
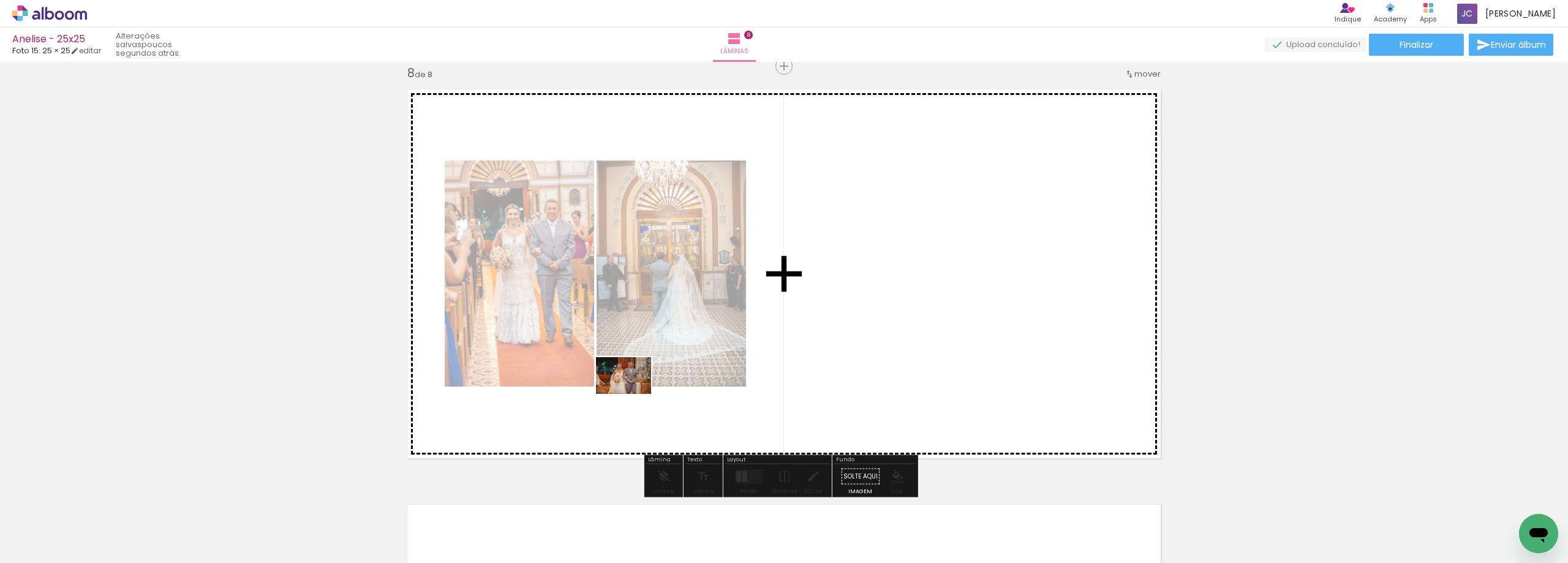
drag, startPoint x: 143, startPoint y: 519, endPoint x: 807, endPoint y: 340, distance: 687.7
click at [807, 340] on quentale-workspace at bounding box center [784, 281] width 1568 height 563
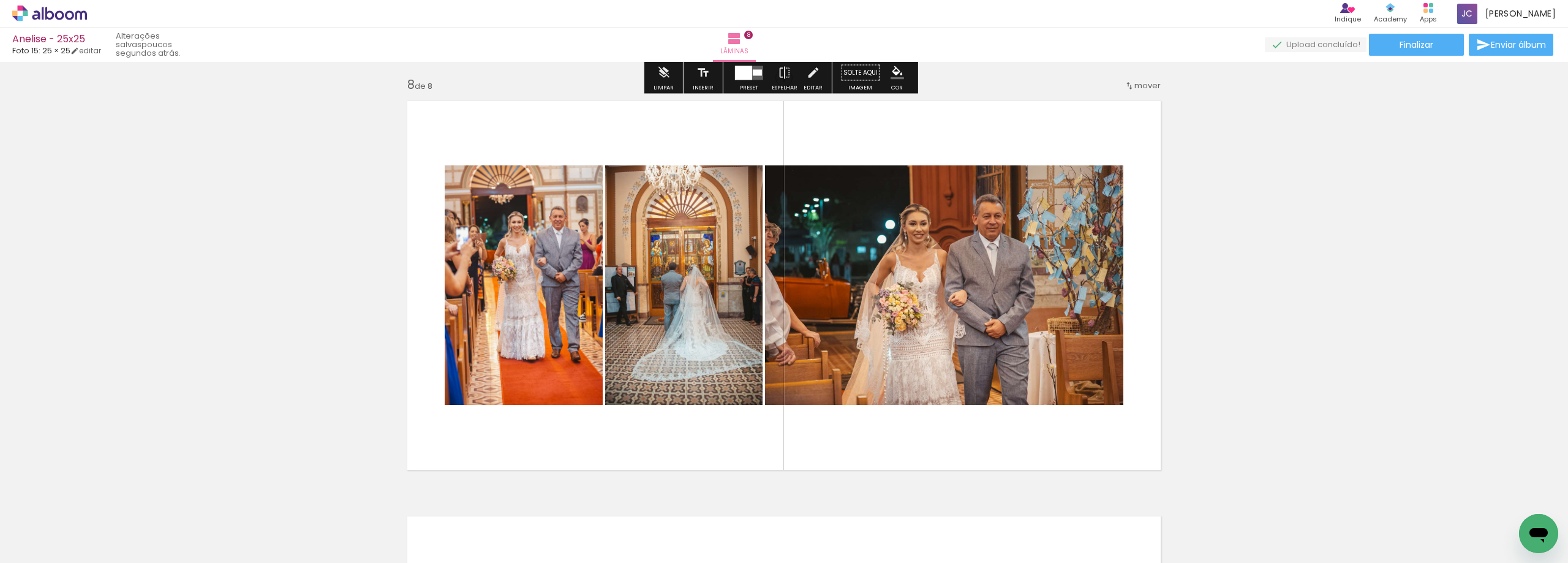
scroll to position [2985, 0]
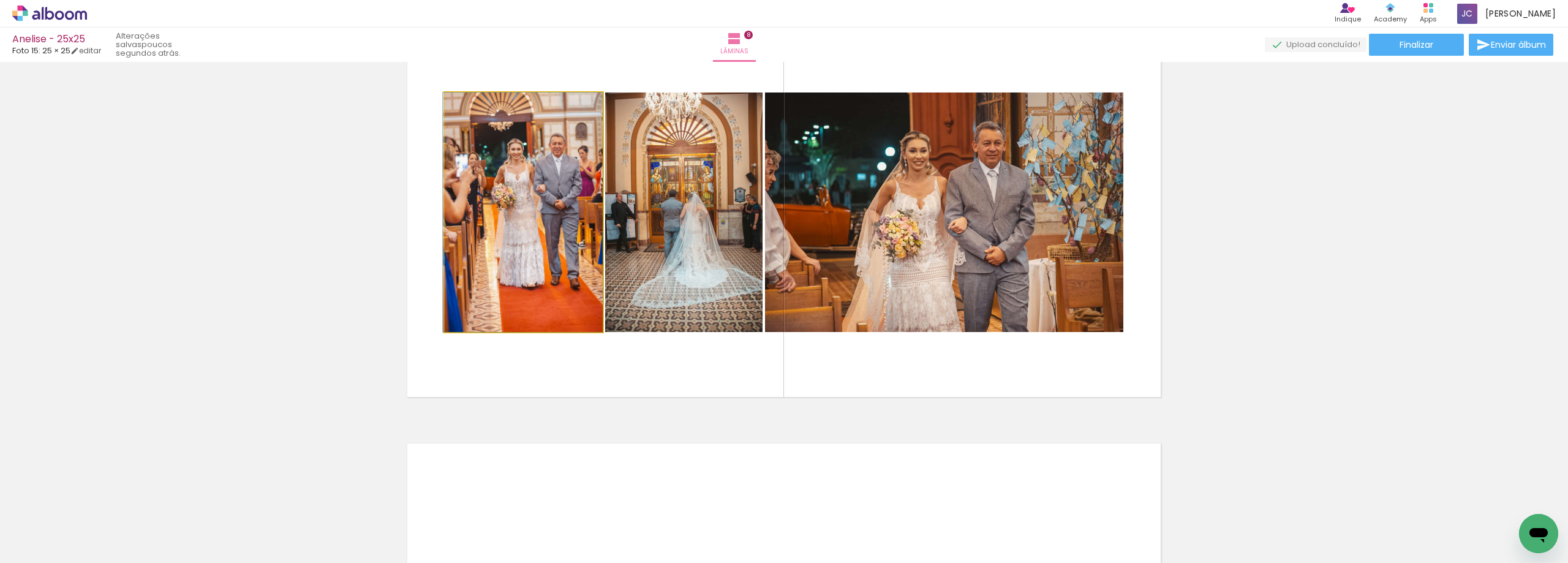
drag, startPoint x: 528, startPoint y: 231, endPoint x: 284, endPoint y: 225, distance: 244.1
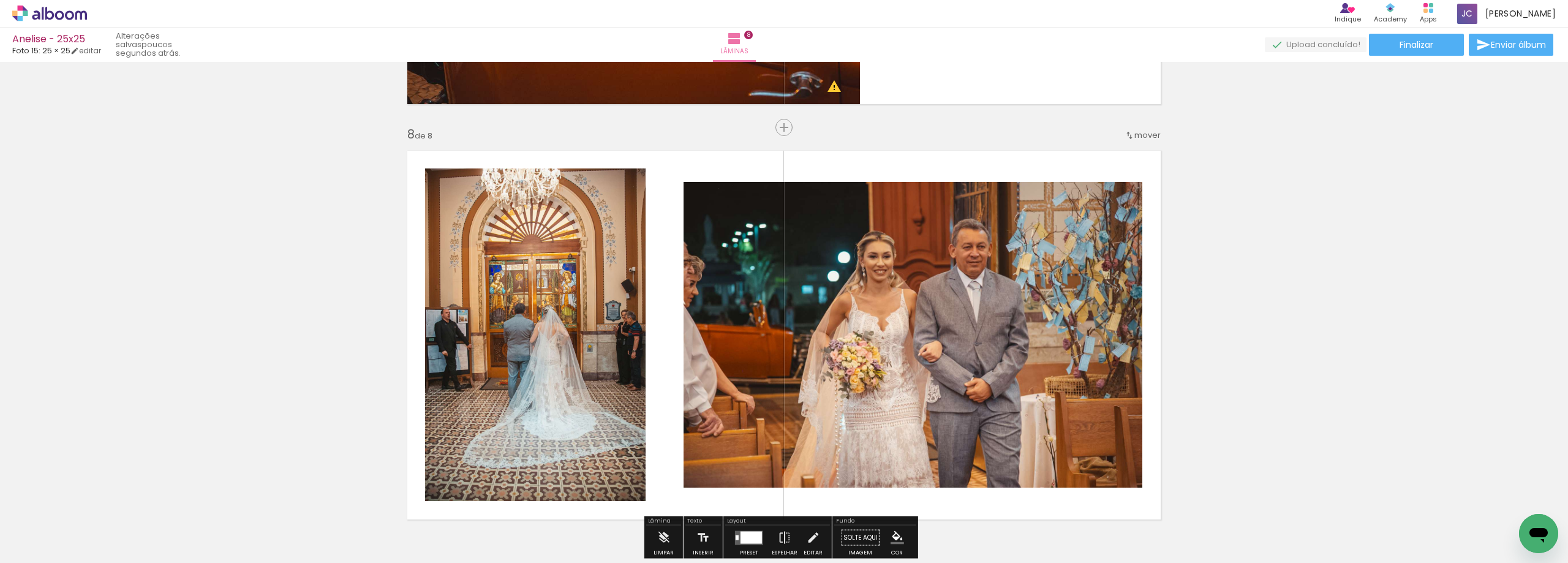
scroll to position [2924, 0]
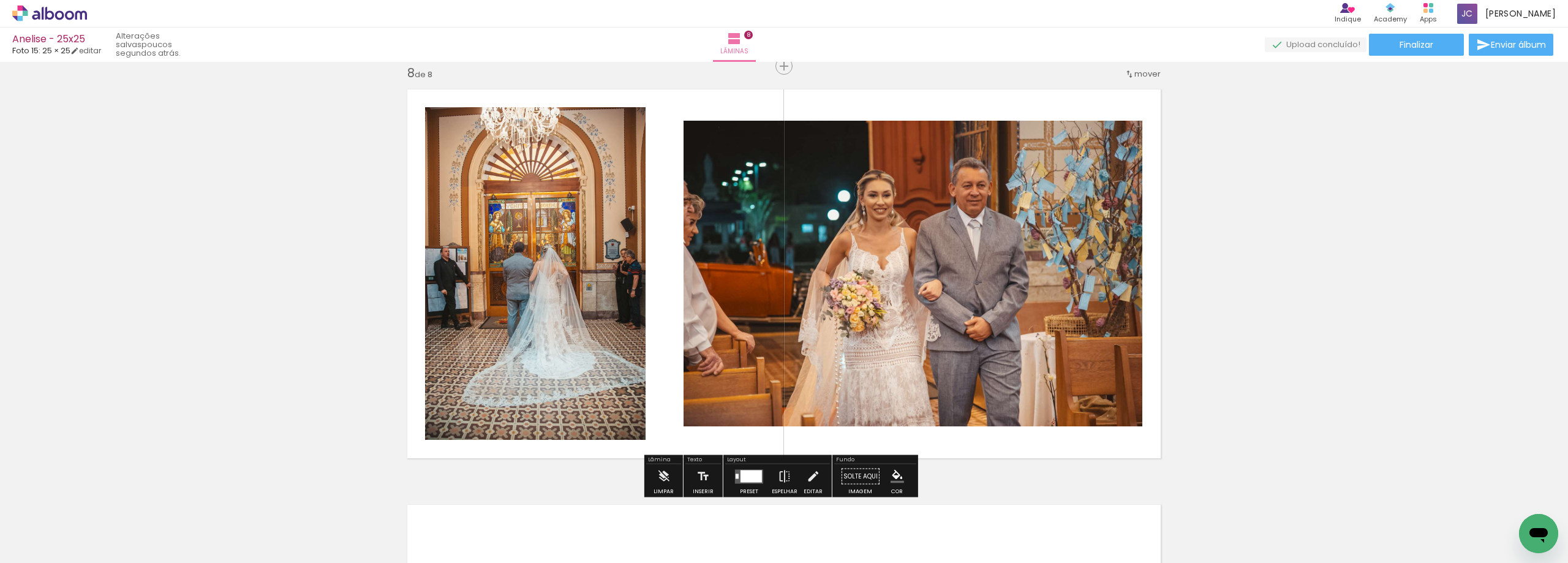
click at [758, 477] on div at bounding box center [751, 475] width 21 height 12
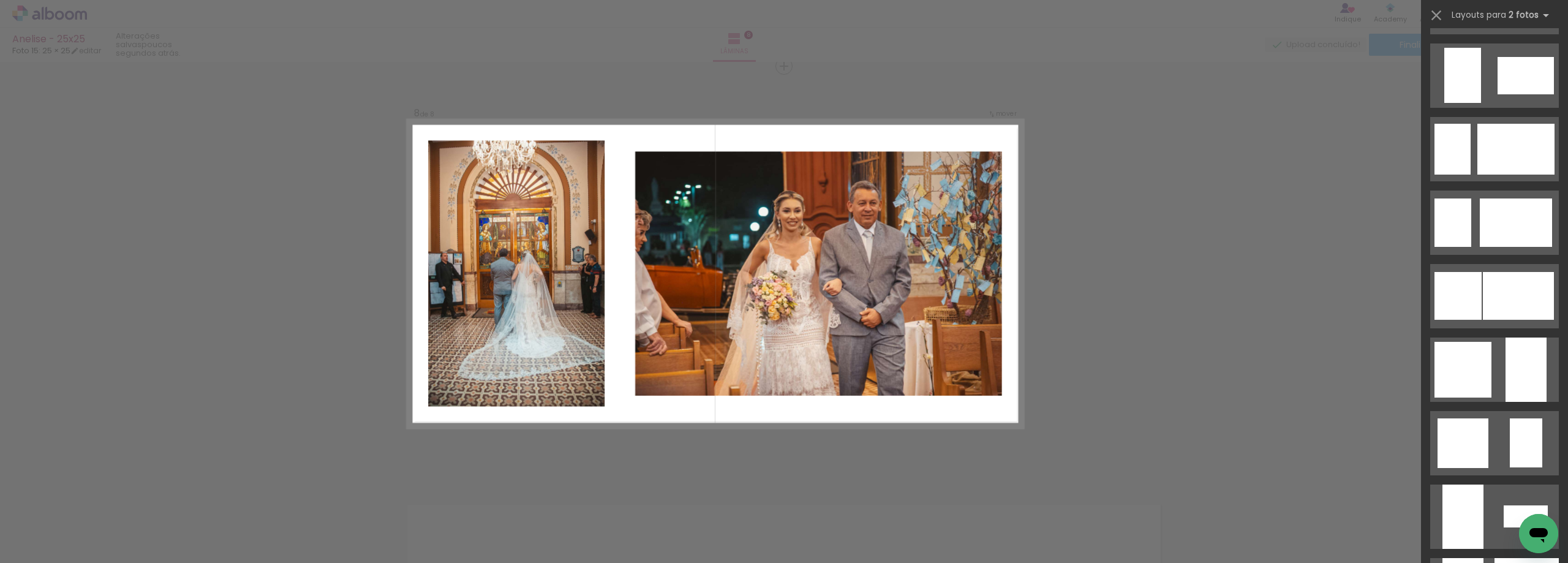
scroll to position [892, 0]
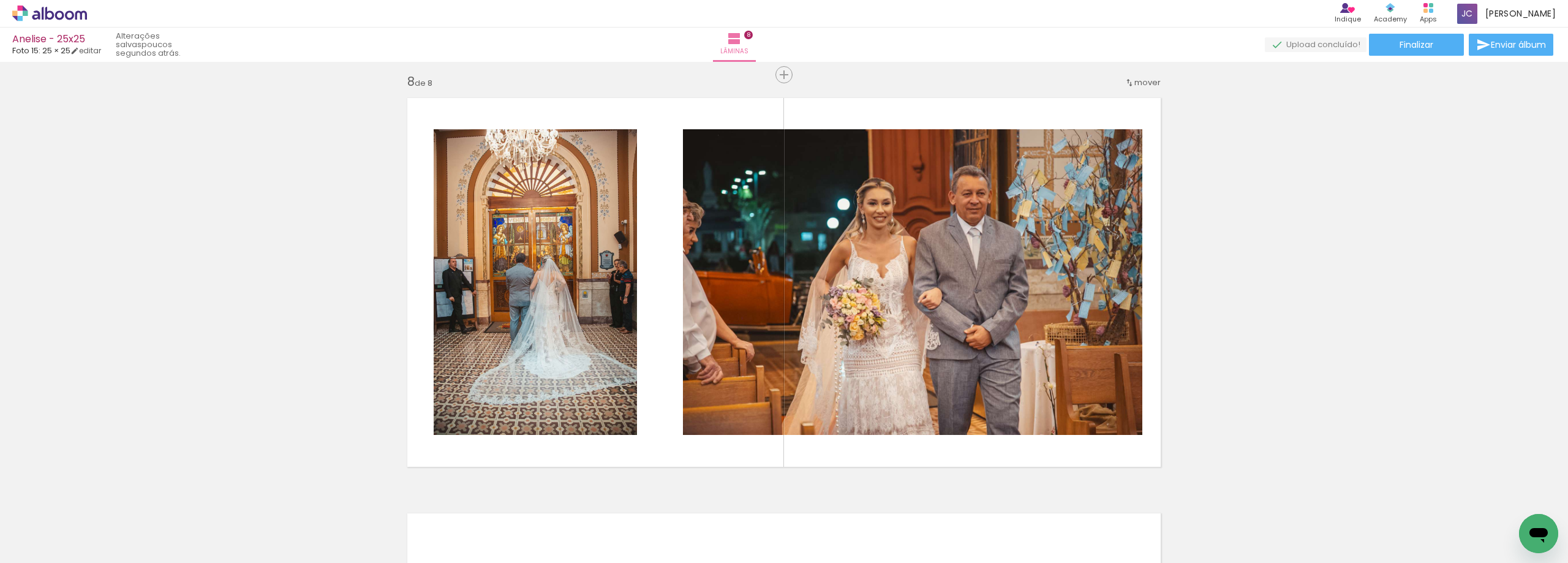
scroll to position [2924, 0]
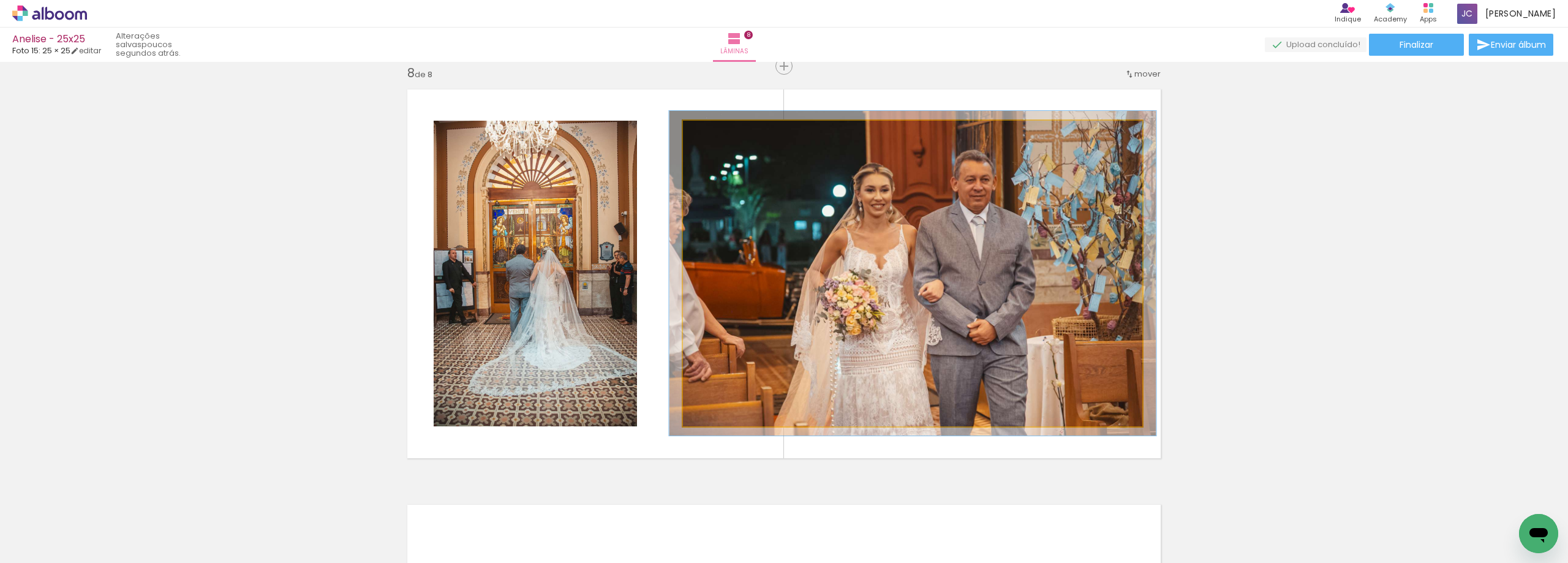
type paper-slider "106"
click at [711, 134] on div at bounding box center [714, 133] width 11 height 11
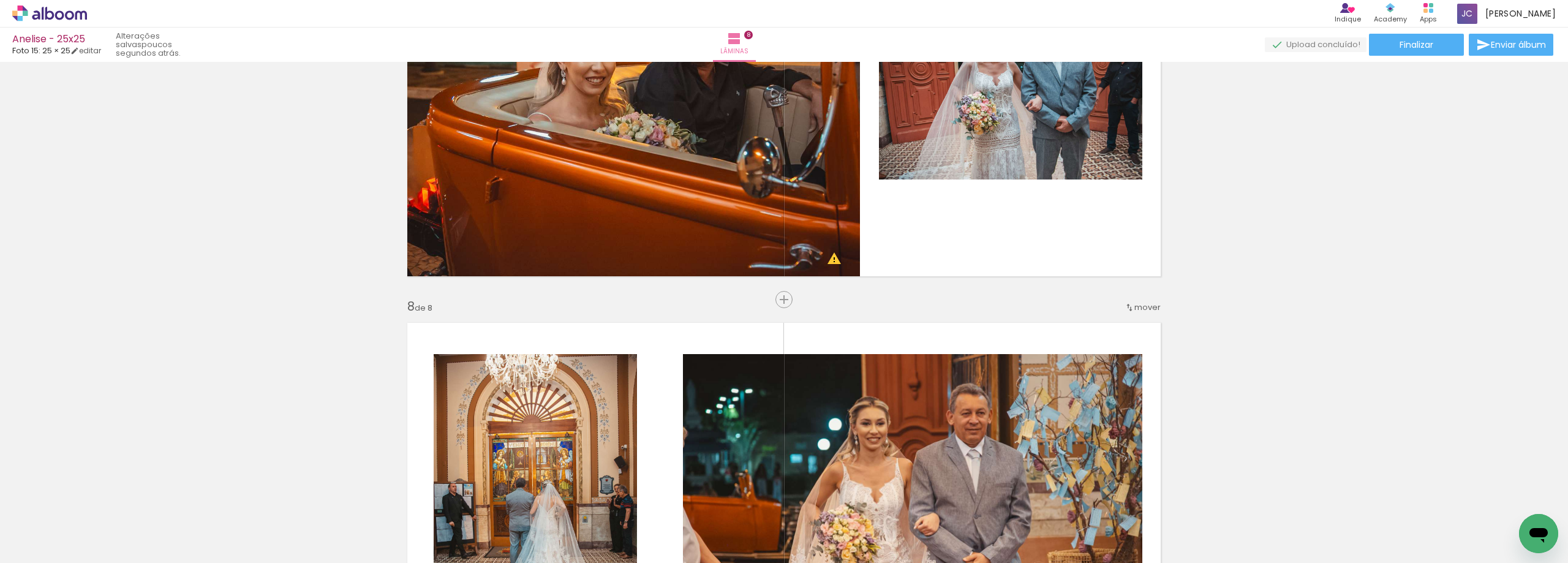
scroll to position [2679, 0]
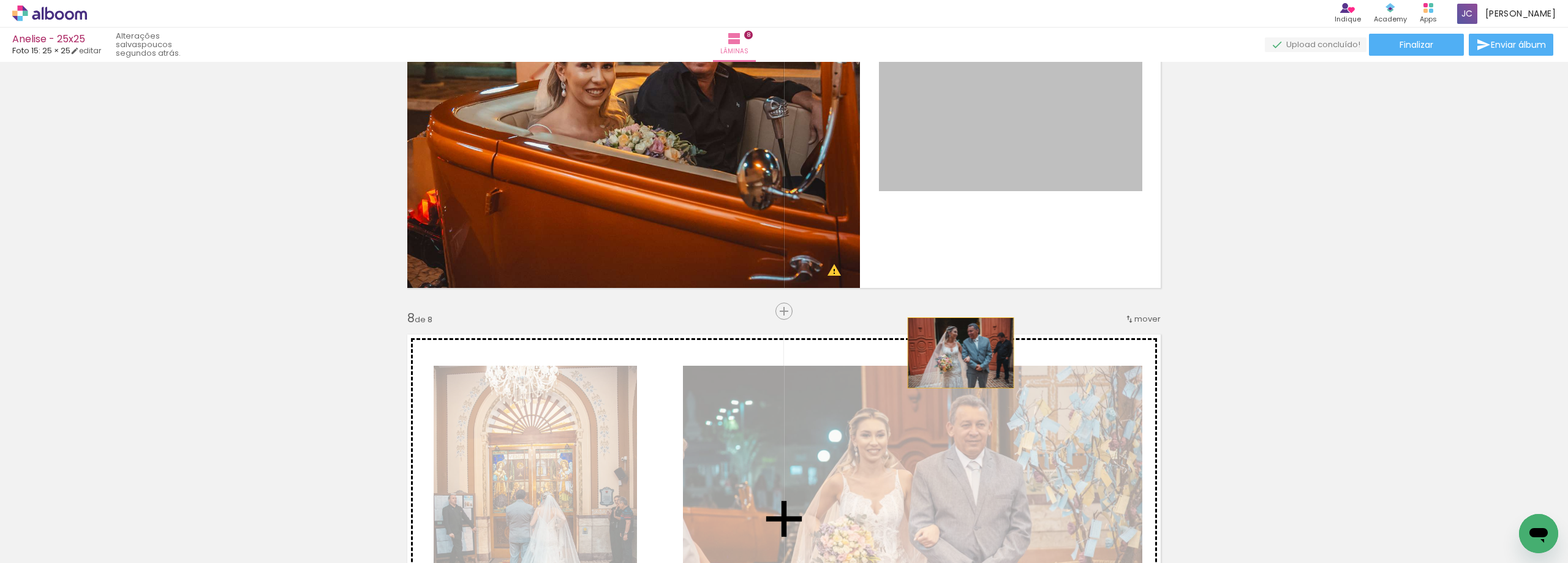
drag, startPoint x: 1018, startPoint y: 136, endPoint x: 966, endPoint y: 349, distance: 219.3
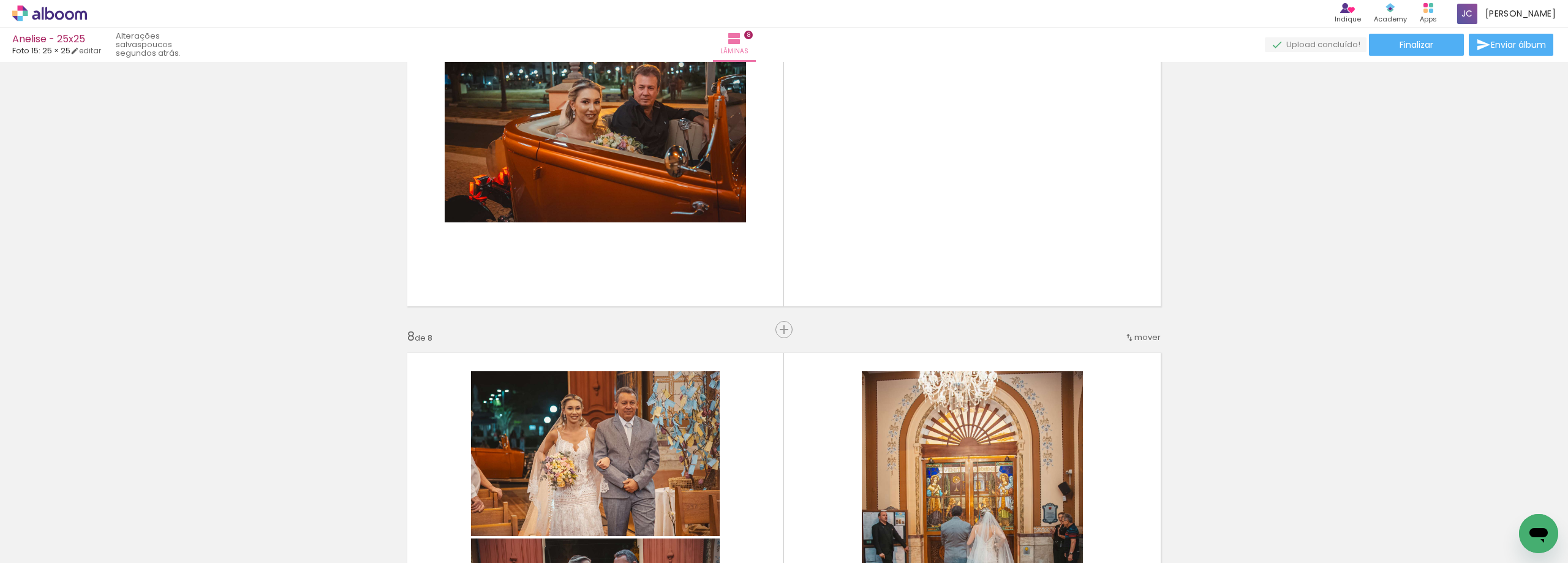
scroll to position [2617, 0]
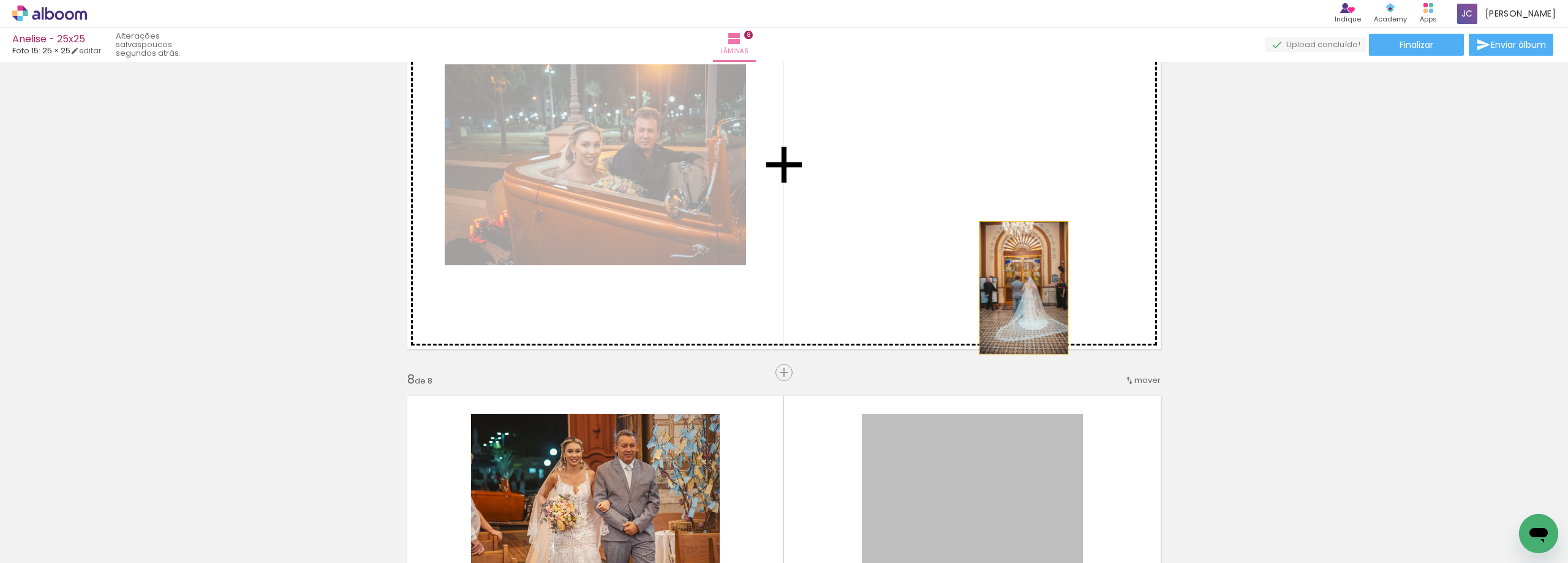
drag, startPoint x: 1023, startPoint y: 442, endPoint x: 1021, endPoint y: 261, distance: 181.0
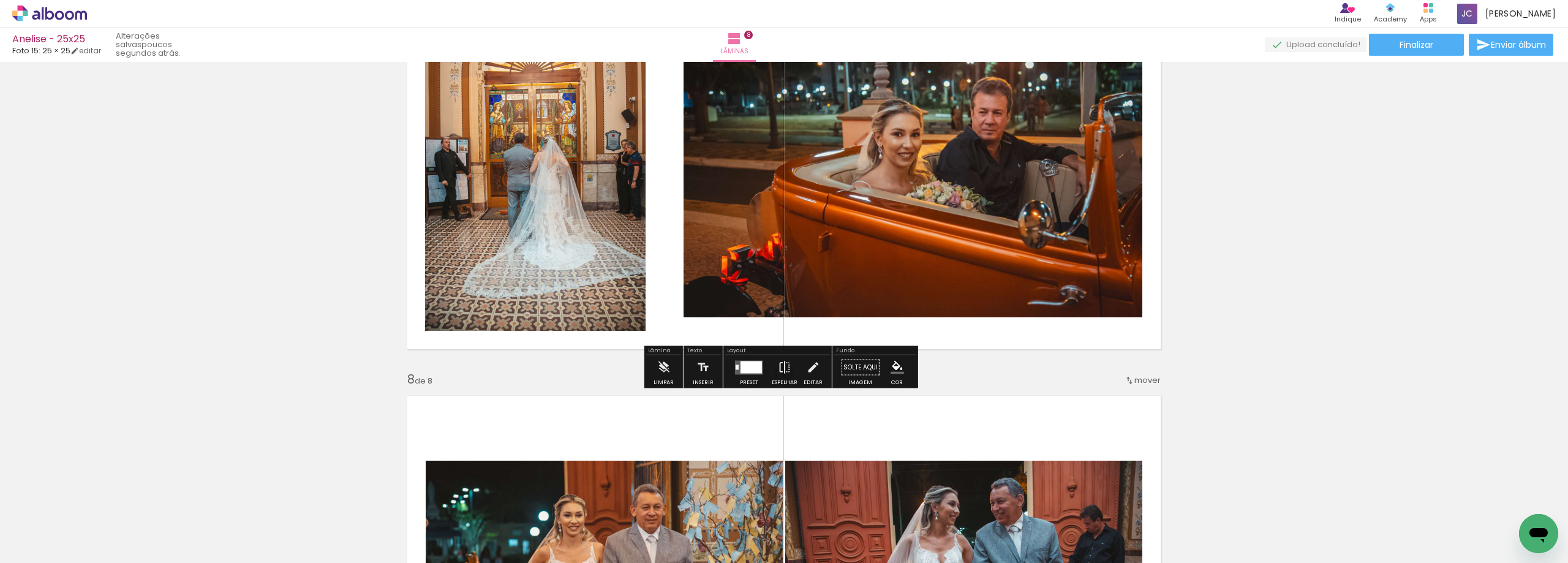
click at [787, 366] on iron-icon at bounding box center [784, 367] width 14 height 24
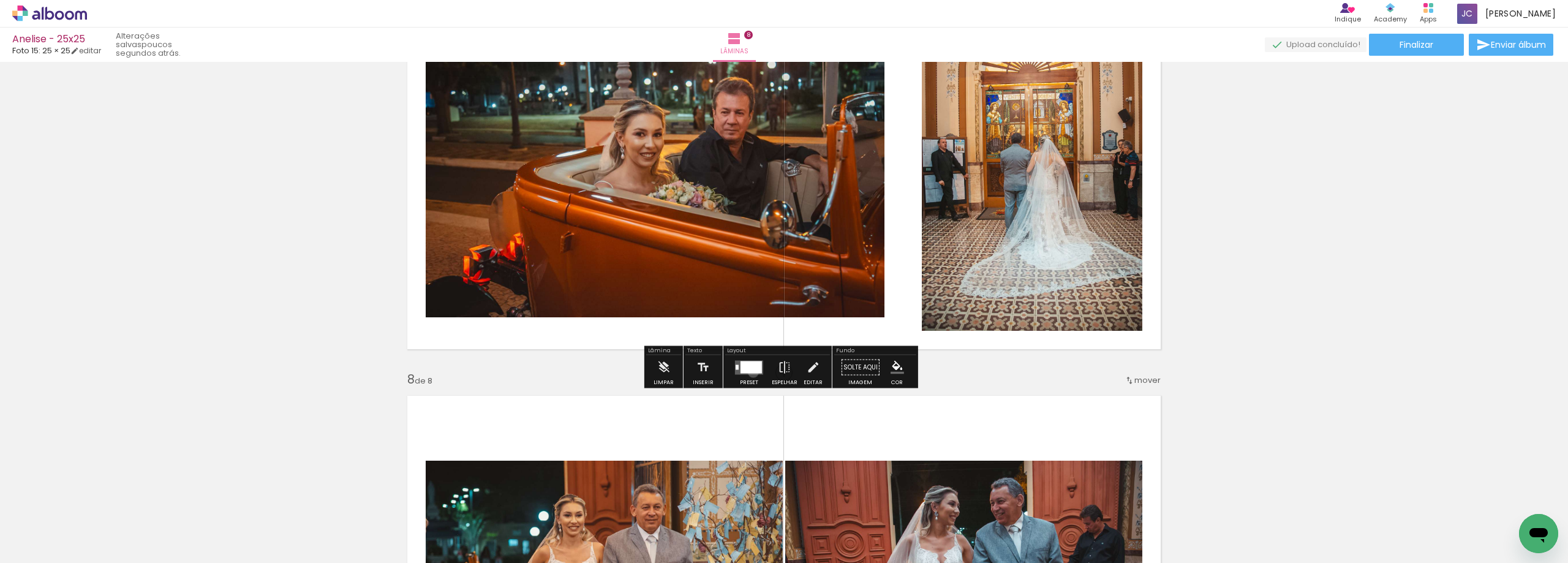
click at [750, 372] on div at bounding box center [751, 367] width 21 height 12
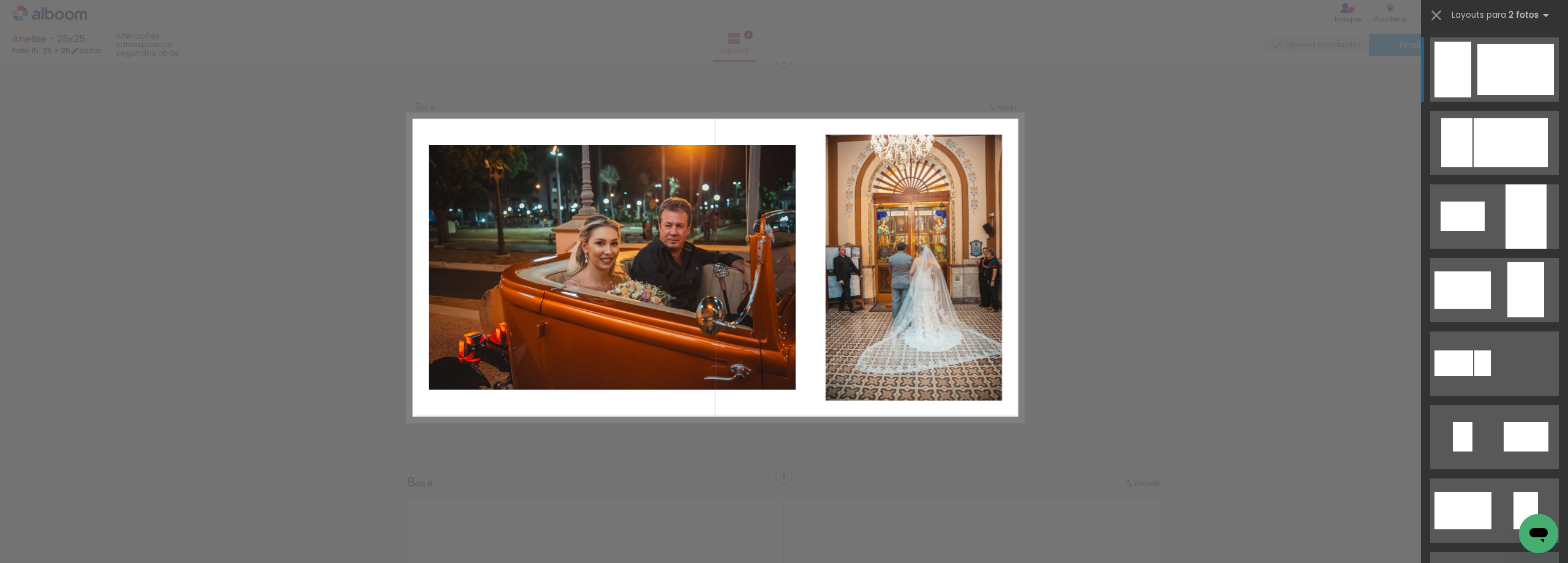
scroll to position [2507, 0]
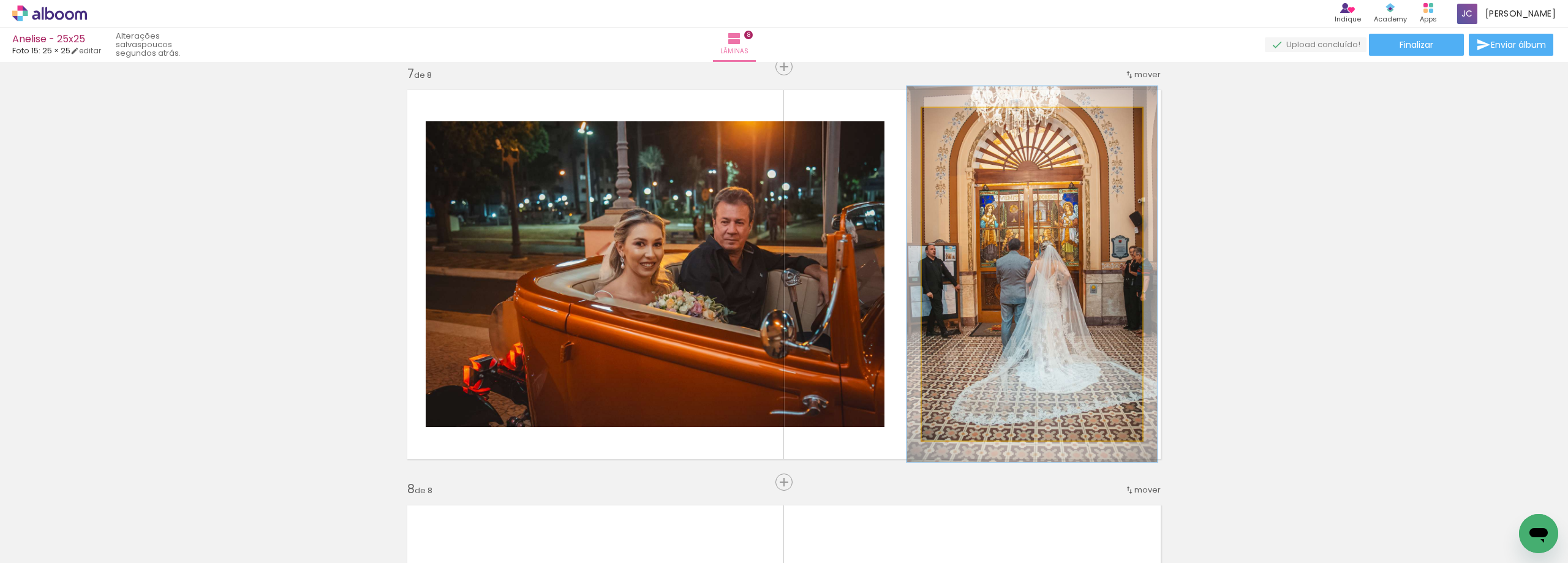
click at [954, 124] on div at bounding box center [956, 120] width 19 height 19
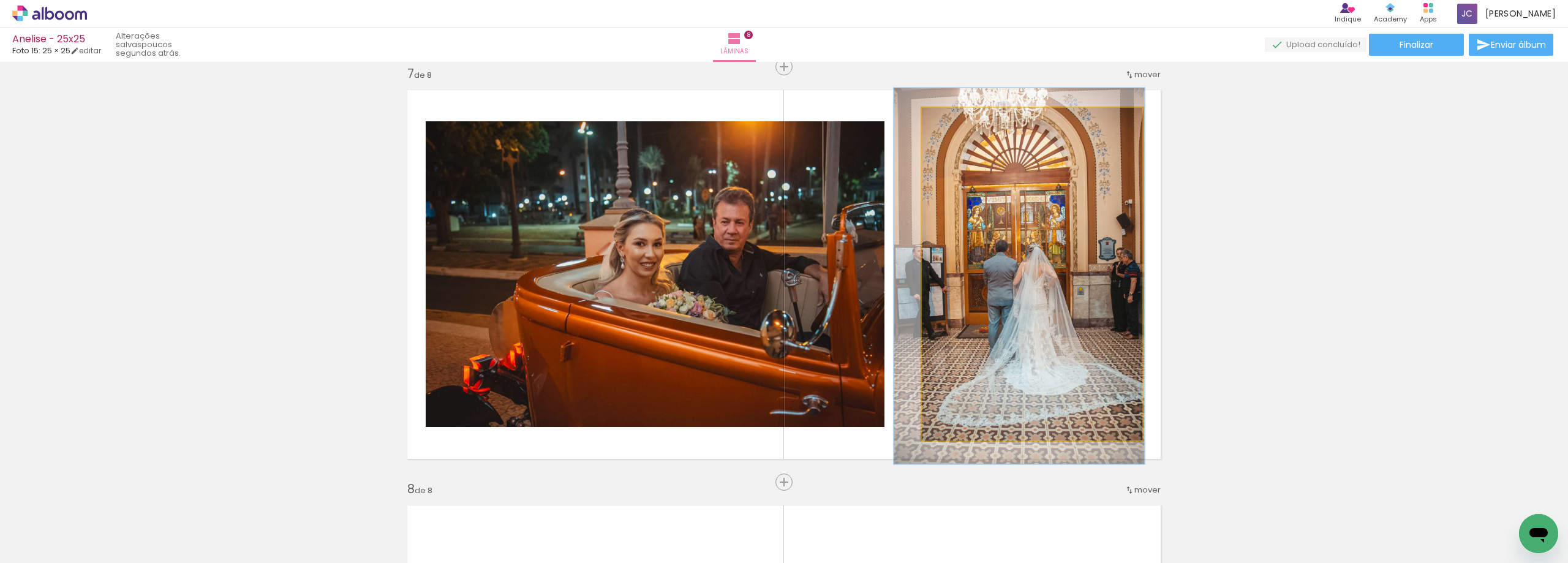
drag, startPoint x: 972, startPoint y: 148, endPoint x: 962, endPoint y: 150, distance: 10.2
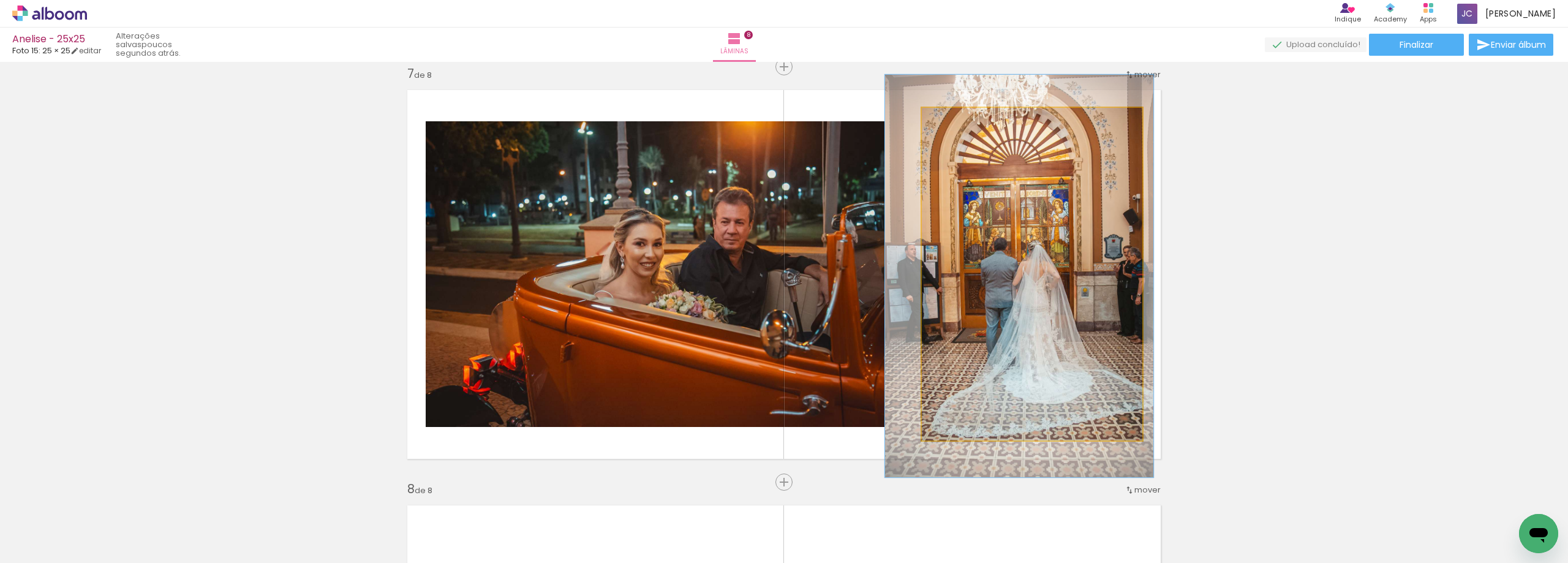
type paper-slider "121"
click at [956, 122] on div at bounding box center [960, 120] width 11 height 11
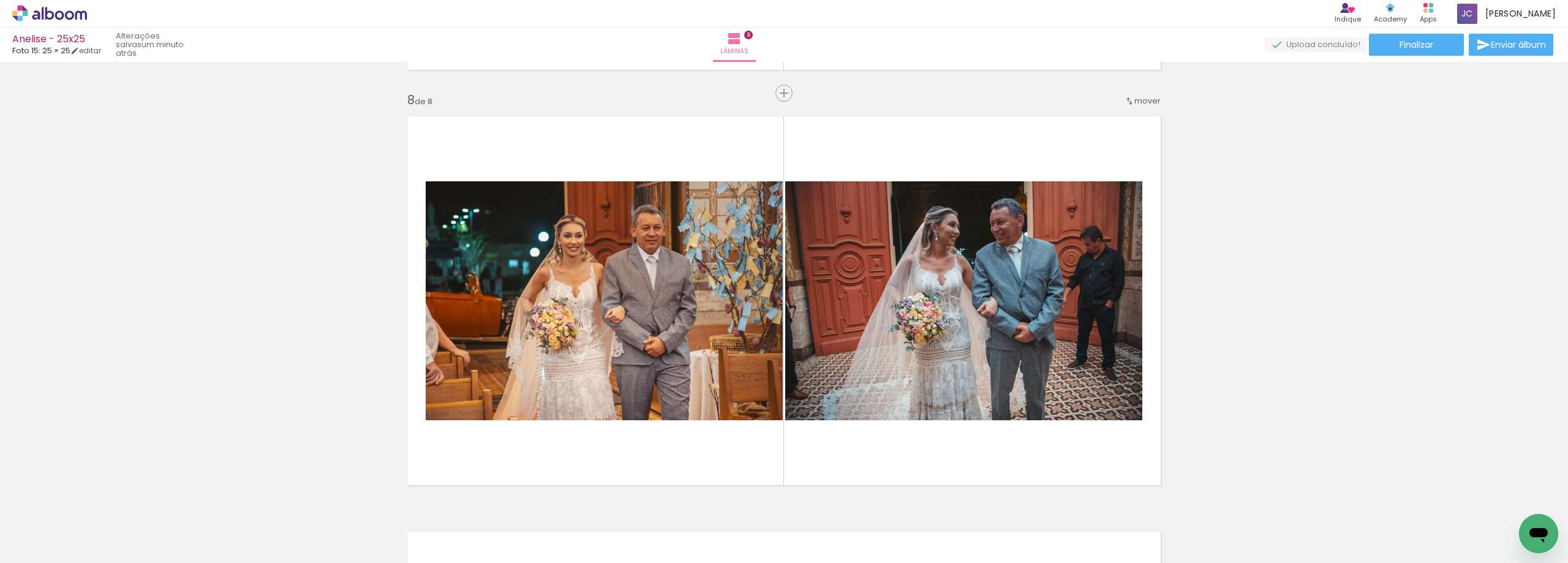
scroll to position [2937, 0]
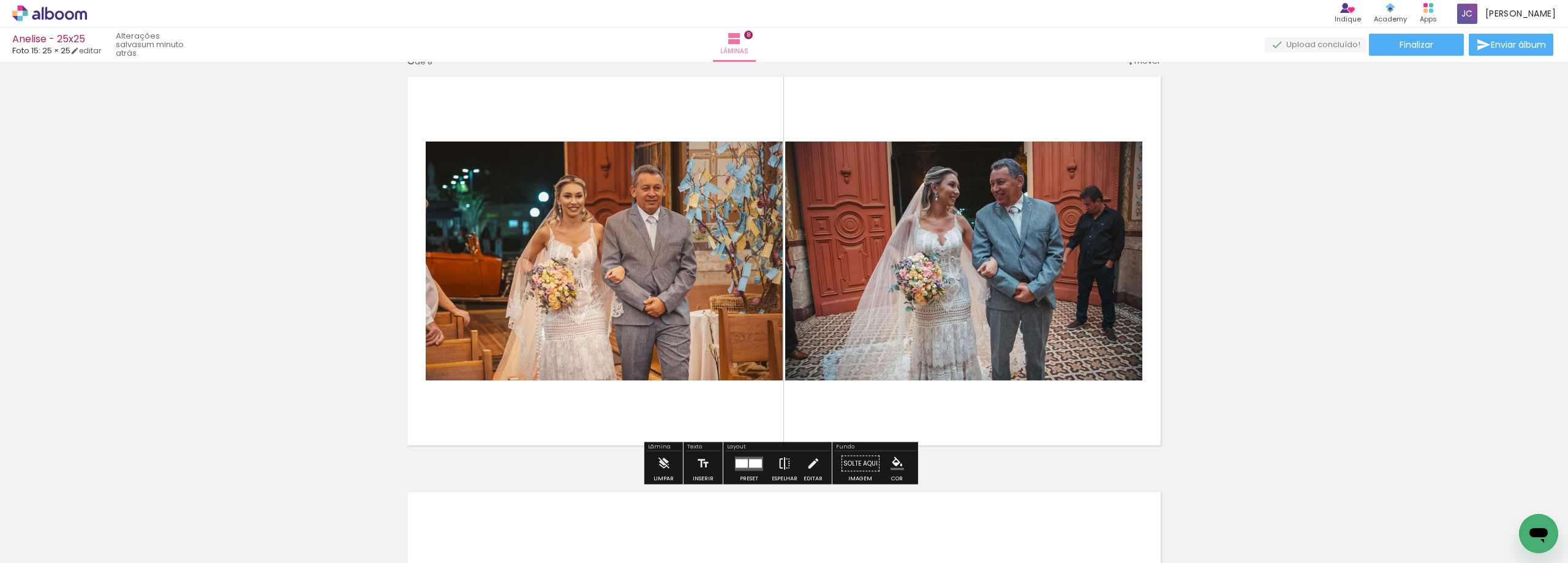
click at [778, 462] on iron-icon at bounding box center [784, 464] width 14 height 24
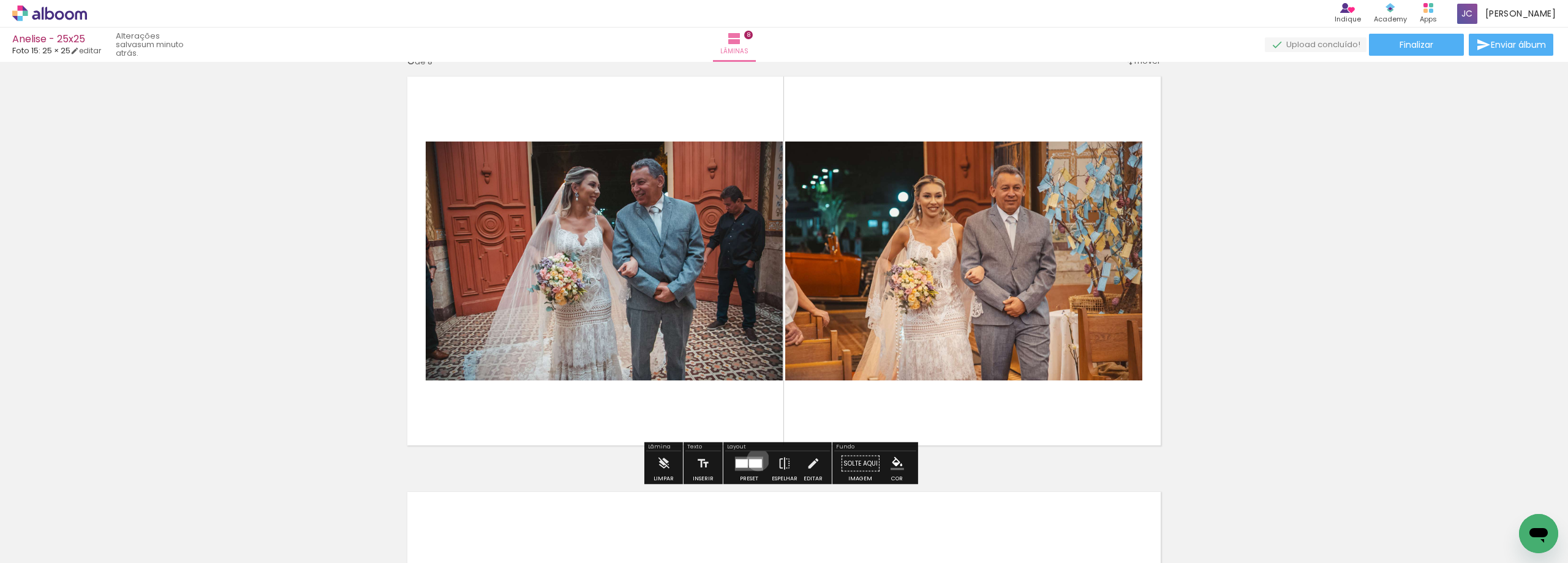
click at [755, 459] on div at bounding box center [755, 463] width 13 height 8
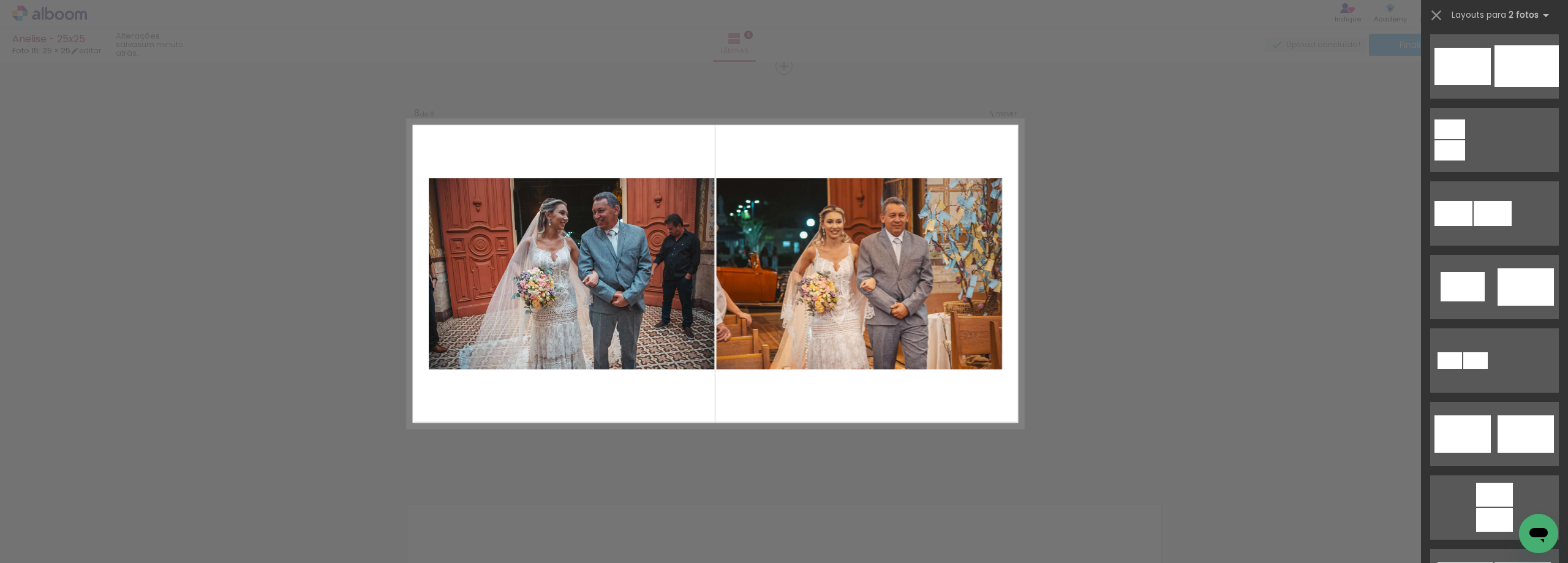
scroll to position [0, 0]
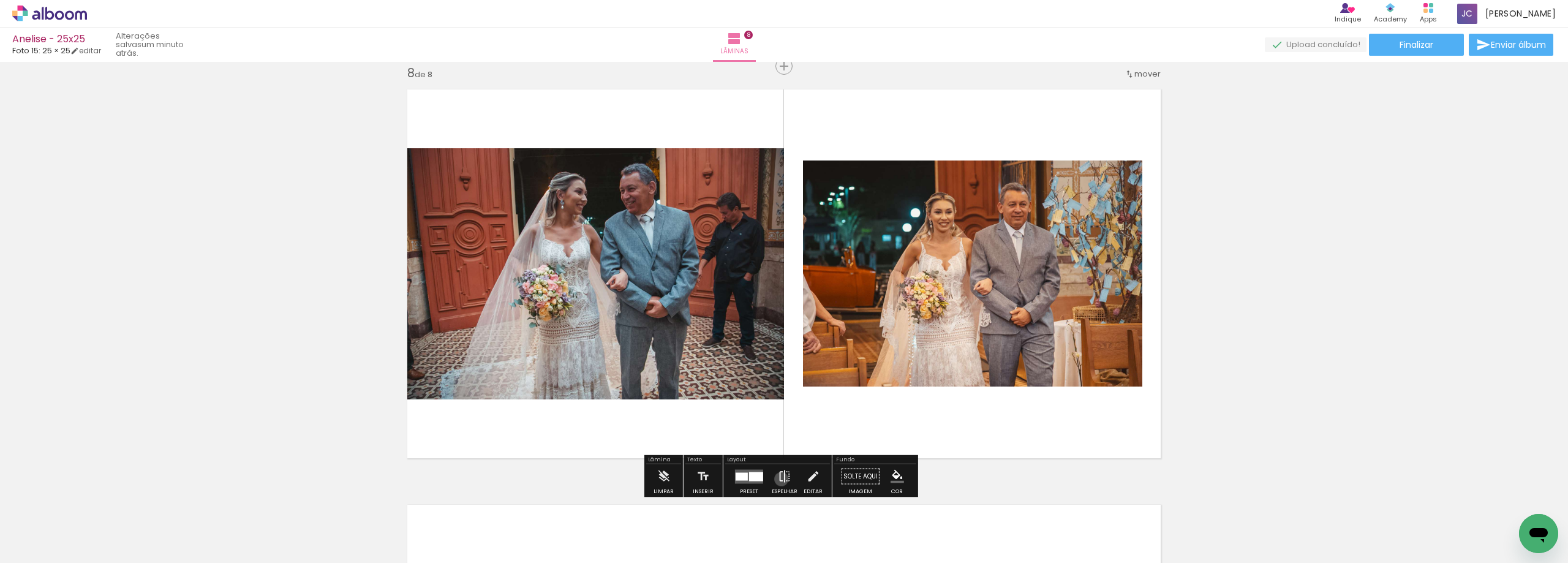
click at [778, 479] on iron-icon at bounding box center [784, 477] width 14 height 24
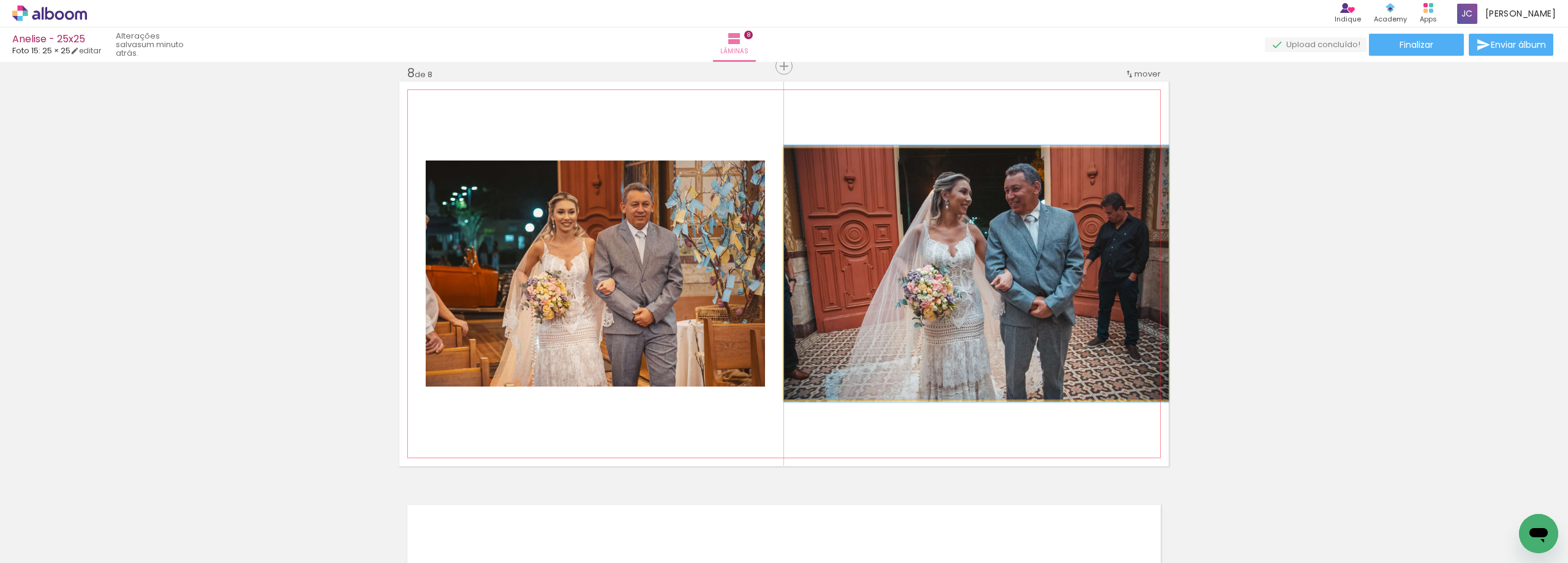
drag, startPoint x: 900, startPoint y: 304, endPoint x: 672, endPoint y: 268, distance: 230.8
click at [0, 0] on slot at bounding box center [0, 0] width 0 height 0
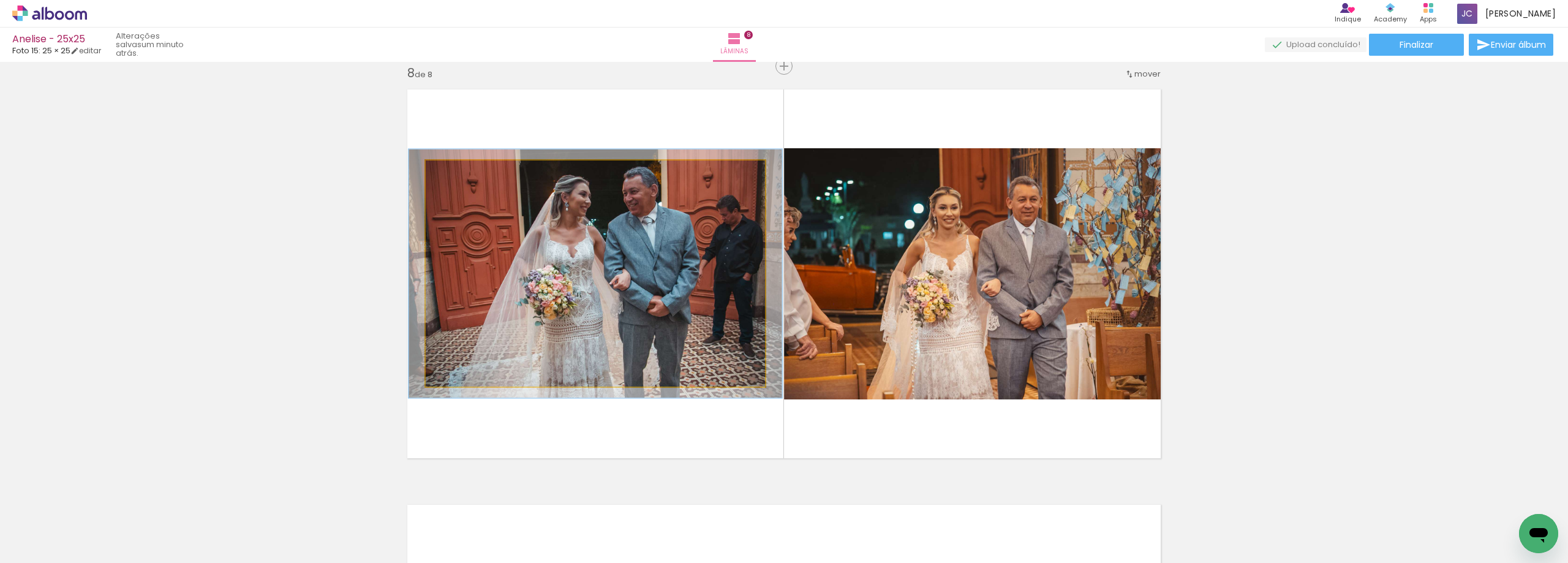
type paper-slider "110"
click at [457, 176] on div at bounding box center [459, 173] width 19 height 19
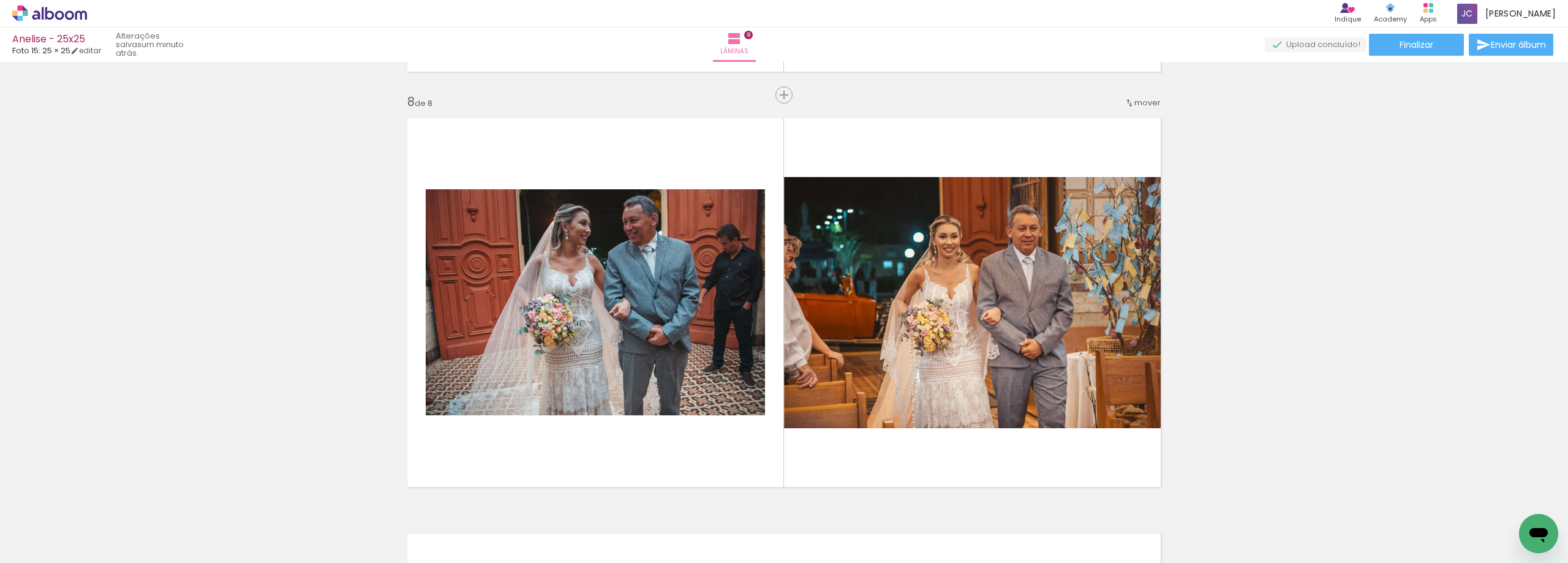
scroll to position [2924, 0]
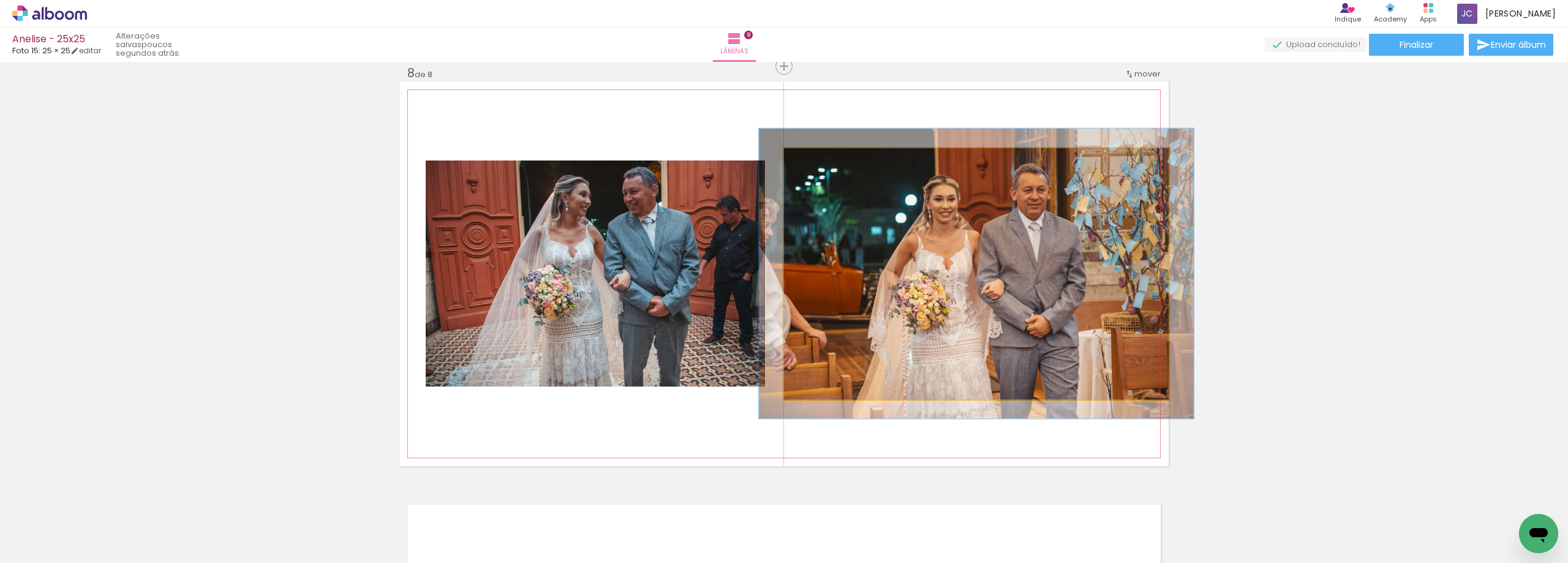
type paper-slider "113"
click at [816, 162] on div at bounding box center [818, 161] width 11 height 11
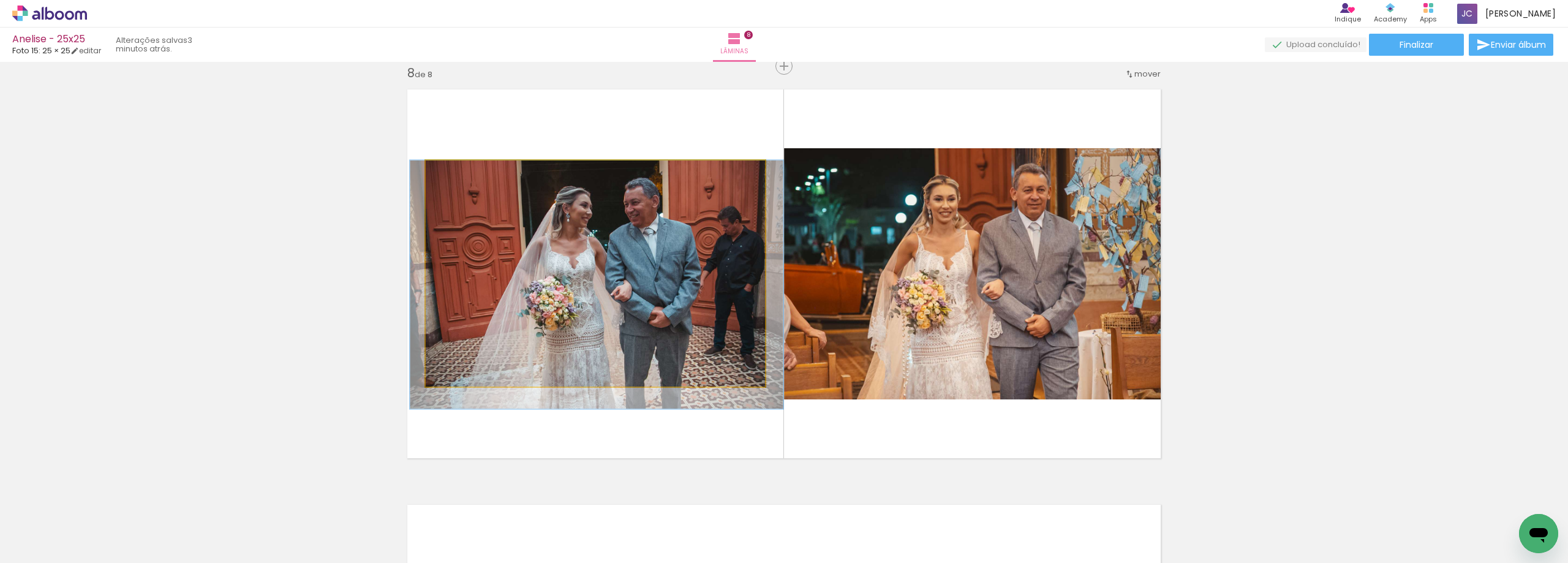
drag, startPoint x: 618, startPoint y: 234, endPoint x: 619, endPoint y: 246, distance: 12.0
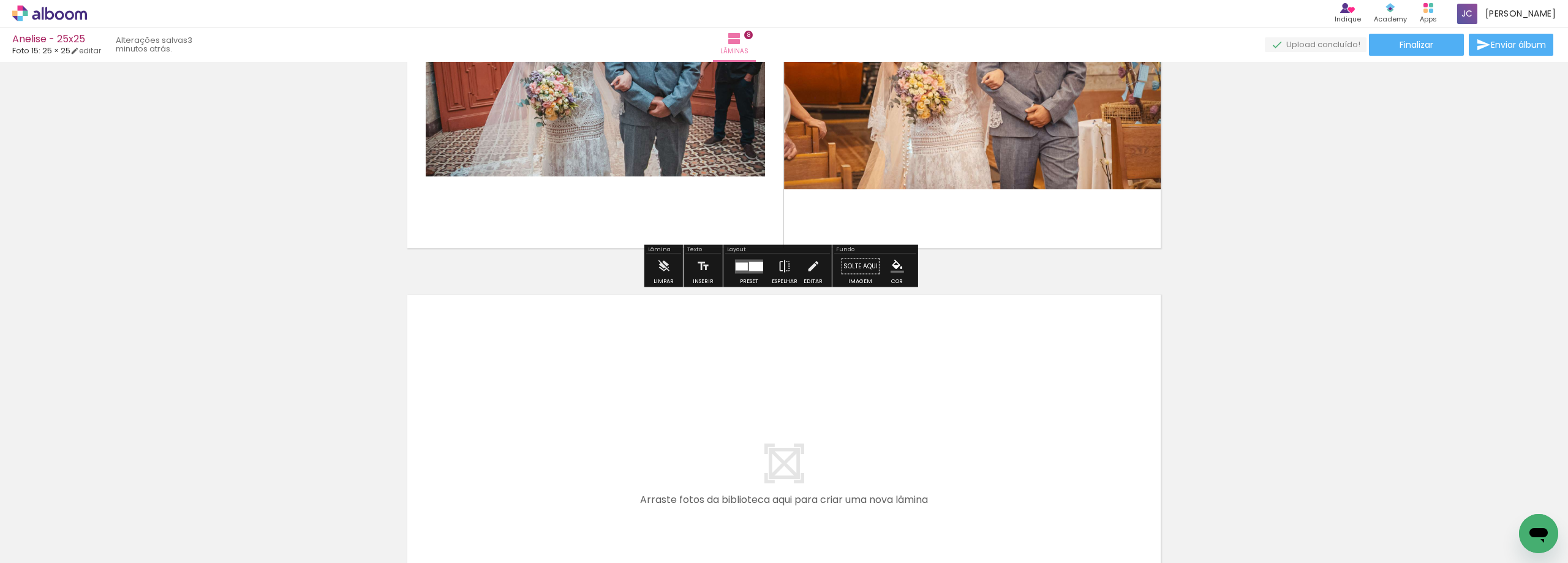
scroll to position [3352, 0]
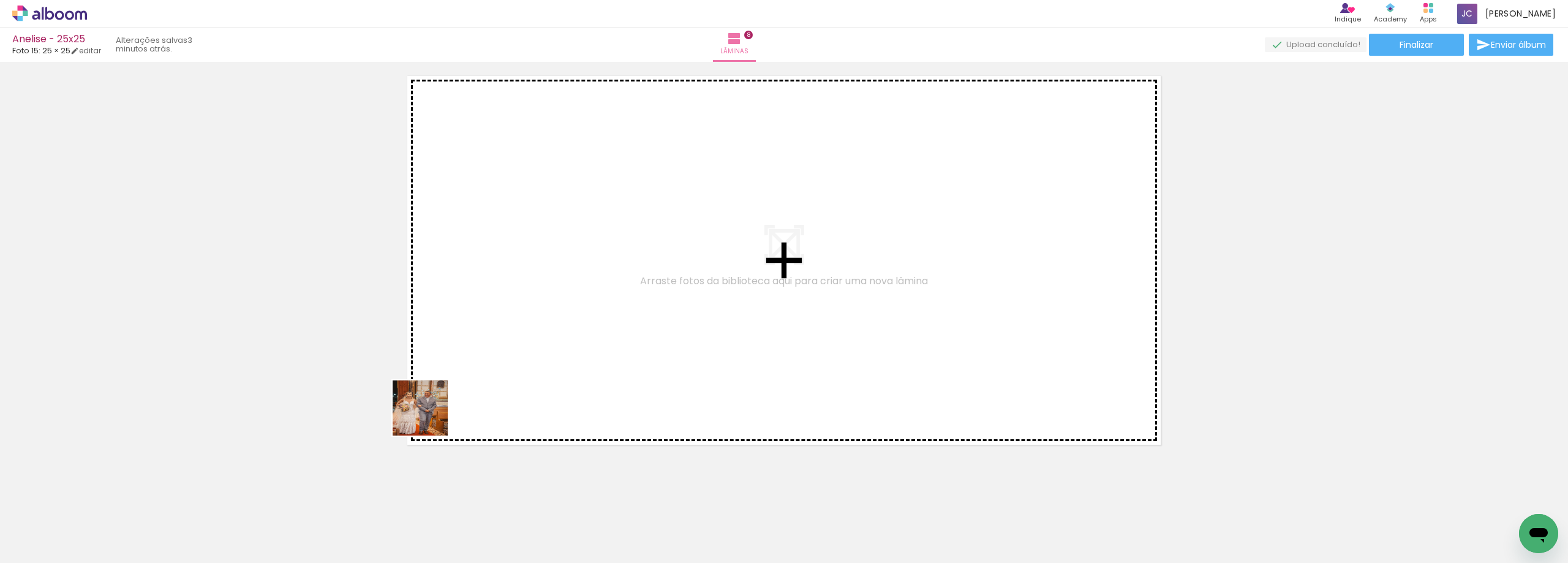
drag, startPoint x: 129, startPoint y: 542, endPoint x: 605, endPoint y: 363, distance: 508.5
click at [605, 363] on quentale-workspace at bounding box center [784, 281] width 1568 height 563
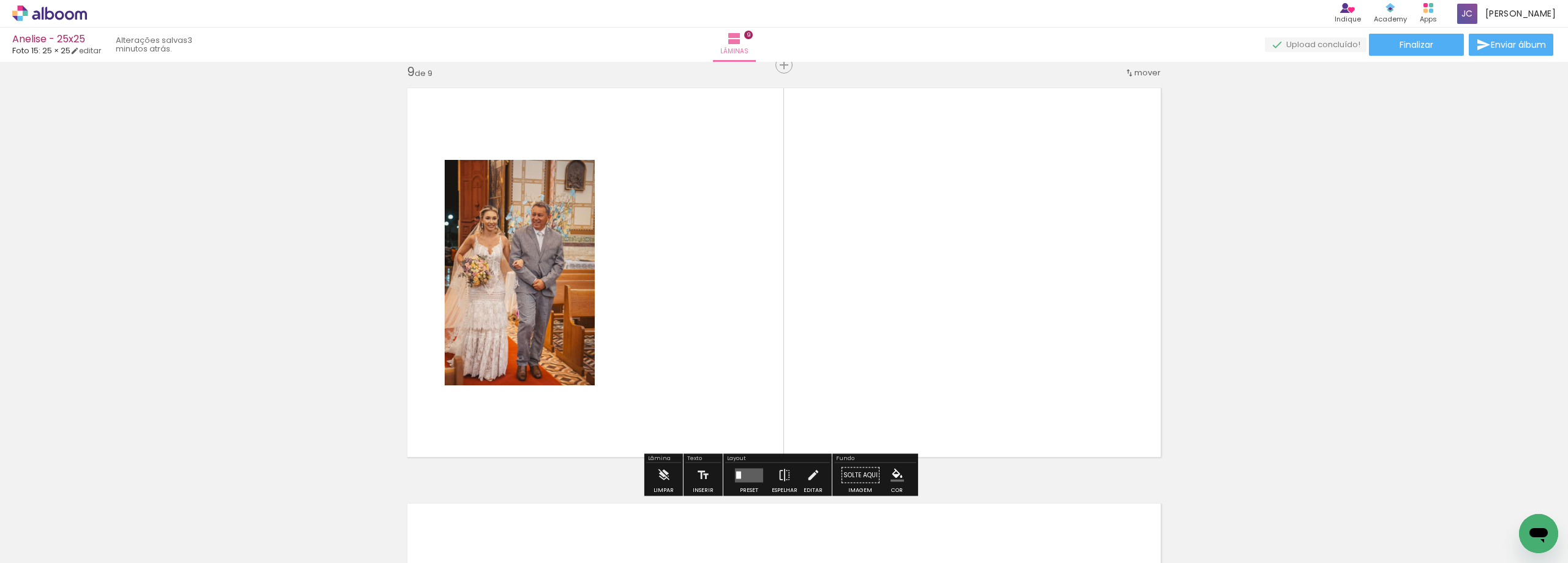
scroll to position [3339, 0]
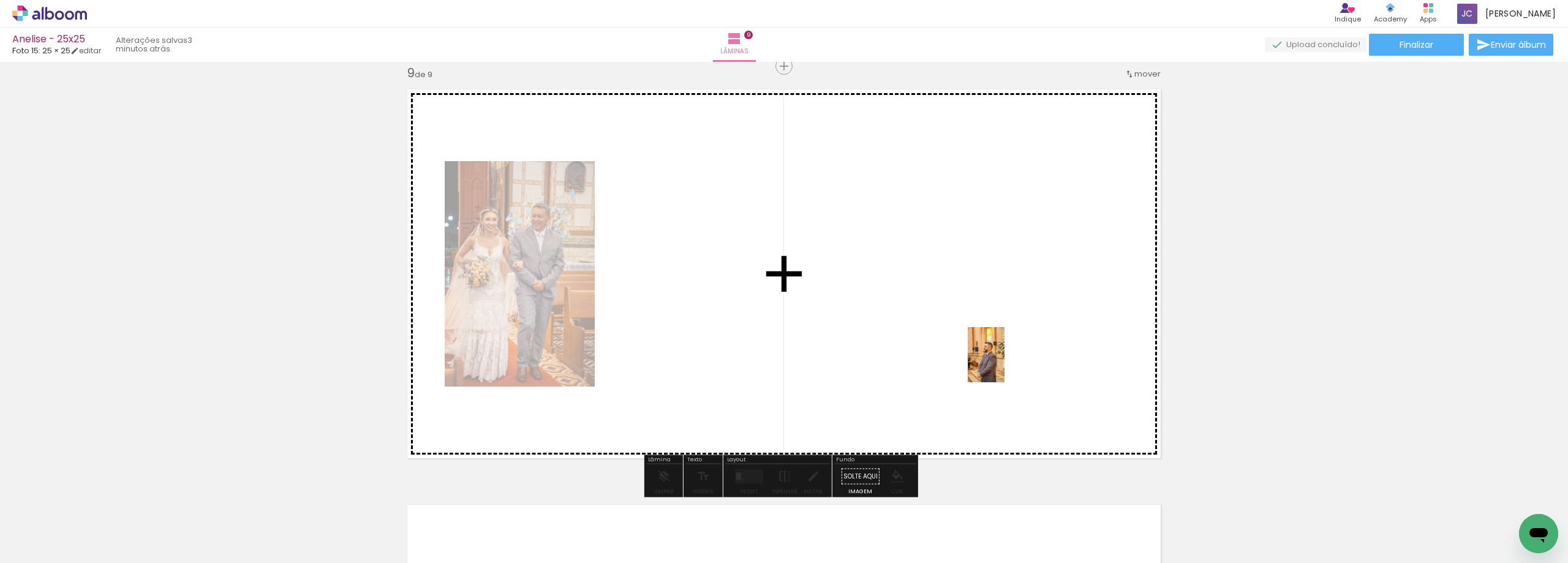
drag, startPoint x: 156, startPoint y: 524, endPoint x: 1005, endPoint y: 361, distance: 864.5
click at [1005, 361] on quentale-workspace at bounding box center [784, 281] width 1568 height 563
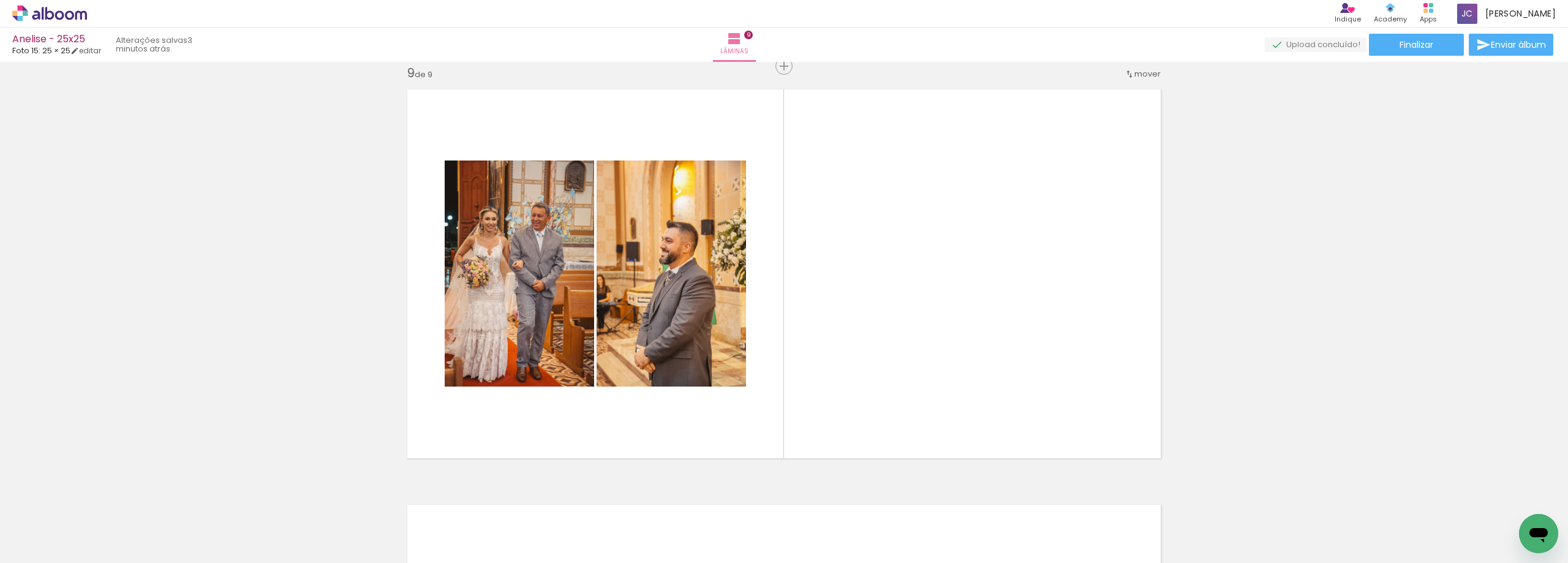
scroll to position [0, 4024]
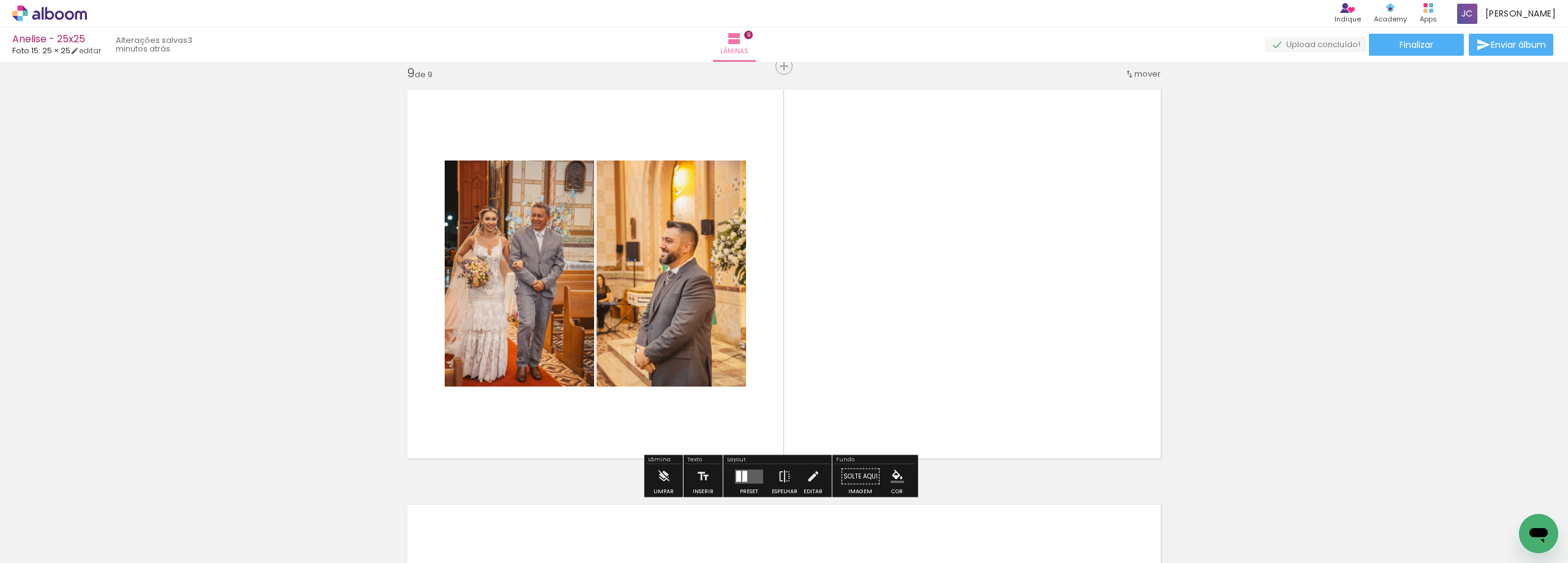
click at [747, 480] on quentale-layouter at bounding box center [749, 476] width 28 height 14
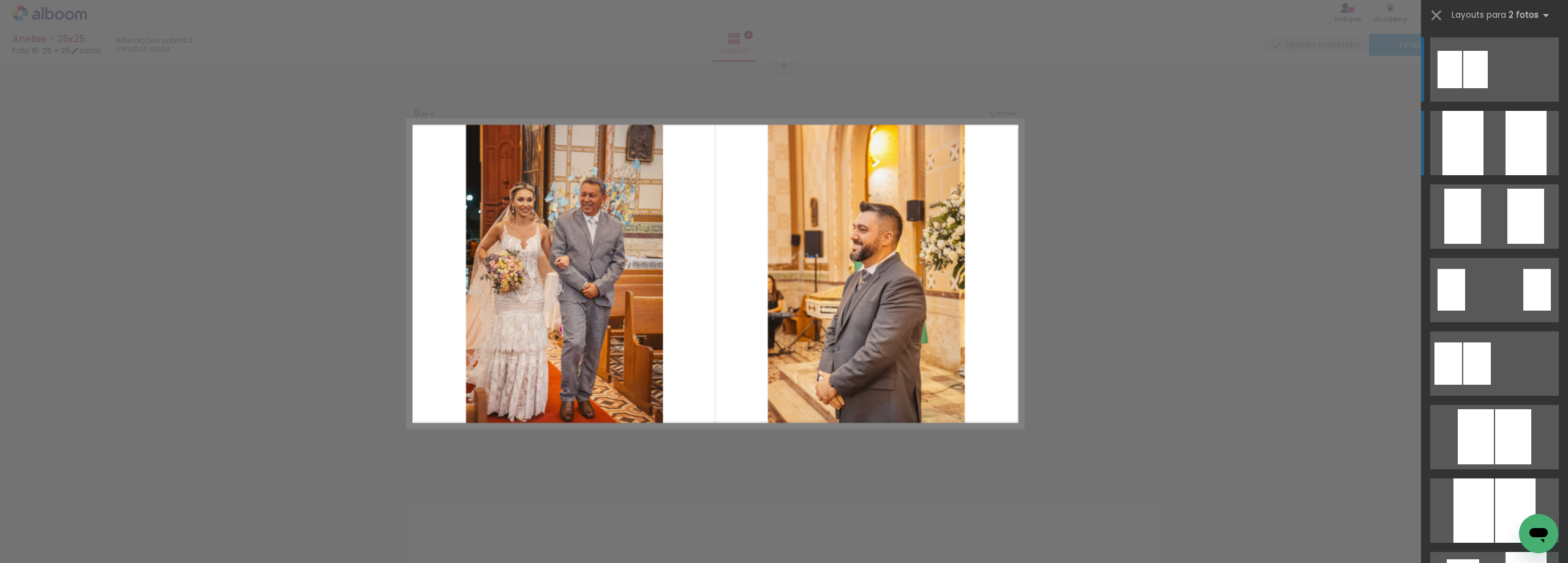
click at [1478, 142] on div at bounding box center [1463, 143] width 41 height 64
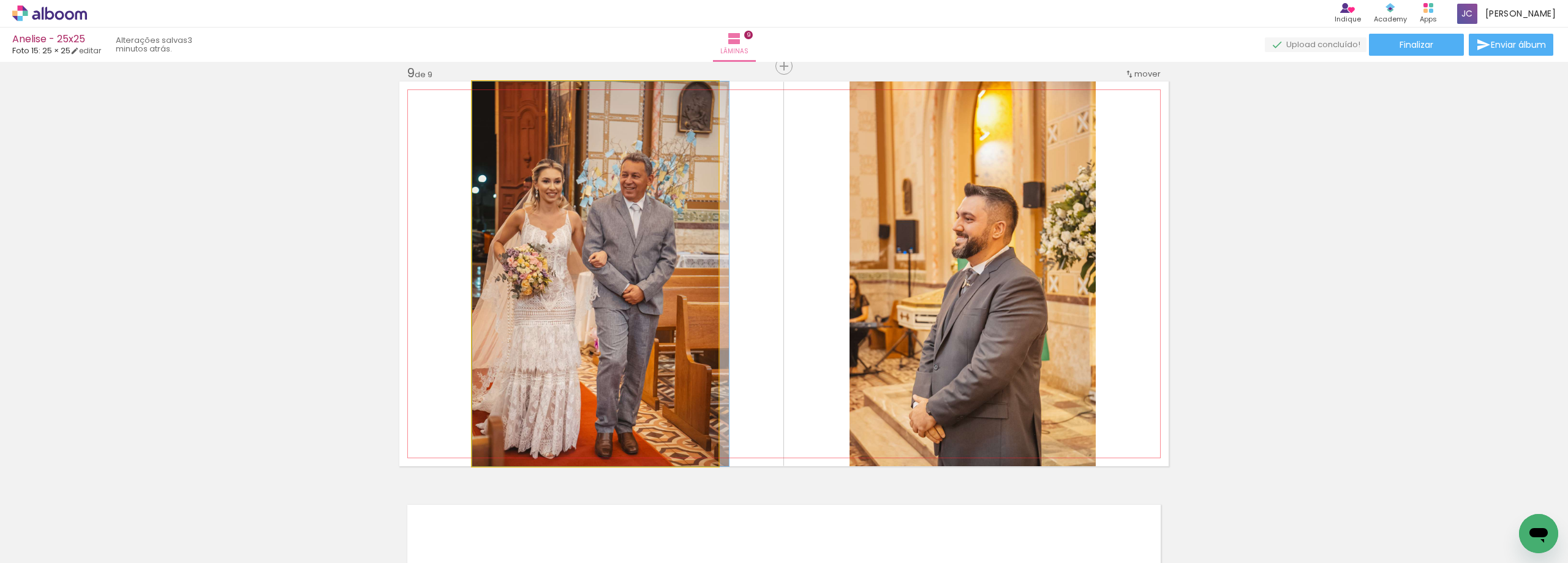
drag, startPoint x: 654, startPoint y: 322, endPoint x: 664, endPoint y: 319, distance: 10.4
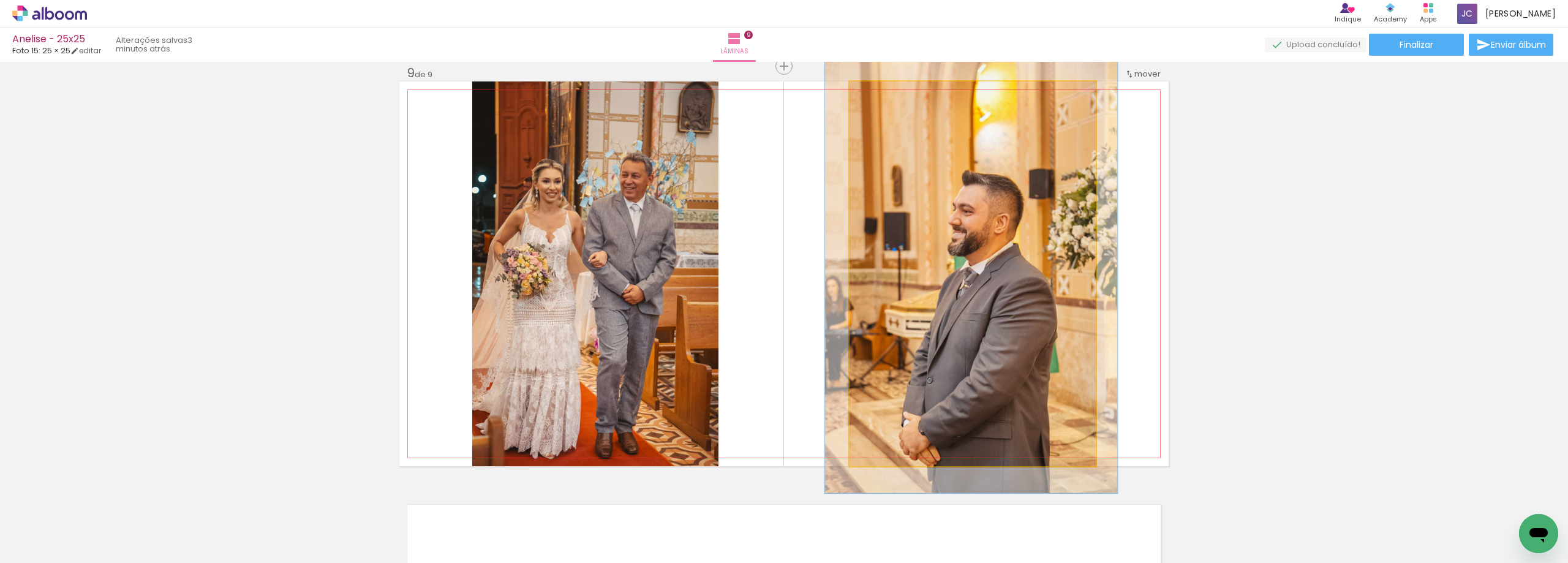
type paper-slider "114"
click at [879, 95] on div at bounding box center [884, 94] width 11 height 11
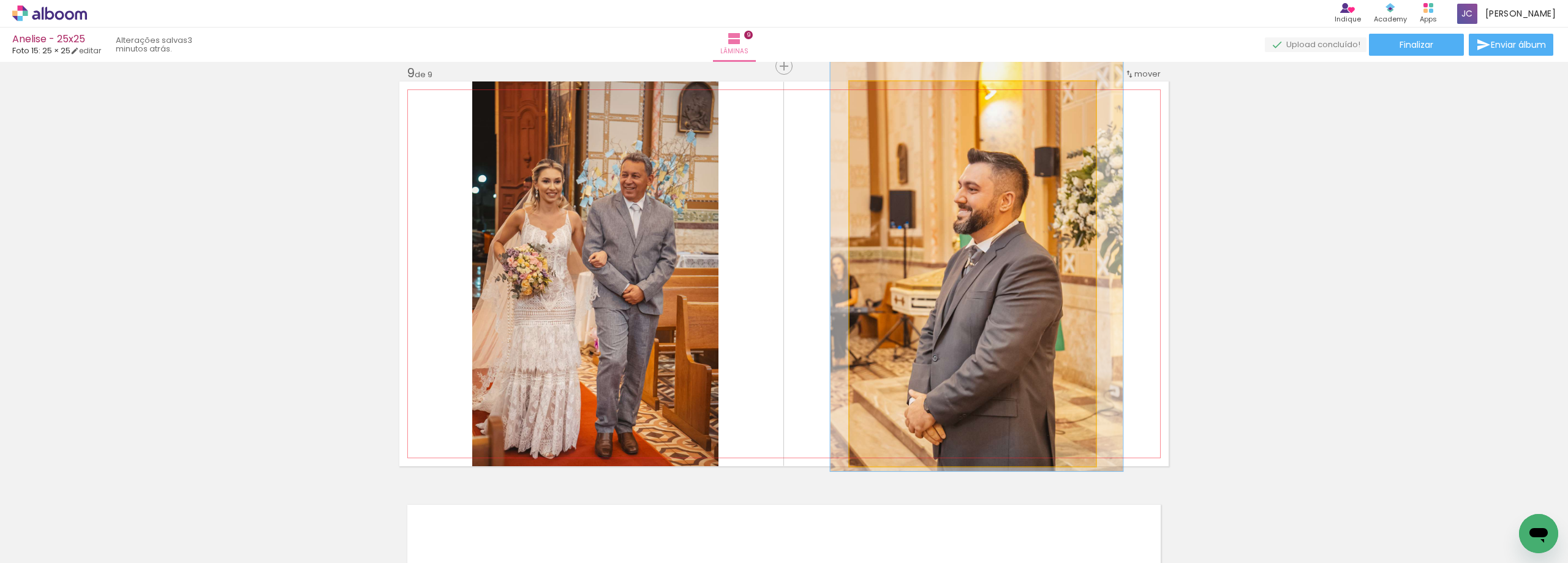
drag, startPoint x: 992, startPoint y: 264, endPoint x: 998, endPoint y: 243, distance: 21.8
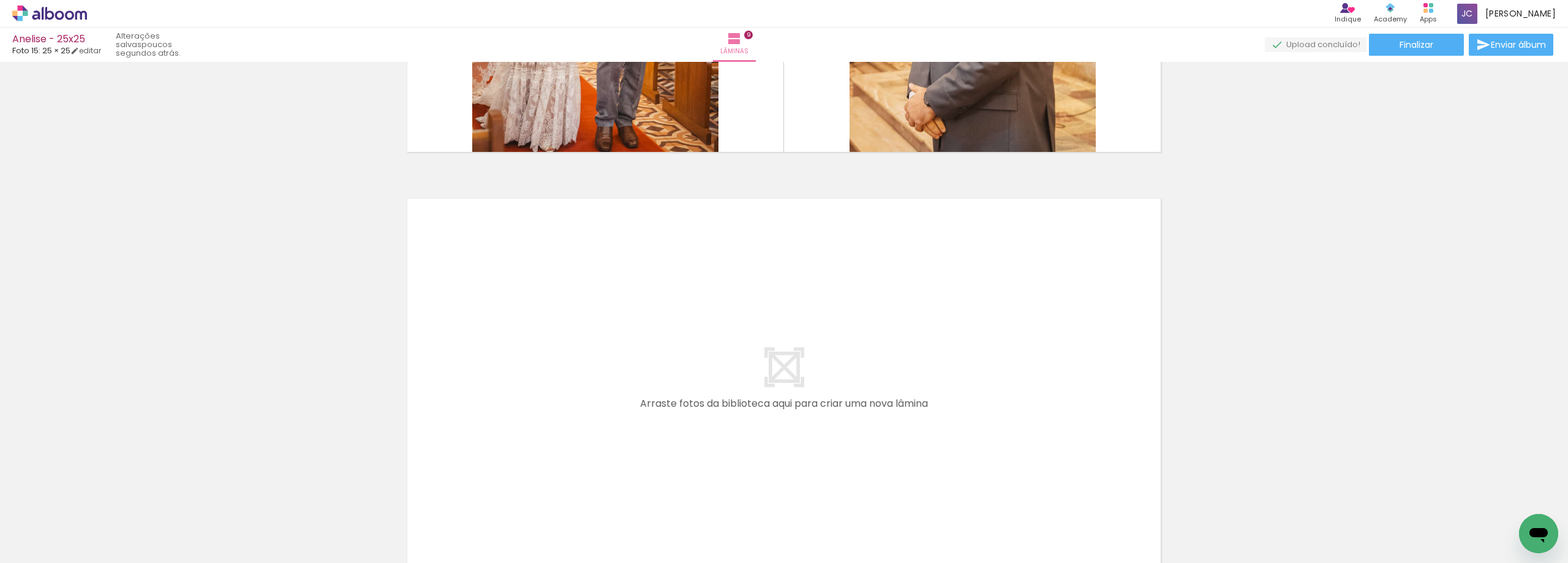
scroll to position [0, 3966]
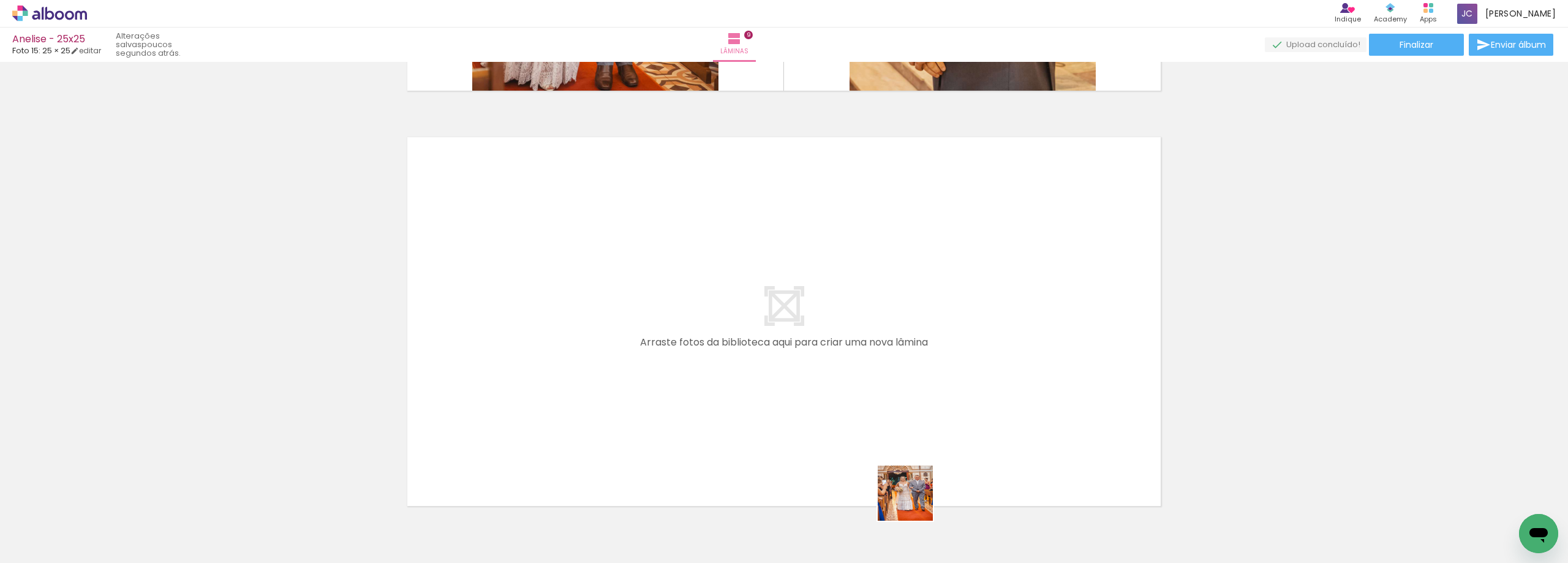
drag, startPoint x: 915, startPoint y: 503, endPoint x: 920, endPoint y: 369, distance: 134.1
click at [920, 369] on quentale-workspace at bounding box center [784, 281] width 1568 height 563
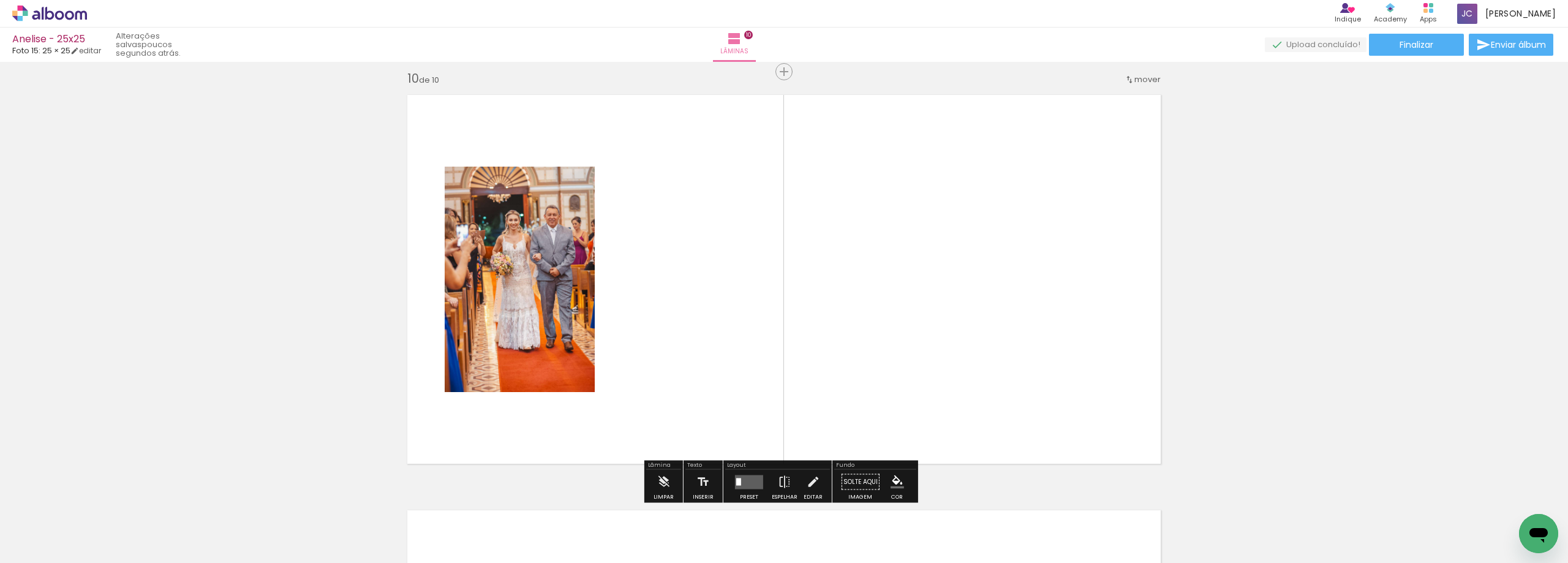
scroll to position [3754, 0]
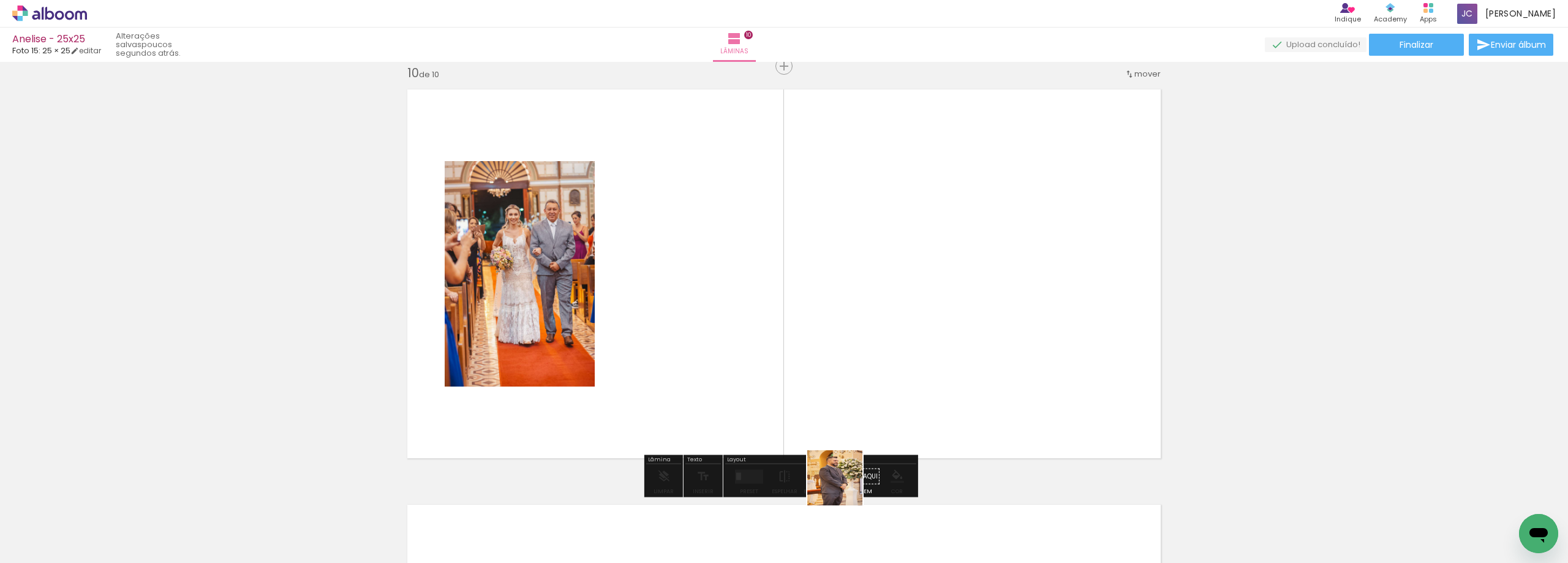
drag, startPoint x: 840, startPoint y: 524, endPoint x: 931, endPoint y: 498, distance: 94.6
click at [861, 327] on quentale-workspace at bounding box center [784, 281] width 1568 height 563
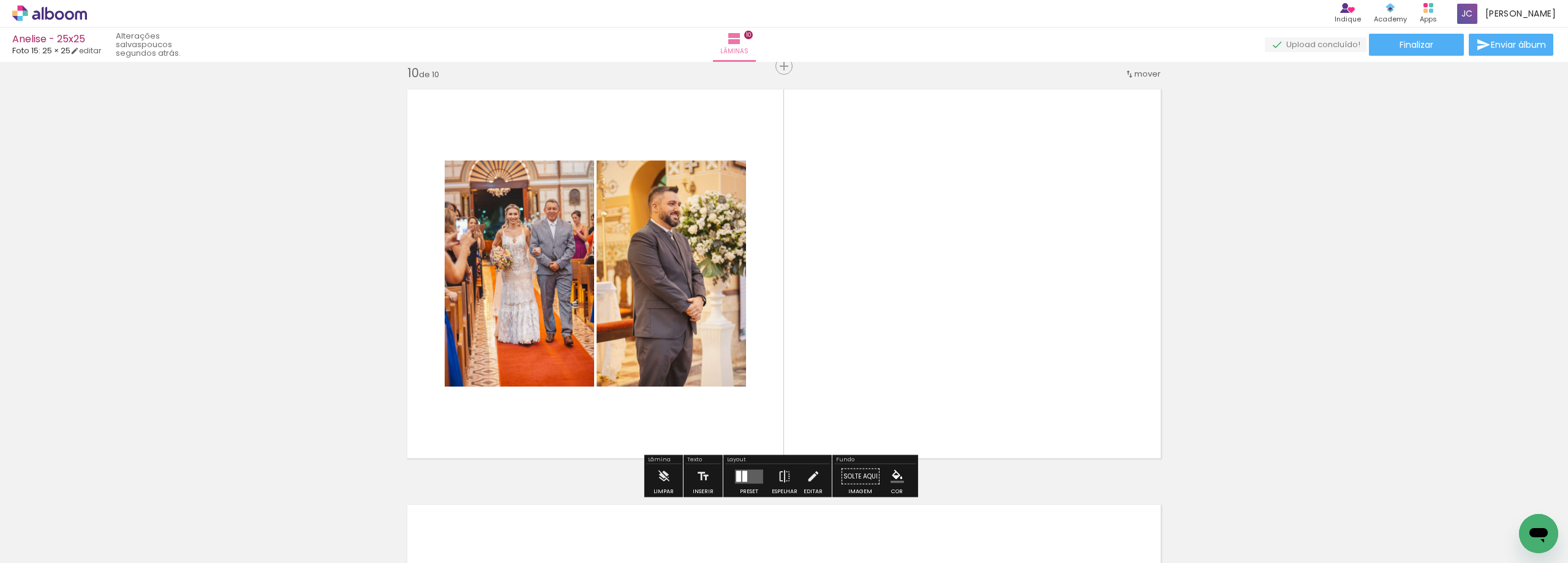
scroll to position [0, 3886]
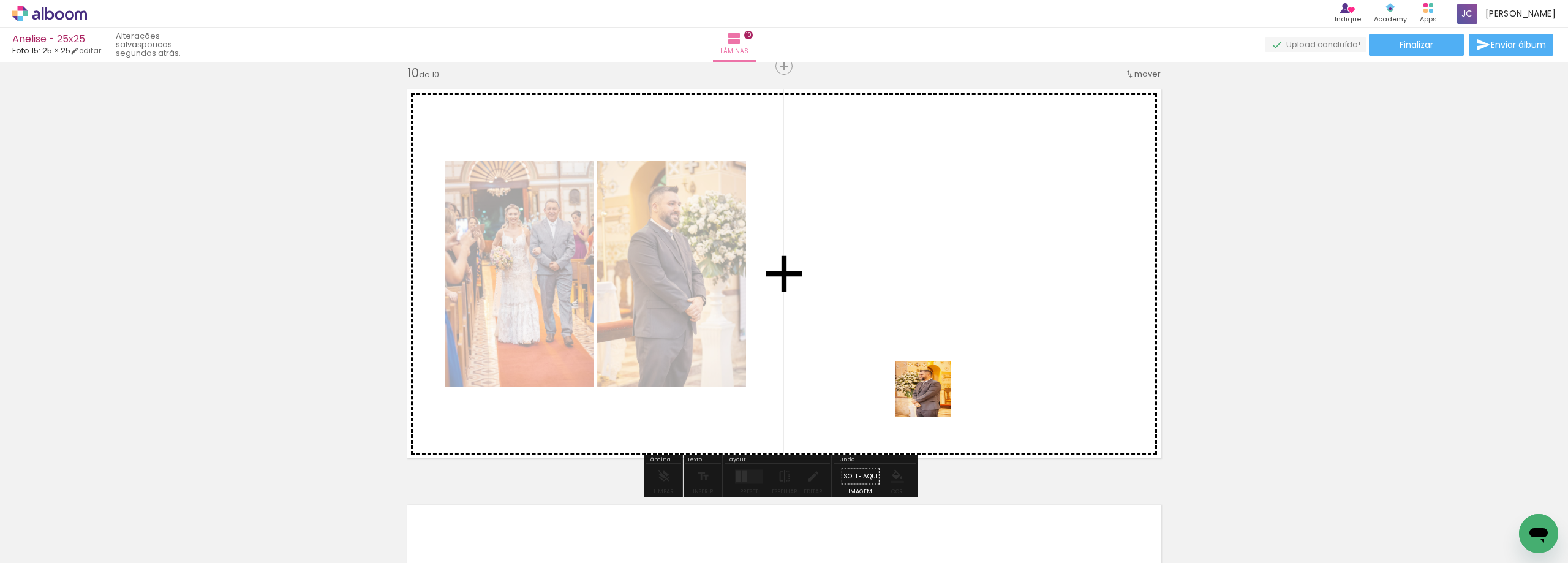
drag, startPoint x: 907, startPoint y: 528, endPoint x: 947, endPoint y: 320, distance: 211.8
click at [947, 320] on quentale-workspace at bounding box center [784, 281] width 1568 height 563
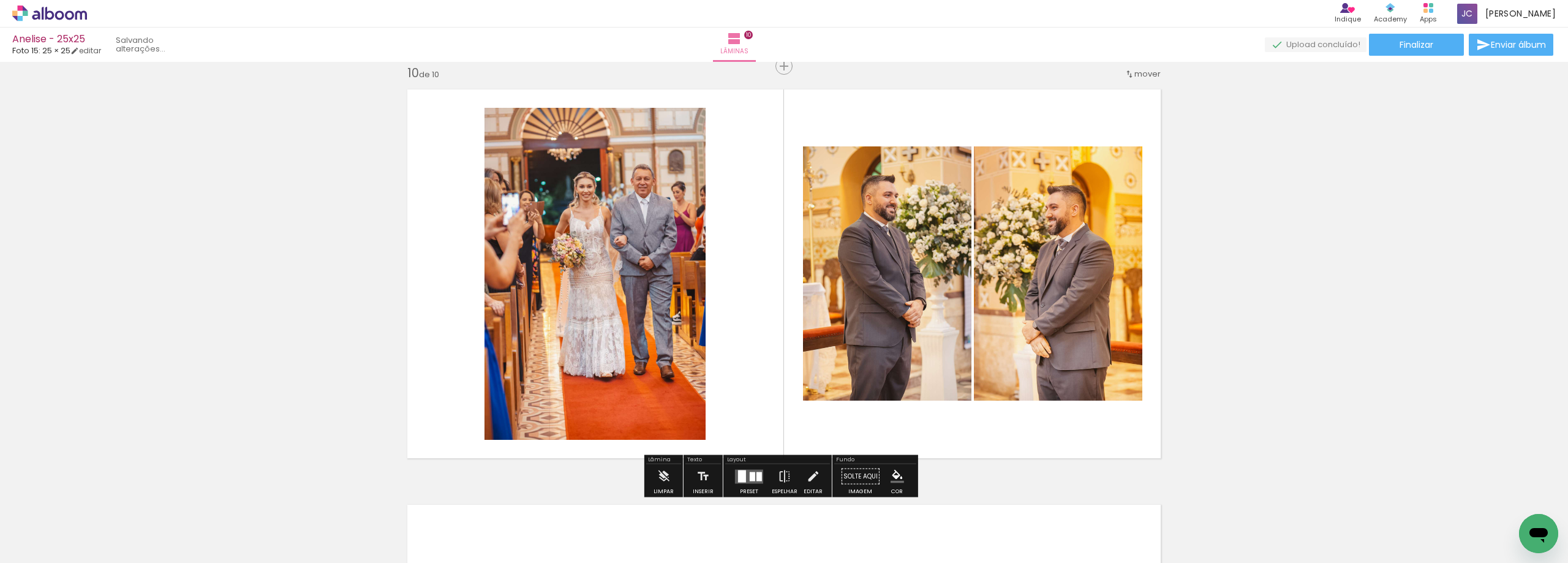
scroll to position [0, 3818]
click at [741, 480] on div at bounding box center [742, 475] width 8 height 12
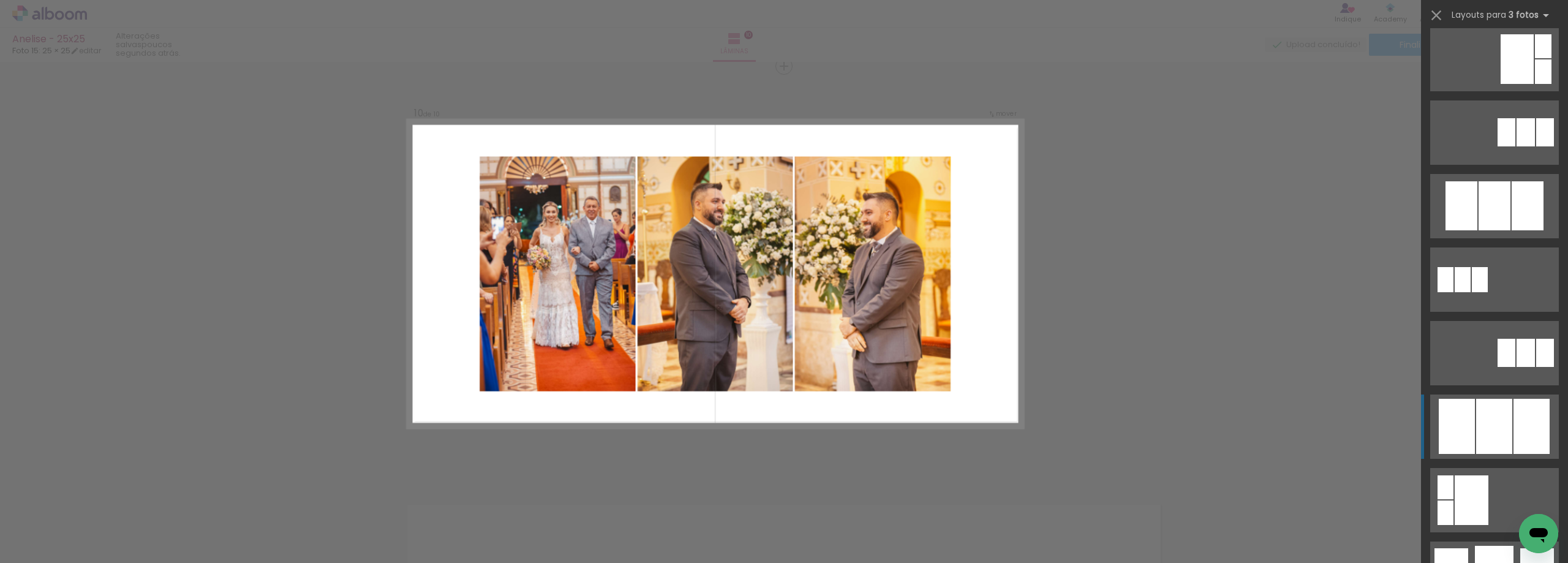
scroll to position [551, 0]
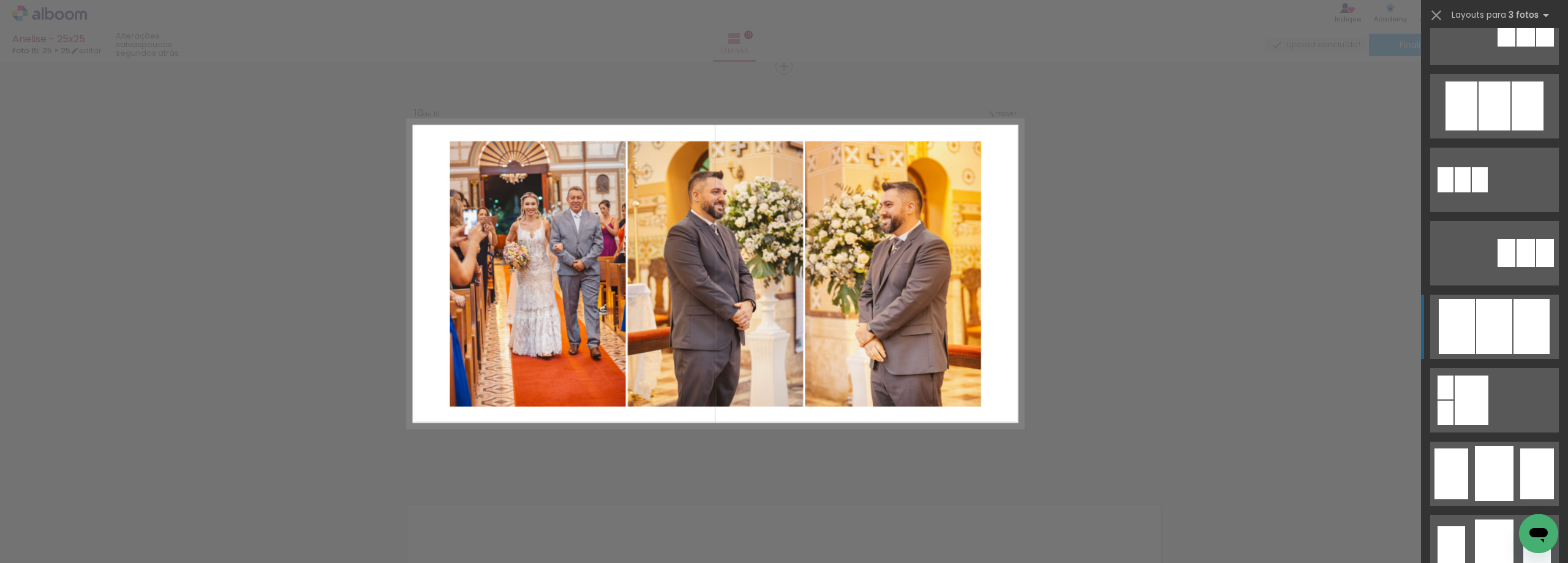
click at [1507, 131] on div at bounding box center [1494, 106] width 32 height 49
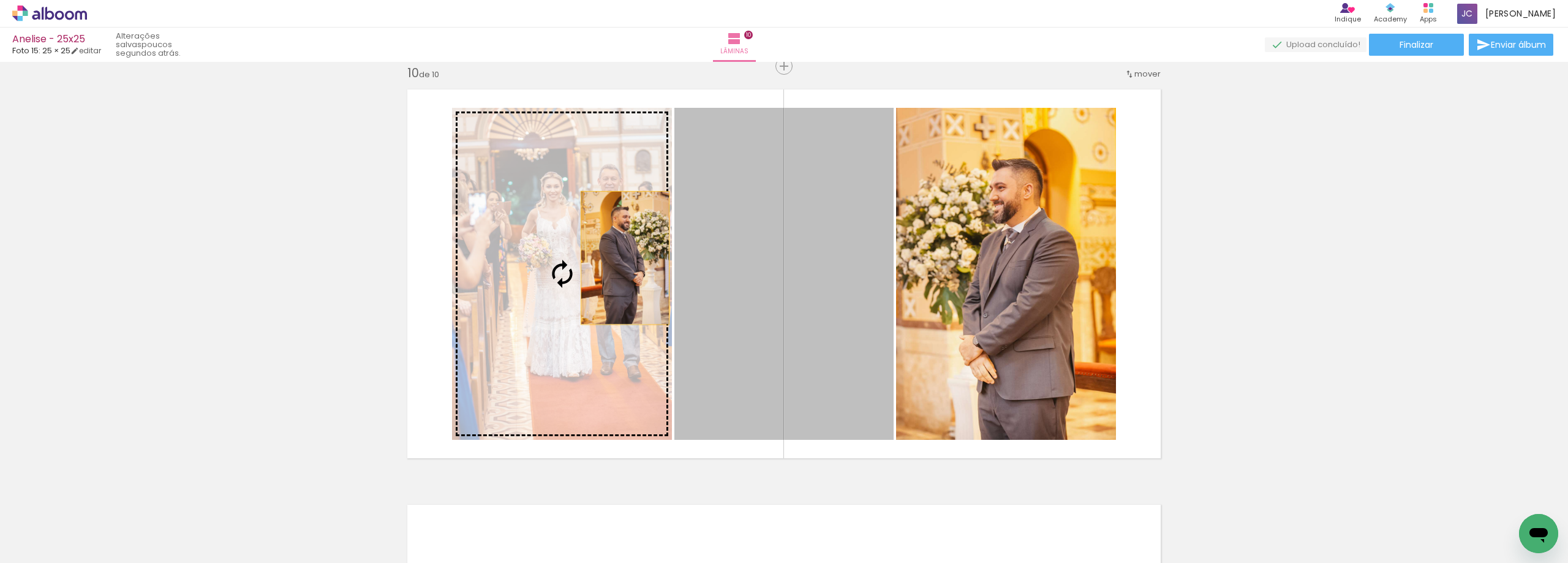
drag, startPoint x: 664, startPoint y: 263, endPoint x: 583, endPoint y: 252, distance: 81.7
click at [0, 0] on slot at bounding box center [0, 0] width 0 height 0
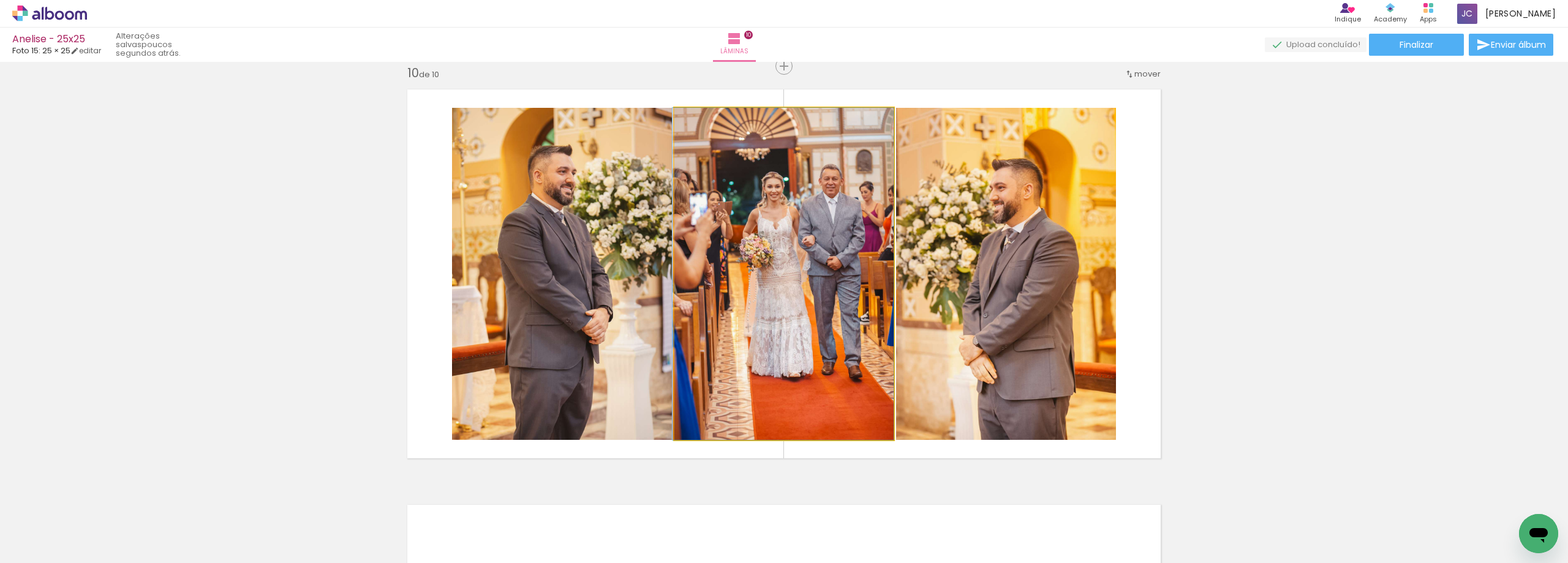
drag, startPoint x: 777, startPoint y: 277, endPoint x: 749, endPoint y: 281, distance: 28.3
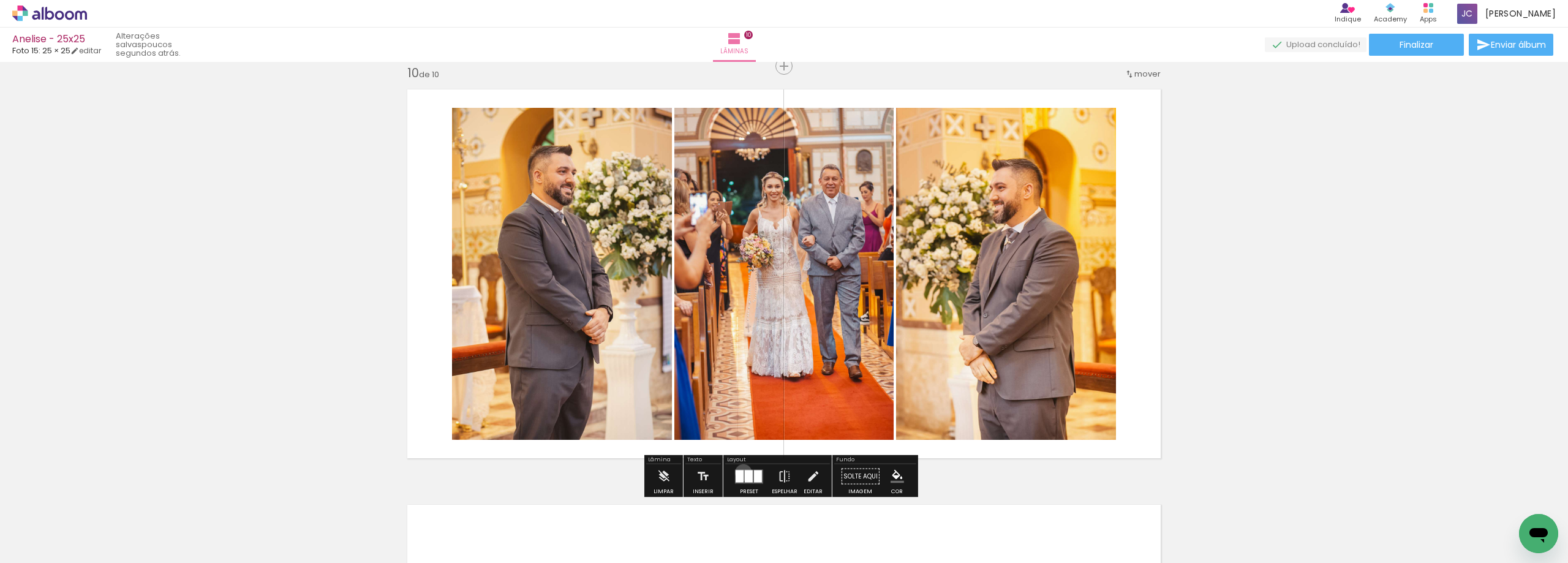
click at [740, 472] on div at bounding box center [740, 475] width 8 height 12
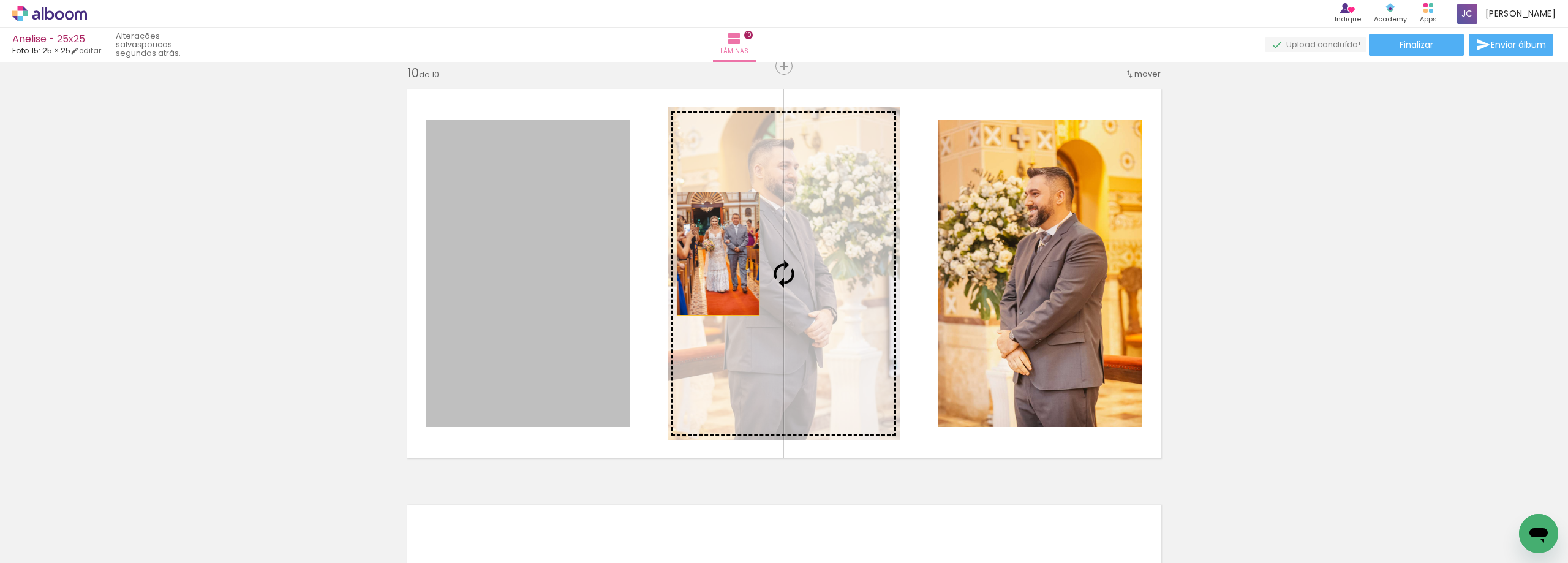
drag, startPoint x: 582, startPoint y: 255, endPoint x: 754, endPoint y: 254, distance: 172.0
click at [0, 0] on slot at bounding box center [0, 0] width 0 height 0
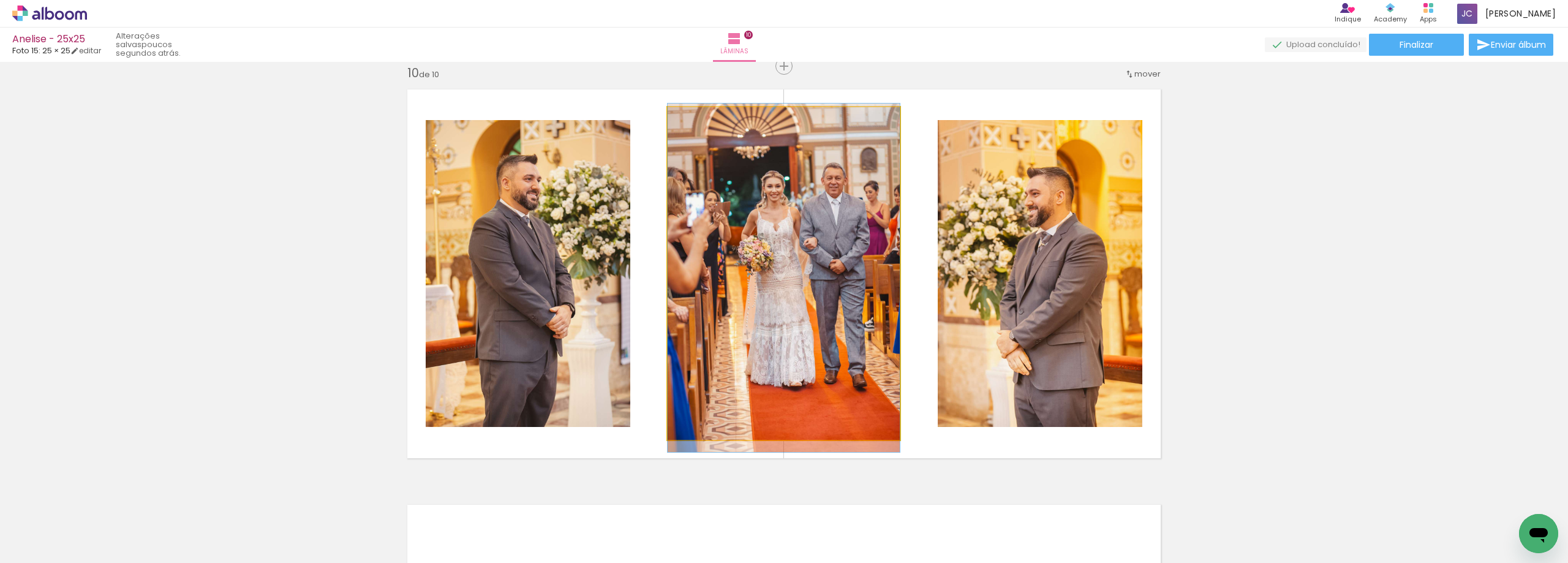
drag, startPoint x: 752, startPoint y: 254, endPoint x: 735, endPoint y: 259, distance: 17.7
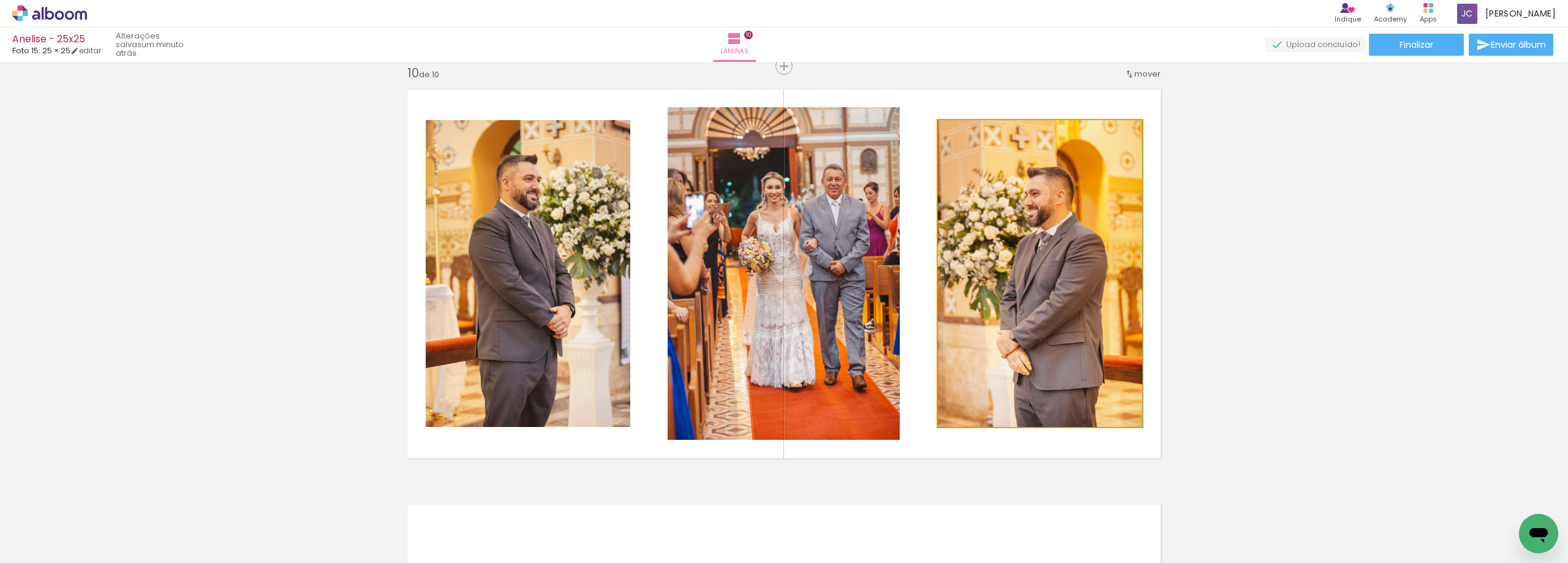
drag, startPoint x: 1090, startPoint y: 292, endPoint x: 1088, endPoint y: 281, distance: 11.2
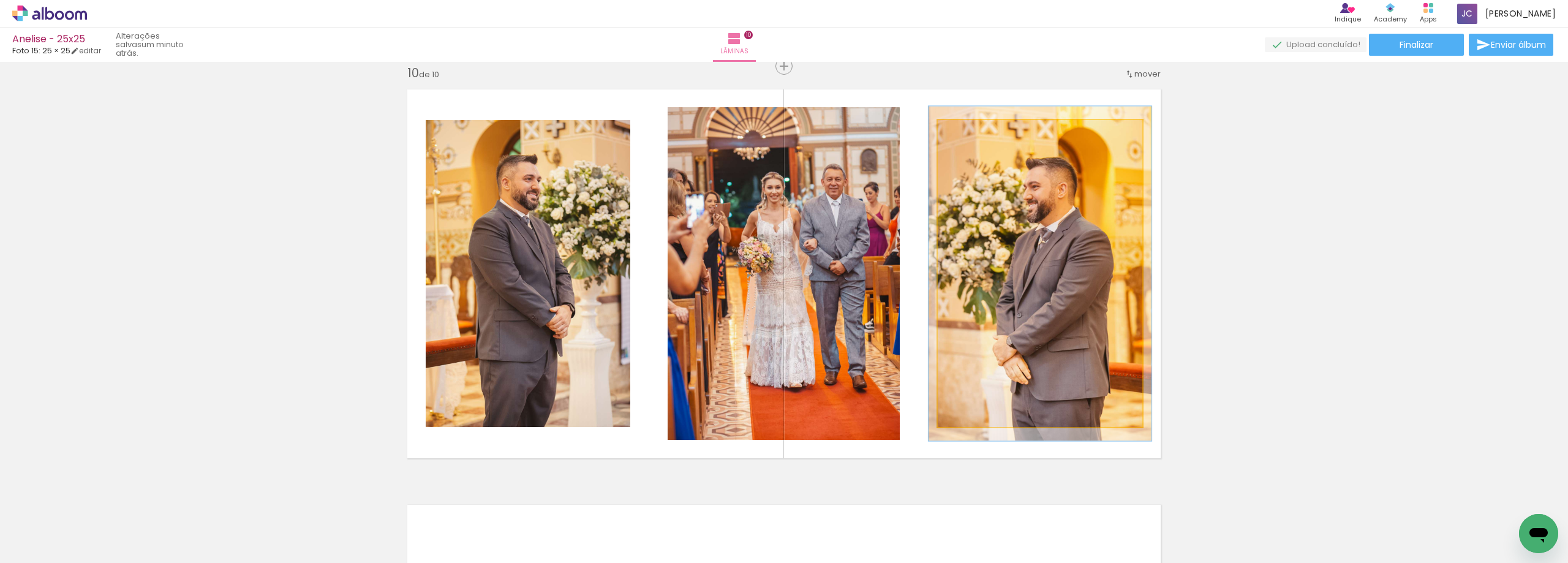
type paper-slider "109"
click at [969, 135] on div at bounding box center [970, 133] width 19 height 19
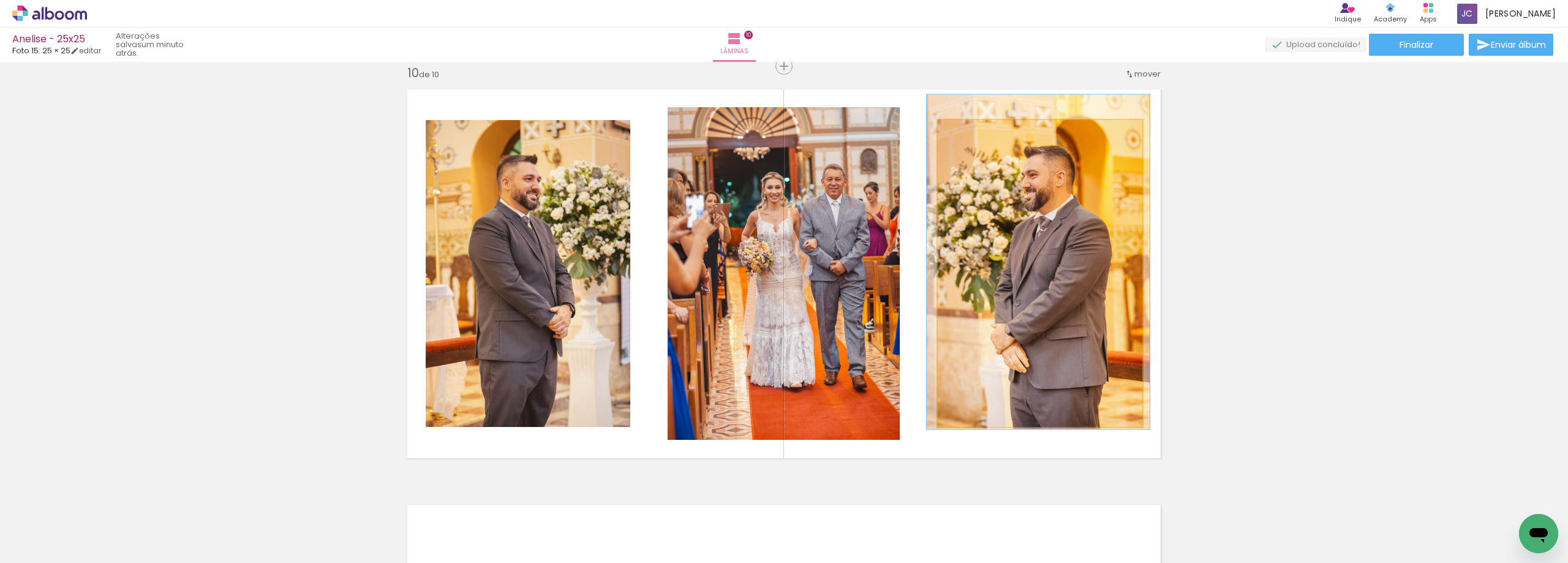
drag, startPoint x: 1034, startPoint y: 225, endPoint x: 1032, endPoint y: 214, distance: 11.2
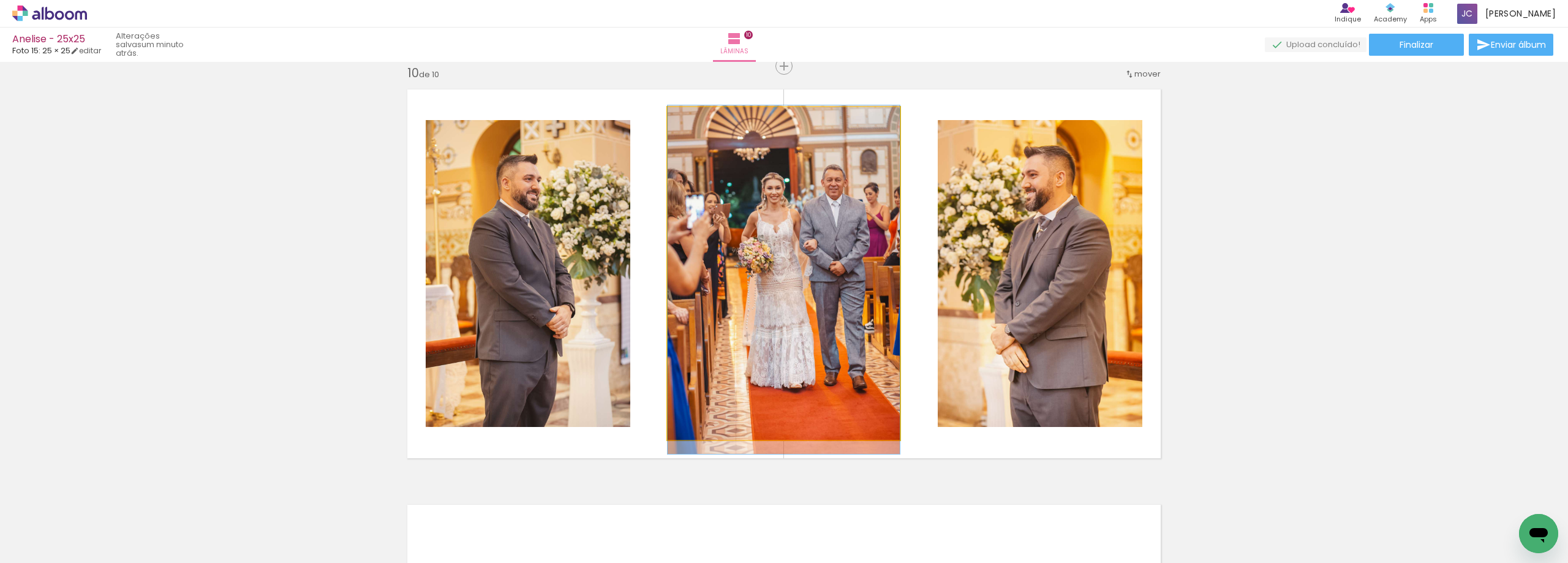
drag, startPoint x: 844, startPoint y: 257, endPoint x: 838, endPoint y: 257, distance: 6.0
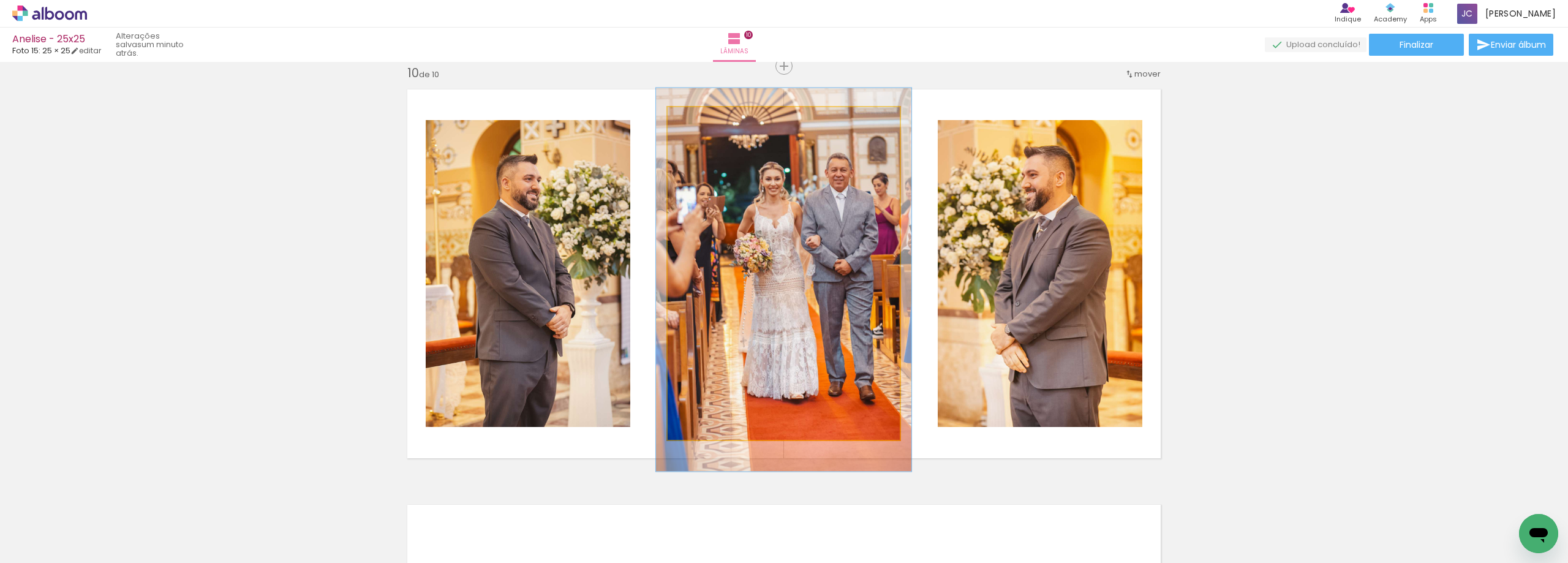
type paper-slider "110"
click at [698, 121] on div at bounding box center [700, 120] width 11 height 11
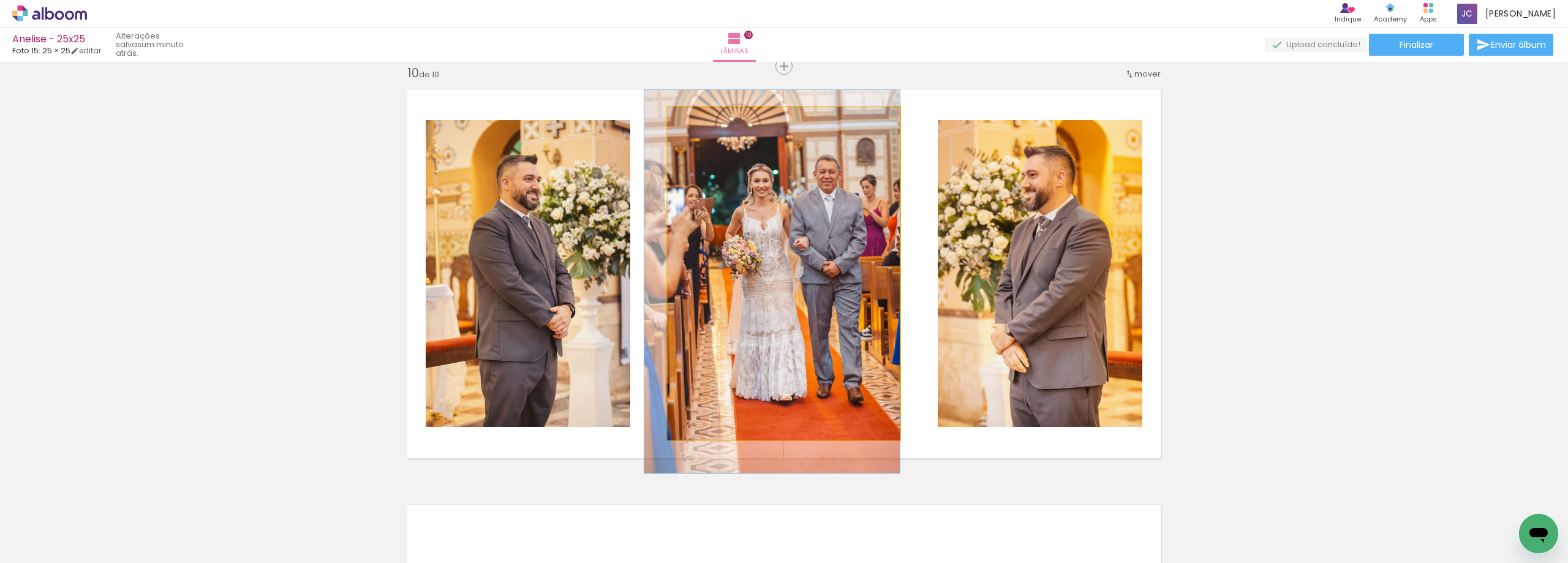
drag, startPoint x: 813, startPoint y: 219, endPoint x: 799, endPoint y: 221, distance: 14.1
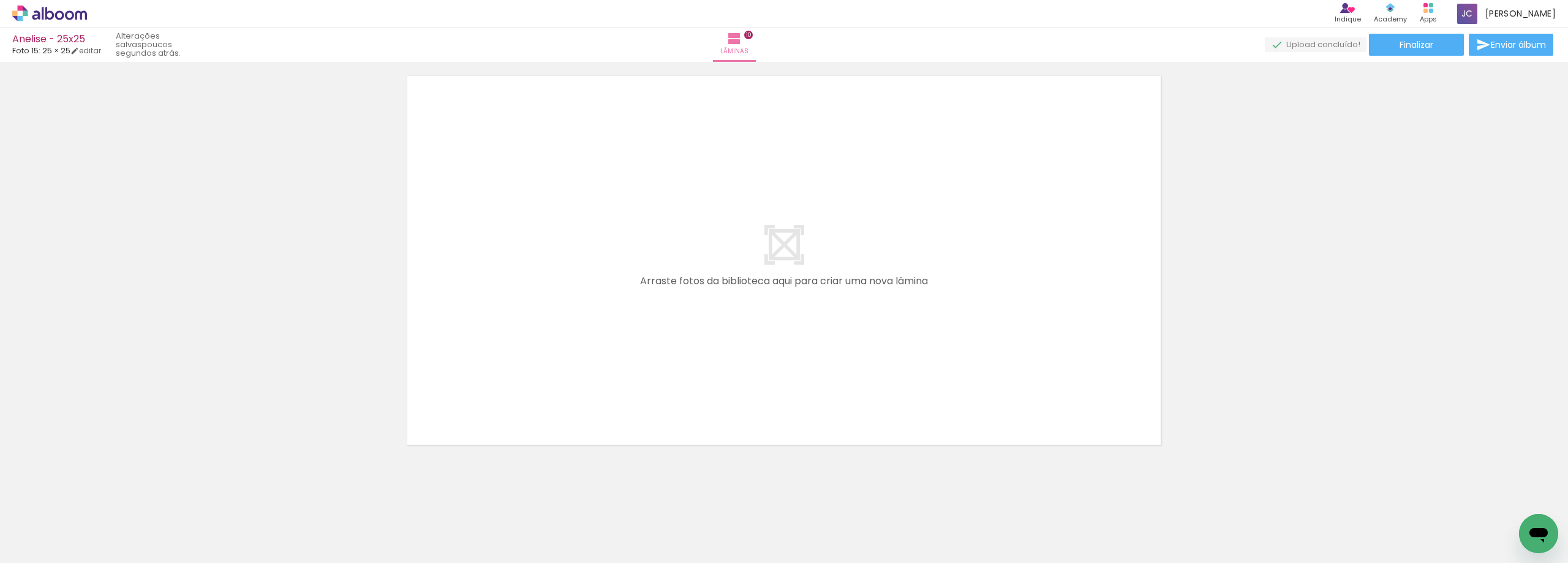
scroll to position [0, 0]
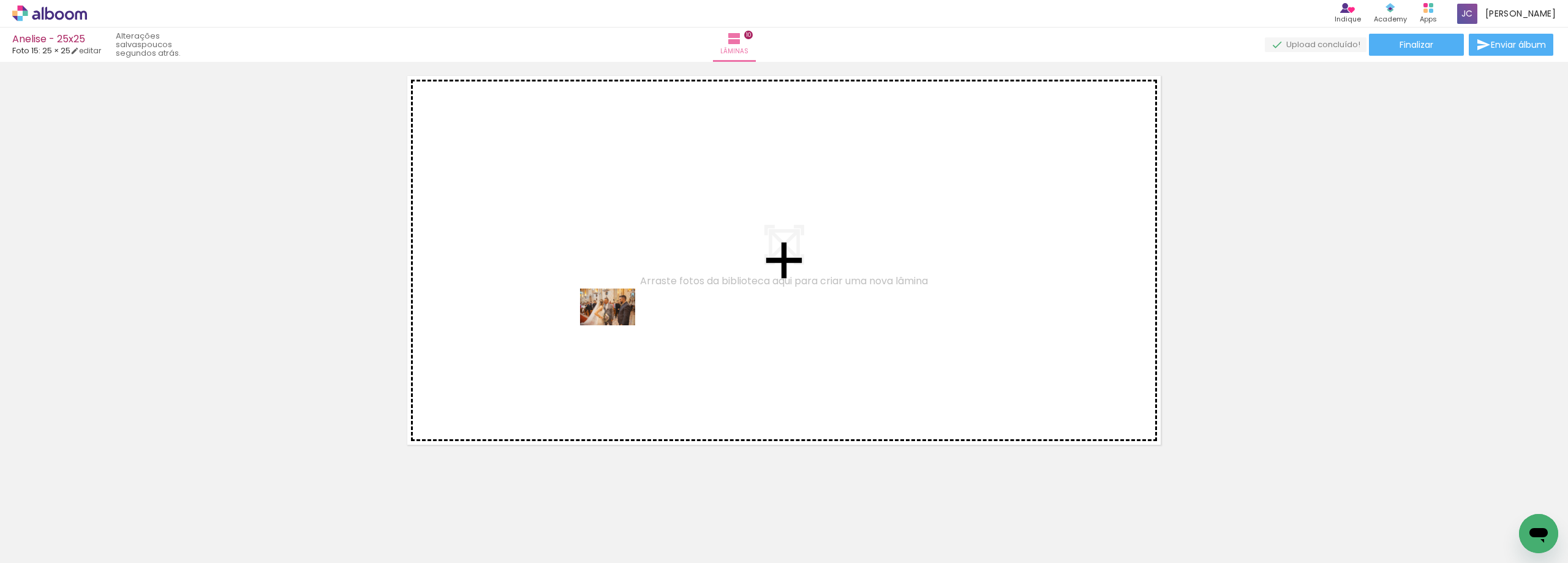
drag, startPoint x: 190, startPoint y: 515, endPoint x: 621, endPoint y: 318, distance: 473.9
click at [621, 318] on quentale-workspace at bounding box center [784, 281] width 1568 height 563
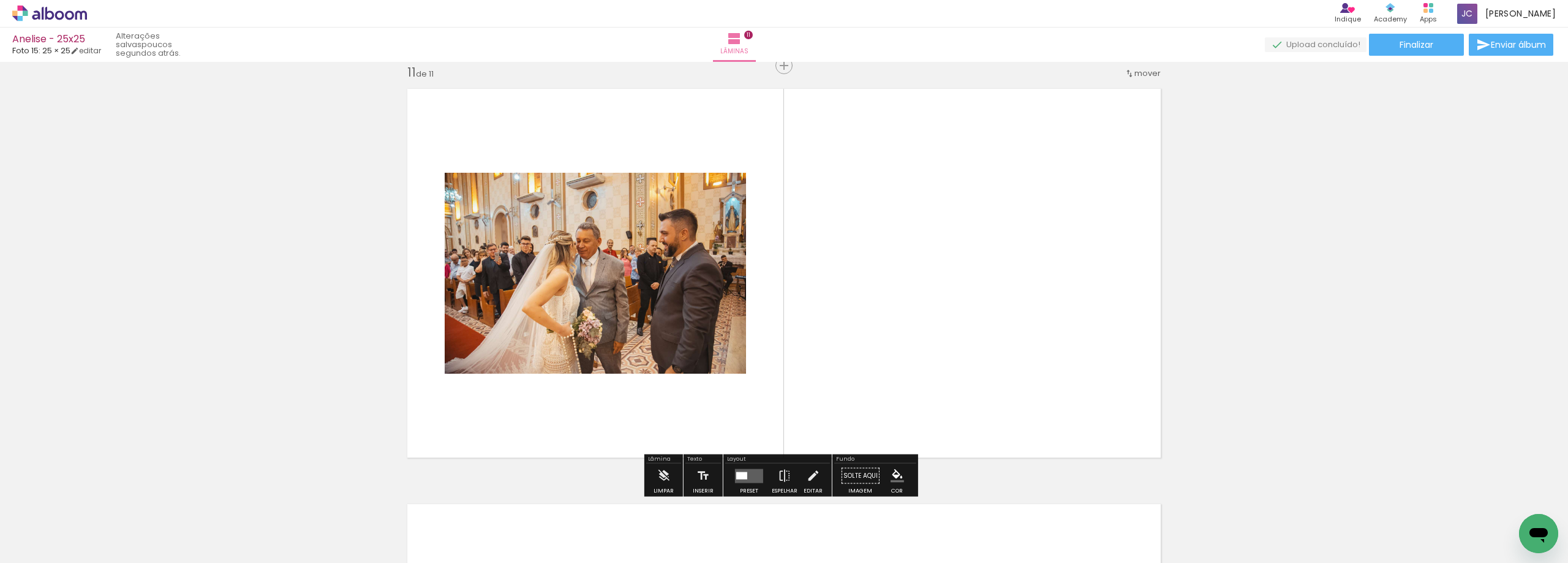
scroll to position [4169, 0]
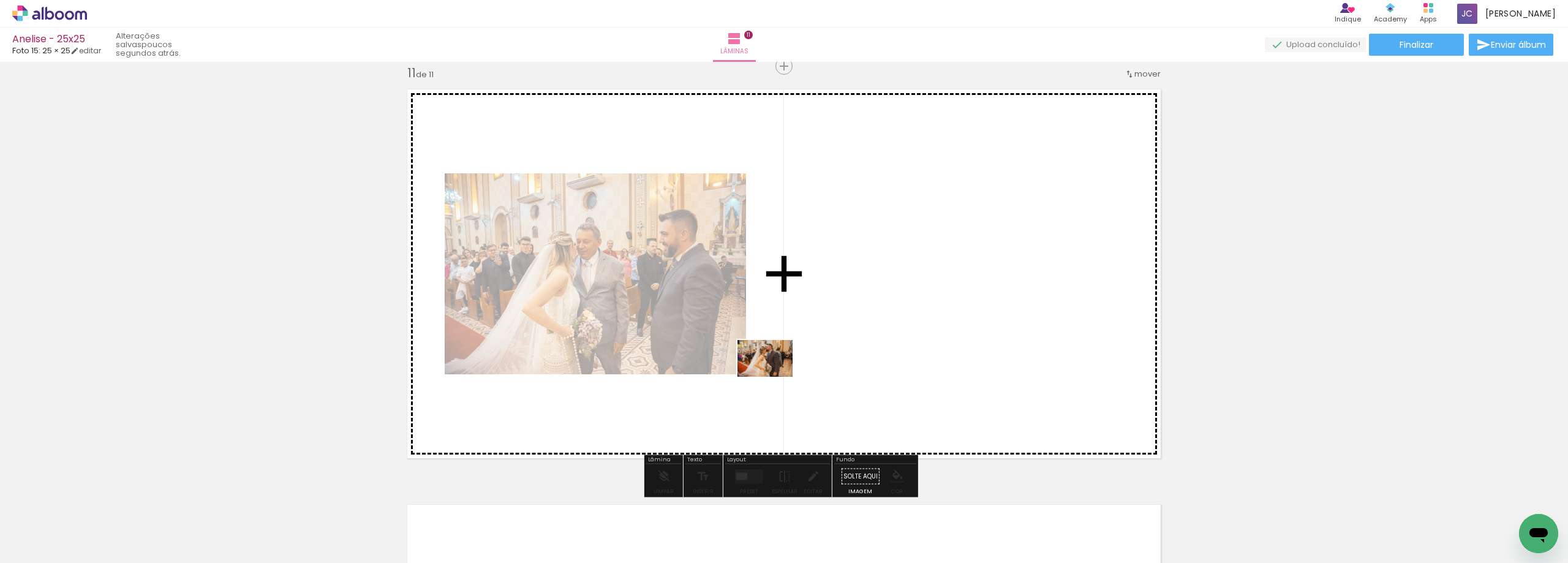
drag, startPoint x: 179, startPoint y: 518, endPoint x: 961, endPoint y: 303, distance: 811.0
click at [961, 303] on quentale-workspace at bounding box center [784, 281] width 1568 height 563
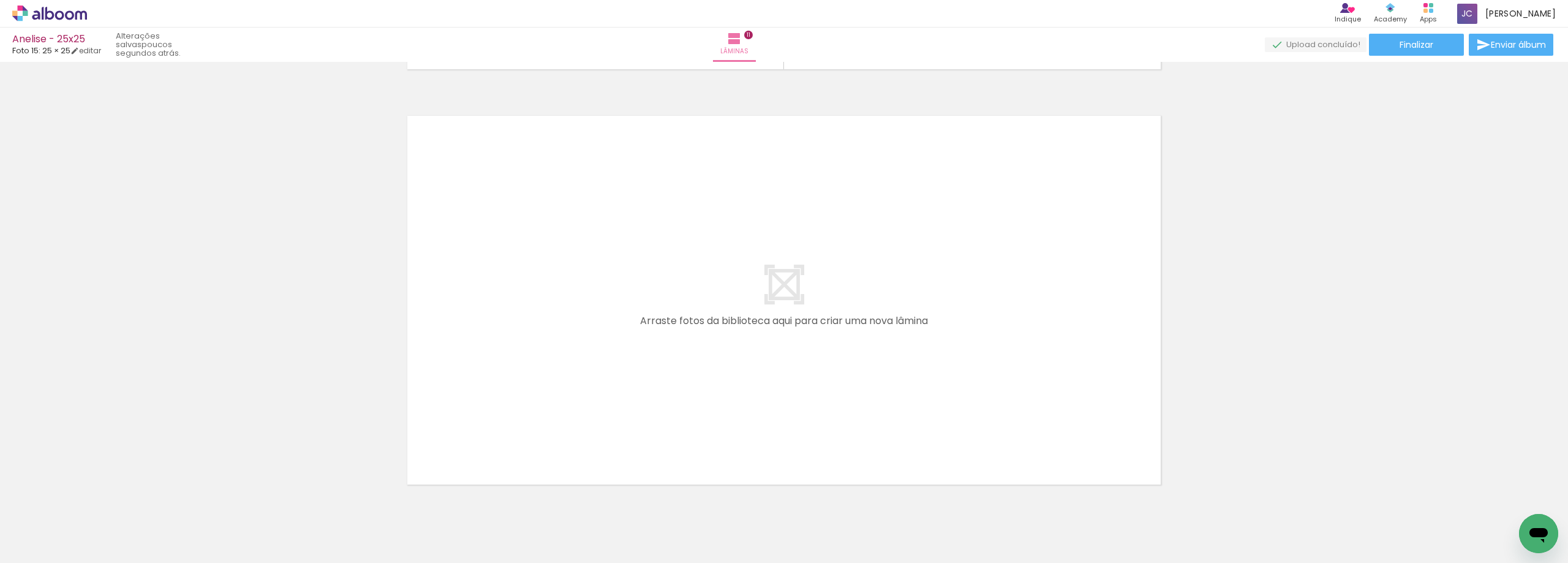
scroll to position [4537, 0]
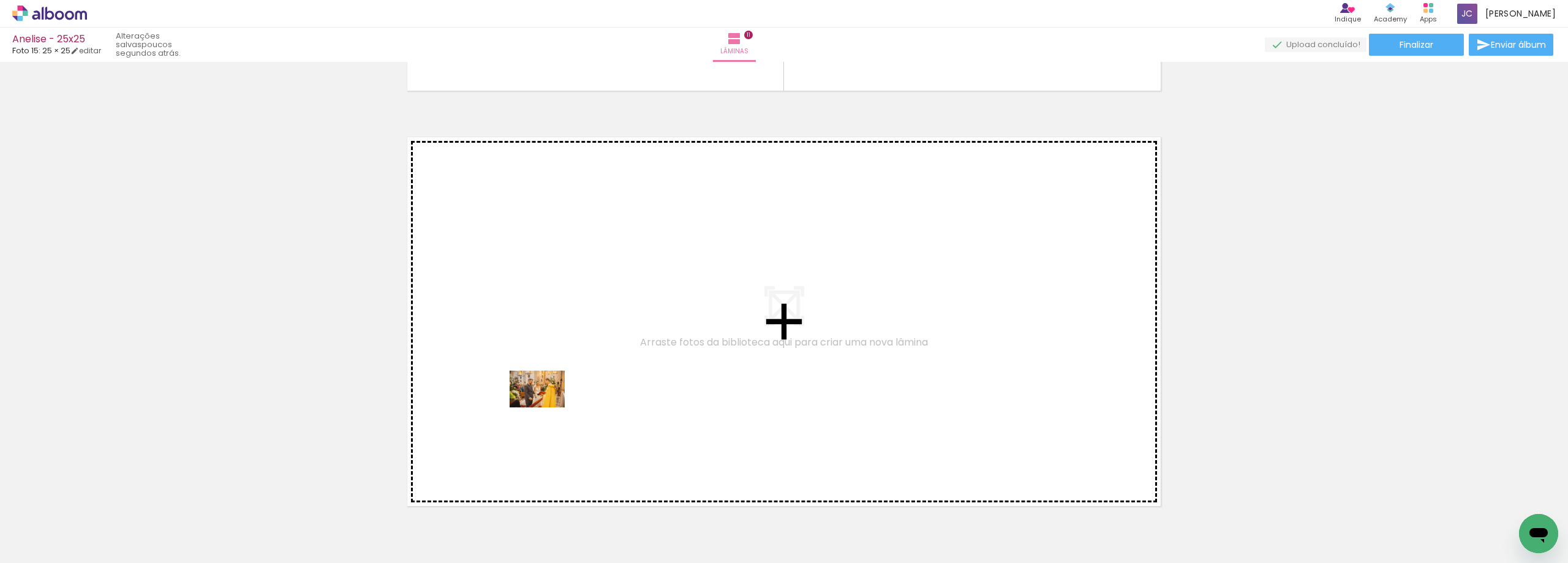
drag, startPoint x: 127, startPoint y: 519, endPoint x: 633, endPoint y: 370, distance: 527.5
click at [633, 370] on quentale-workspace at bounding box center [784, 281] width 1568 height 563
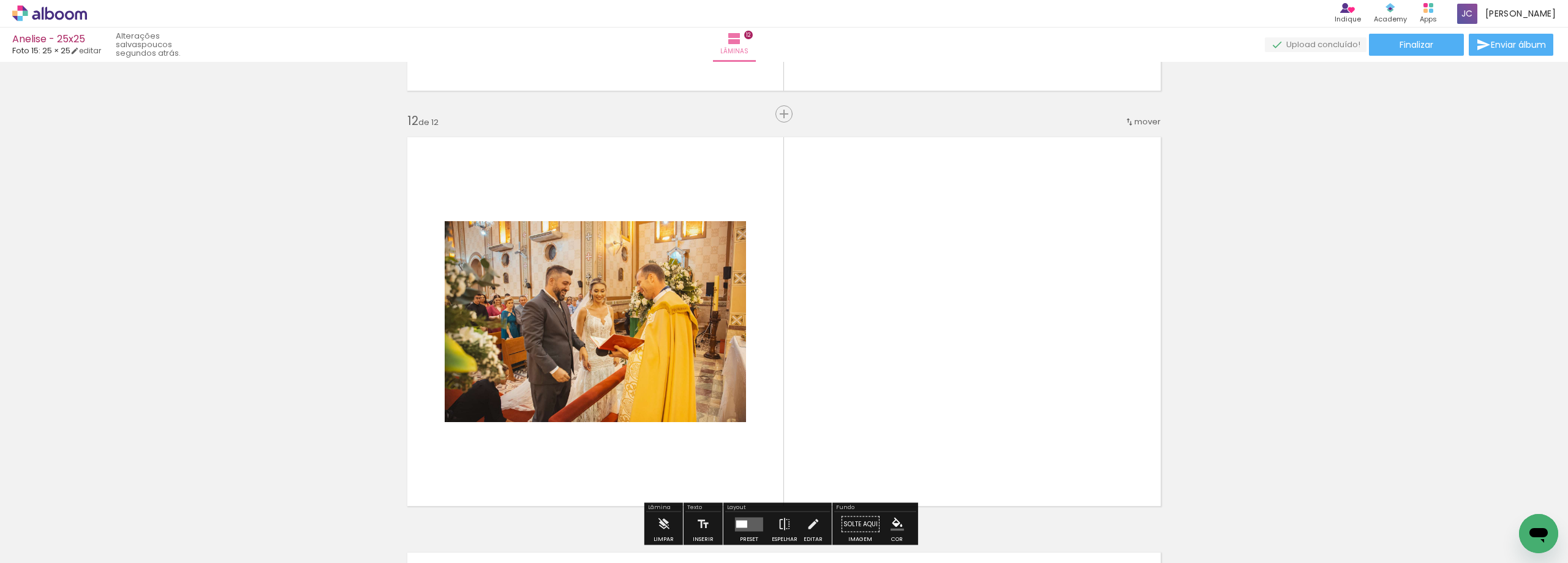
scroll to position [4585, 0]
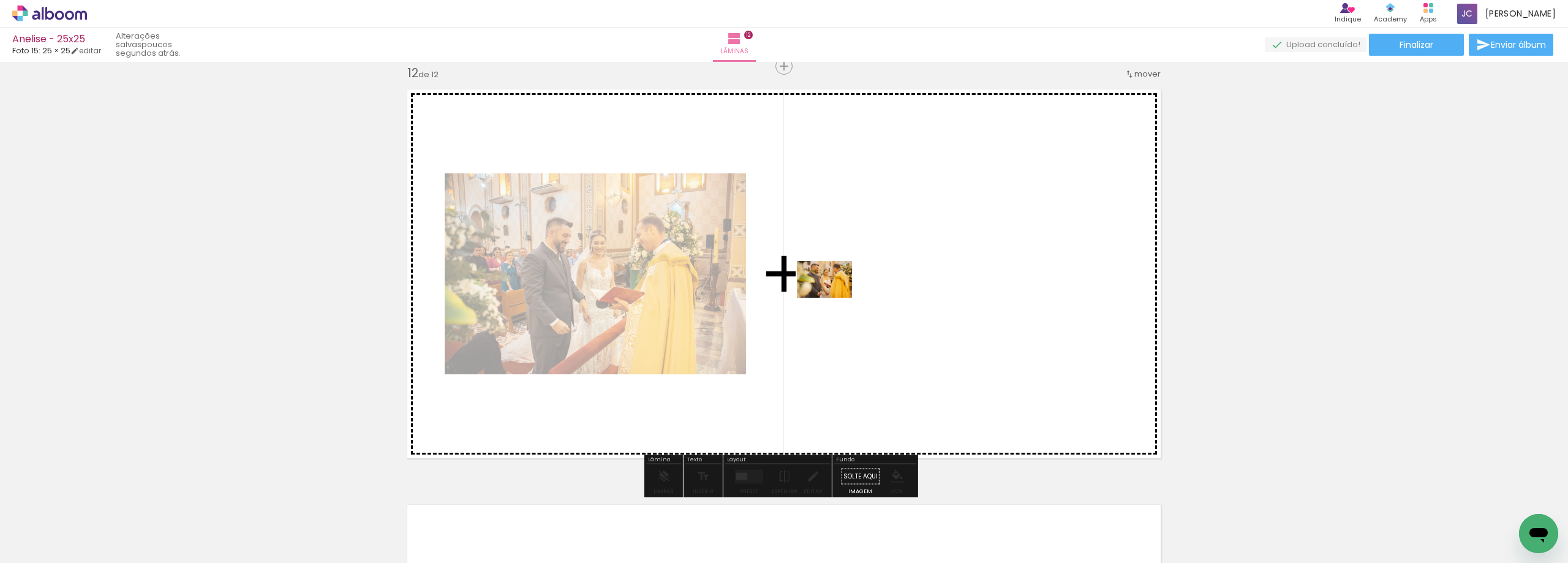
drag, startPoint x: 141, startPoint y: 531, endPoint x: 838, endPoint y: 293, distance: 736.5
click at [838, 293] on quentale-workspace at bounding box center [784, 281] width 1568 height 563
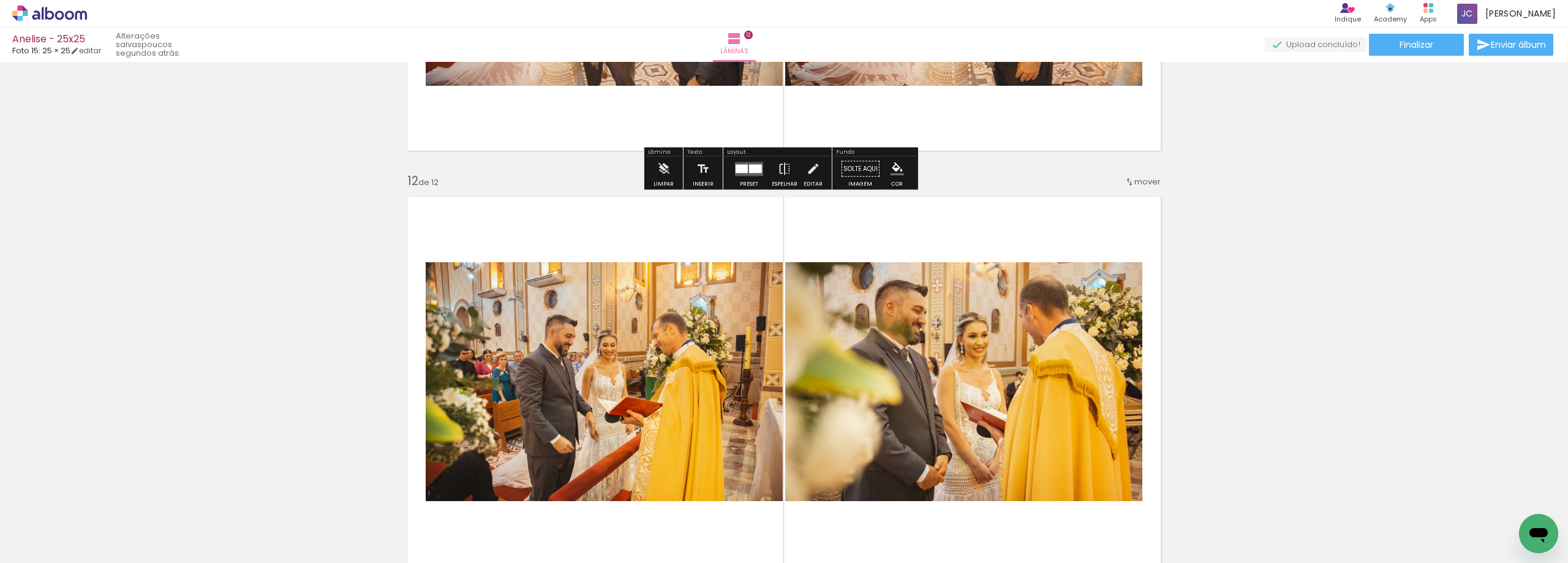
scroll to position [4524, 0]
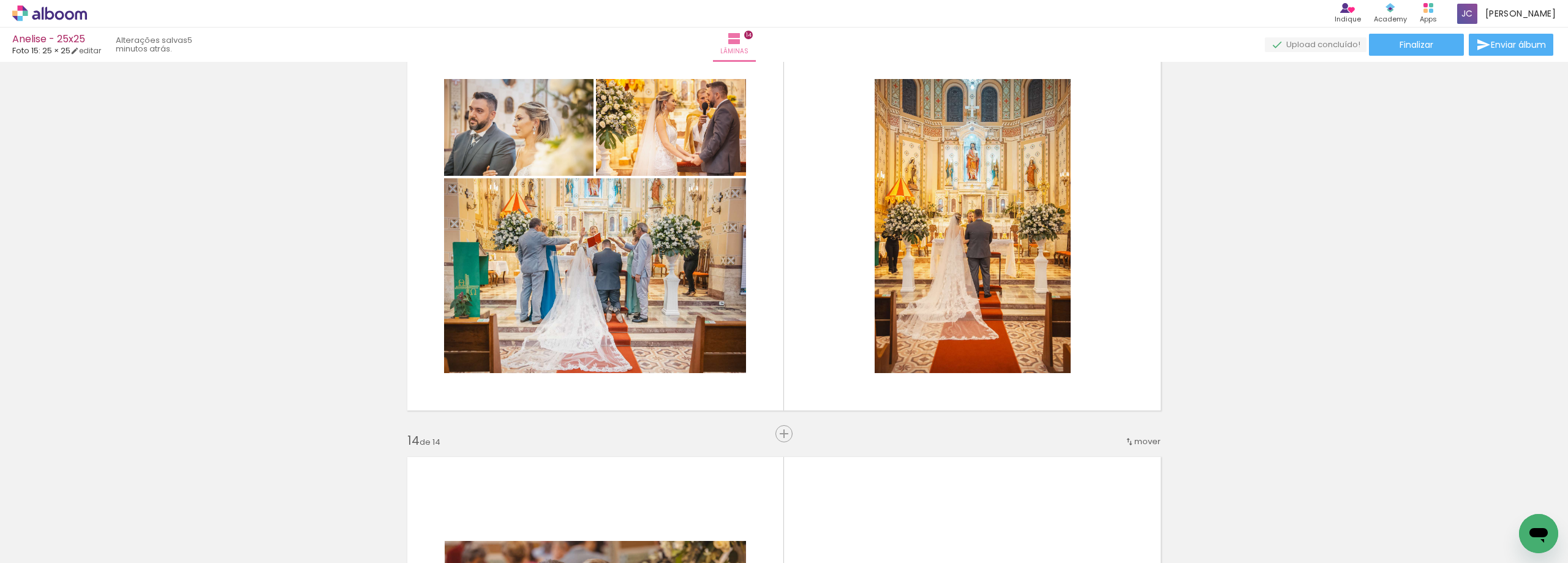
scroll to position [809, 0]
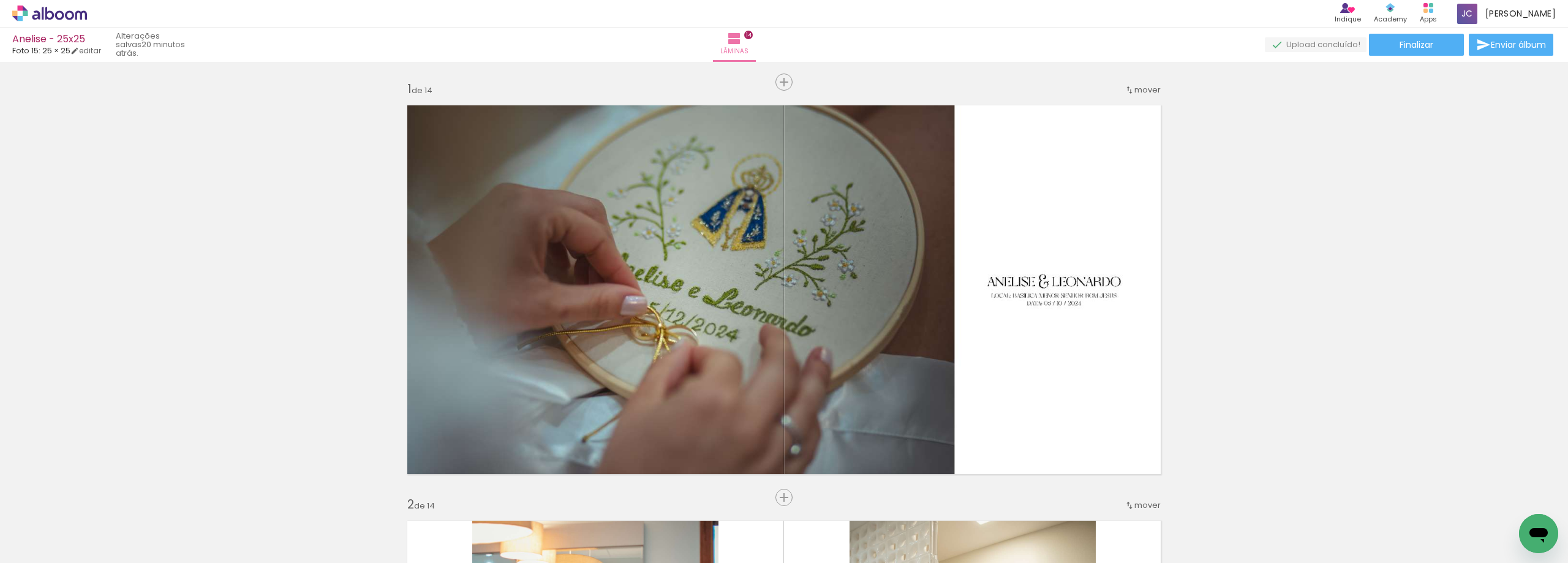
scroll to position [809, 0]
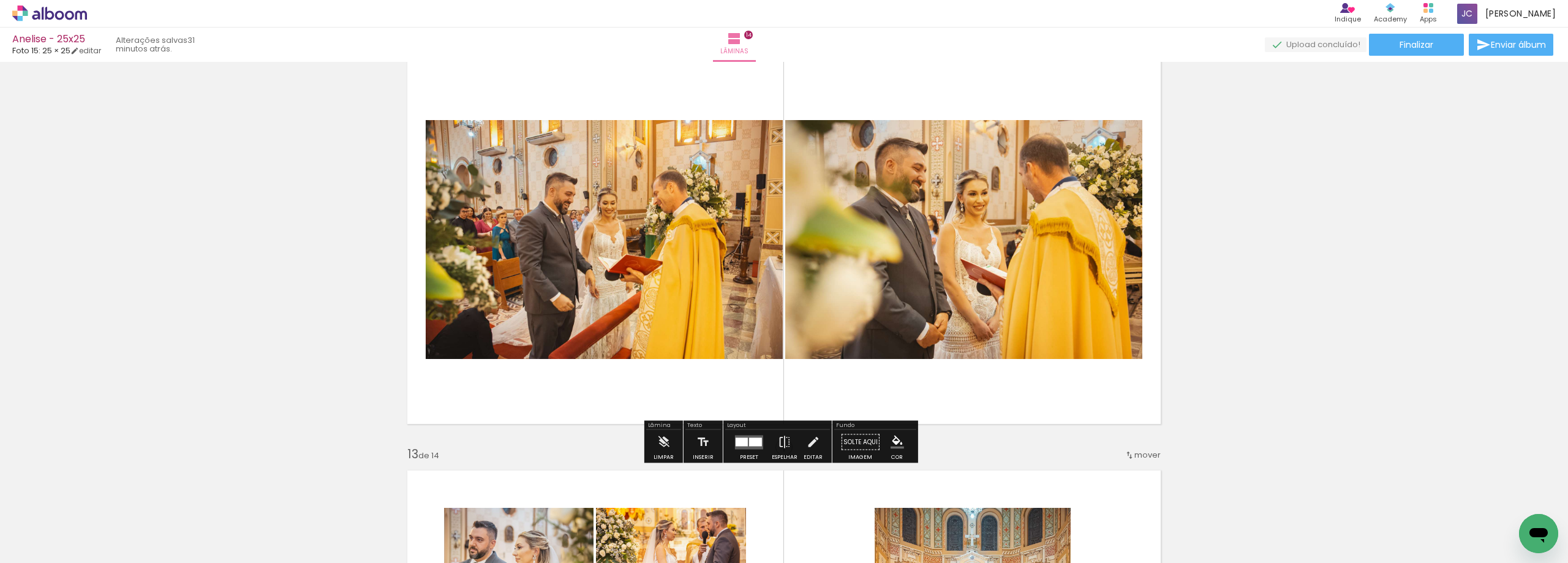
scroll to position [809, 0]
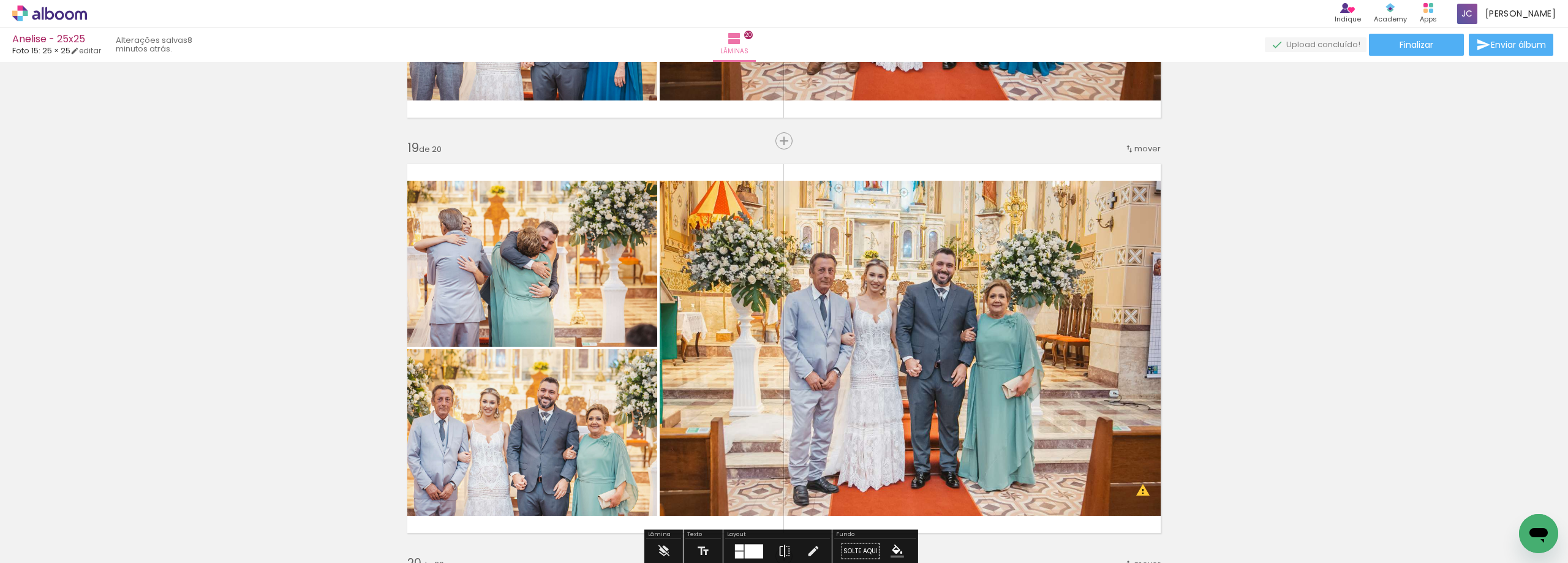
scroll to position [7356, 0]
